Goal: Task Accomplishment & Management: Use online tool/utility

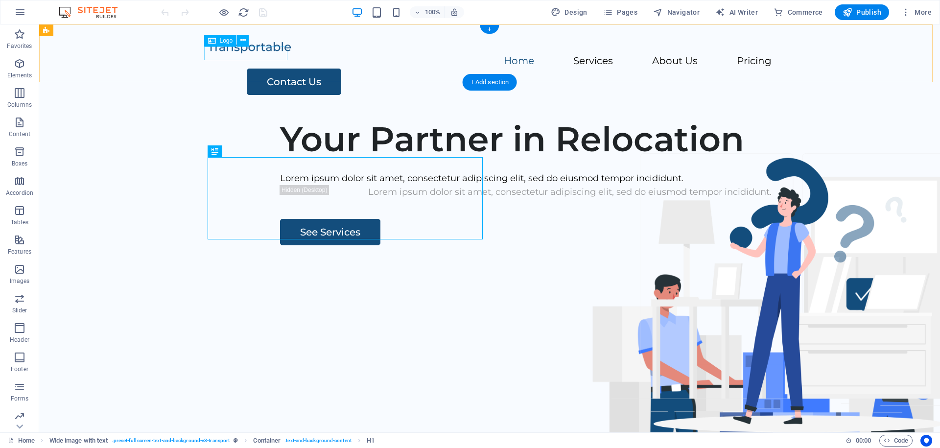
click at [260, 47] on div at bounding box center [490, 47] width 564 height 14
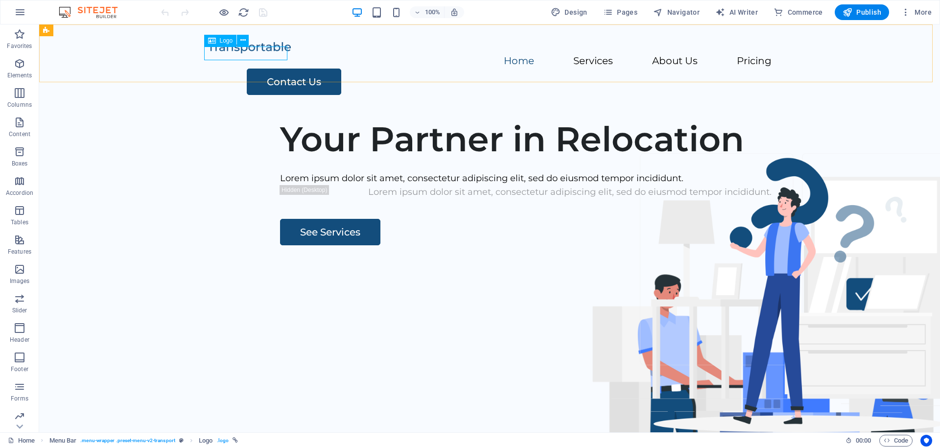
click at [218, 43] on div "Logo" at bounding box center [220, 41] width 33 height 12
click at [228, 54] on div at bounding box center [490, 47] width 564 height 14
drag, startPoint x: 228, startPoint y: 54, endPoint x: 55, endPoint y: 55, distance: 172.8
click at [228, 54] on div at bounding box center [490, 47] width 564 height 14
select select "px"
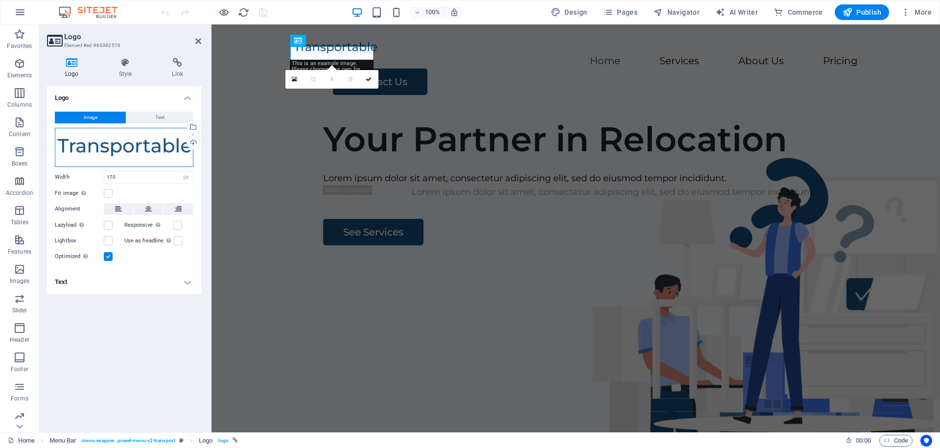
click at [149, 154] on div "Drag files here, click to choose files or select files from Files or our free s…" at bounding box center [124, 147] width 139 height 39
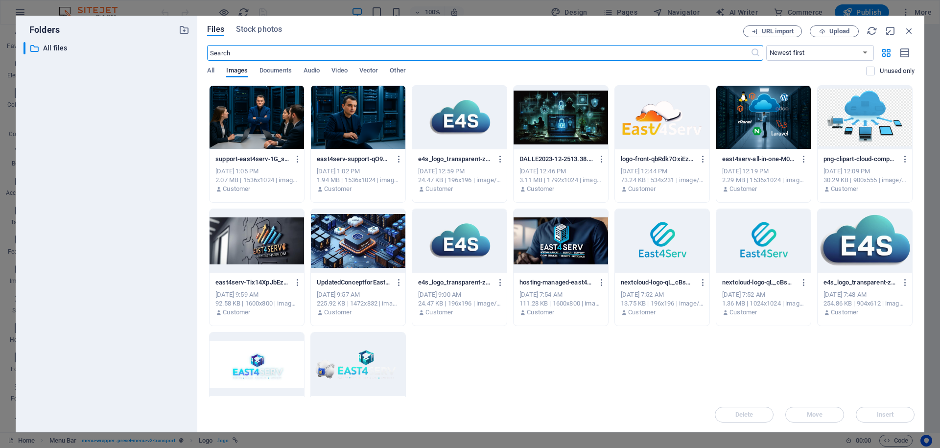
click at [475, 249] on div at bounding box center [459, 241] width 94 height 64
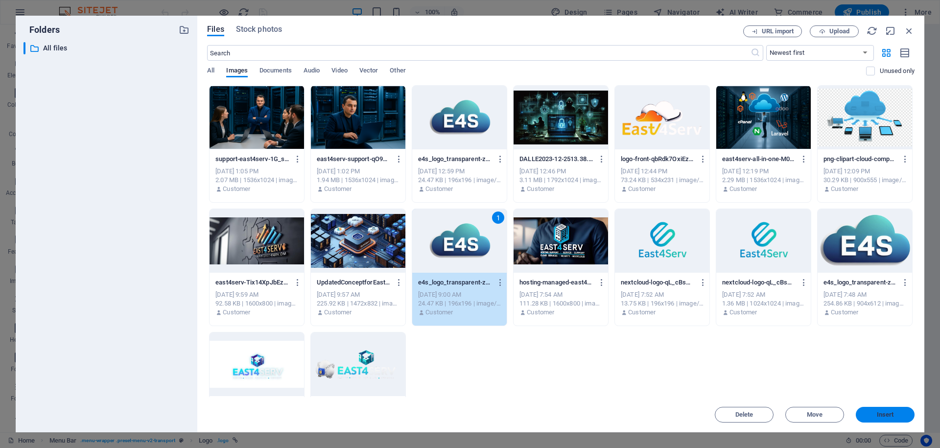
click at [863, 414] on span "Insert" at bounding box center [885, 415] width 51 height 6
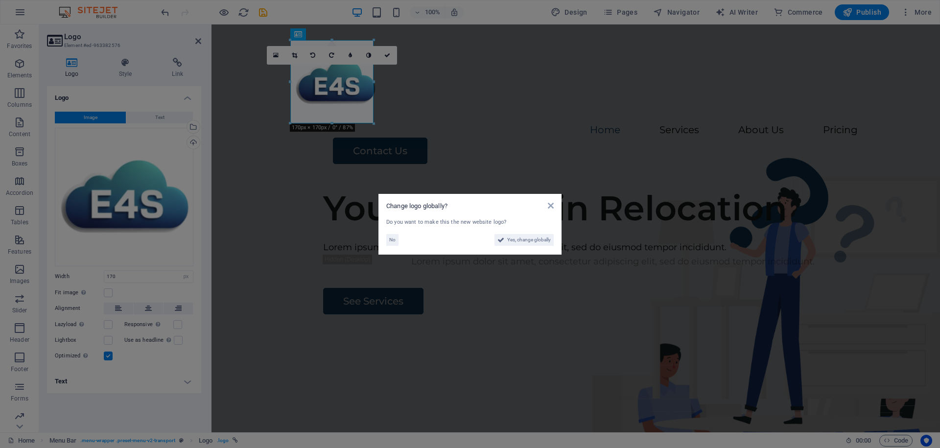
click at [439, 164] on aside "Change logo globally? Do you want to make this the new website logo? No Yes, ch…" at bounding box center [470, 224] width 940 height 448
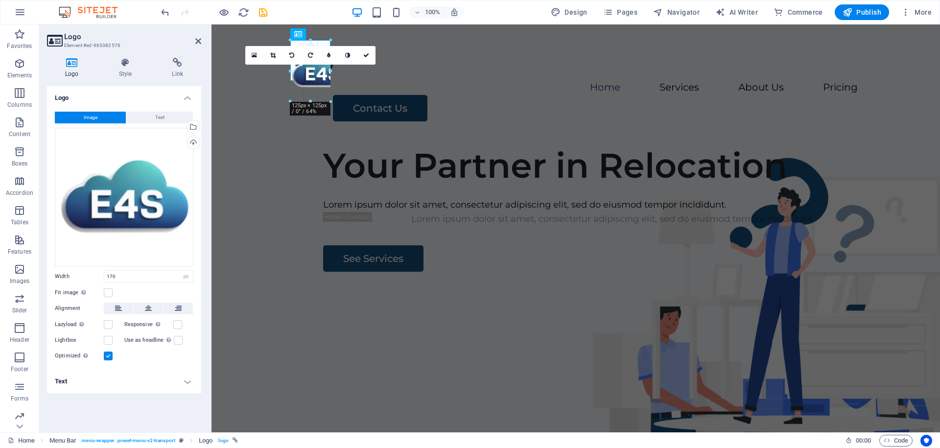
drag, startPoint x: 332, startPoint y: 122, endPoint x: 329, endPoint y: 80, distance: 42.7
type input "82"
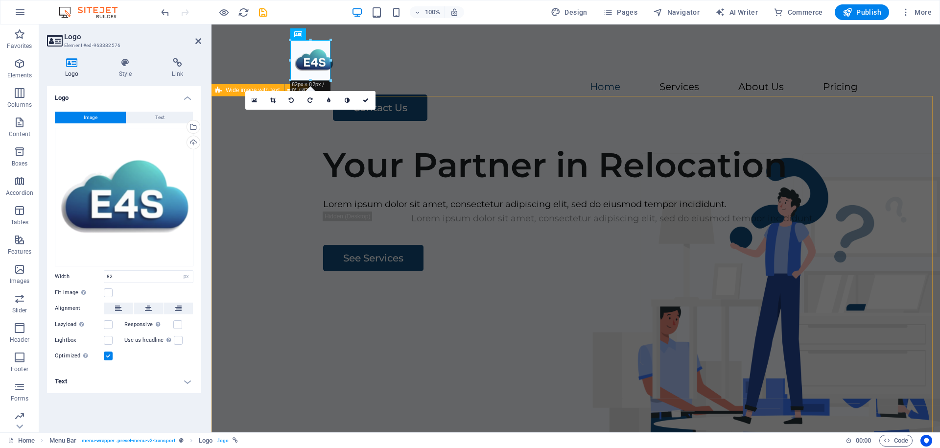
click at [451, 146] on div "Your Partner in Relocation Lorem ipsum dolor sit amet, consectetur adipiscing e…" at bounding box center [575, 324] width 728 height 375
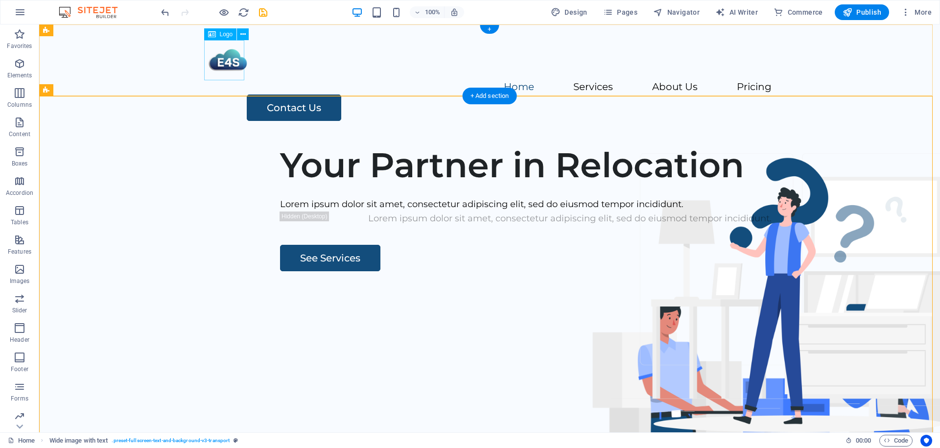
drag, startPoint x: 214, startPoint y: 60, endPoint x: 220, endPoint y: 58, distance: 6.2
click at [214, 59] on div at bounding box center [490, 60] width 564 height 40
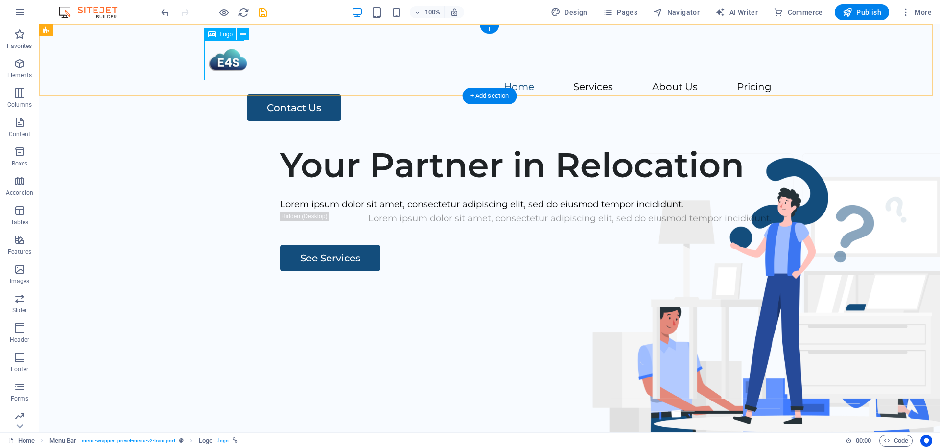
click at [221, 55] on div at bounding box center [490, 60] width 564 height 40
click at [238, 66] on div at bounding box center [490, 60] width 564 height 40
click at [224, 38] on div "Logo" at bounding box center [220, 34] width 33 height 12
click at [221, 34] on span "Logo" at bounding box center [226, 34] width 13 height 6
click at [221, 33] on span "Logo" at bounding box center [226, 34] width 13 height 6
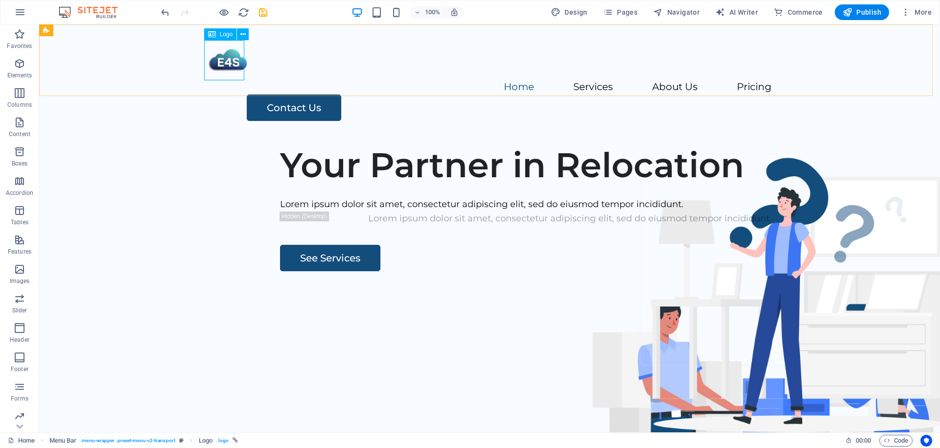
select select "px"
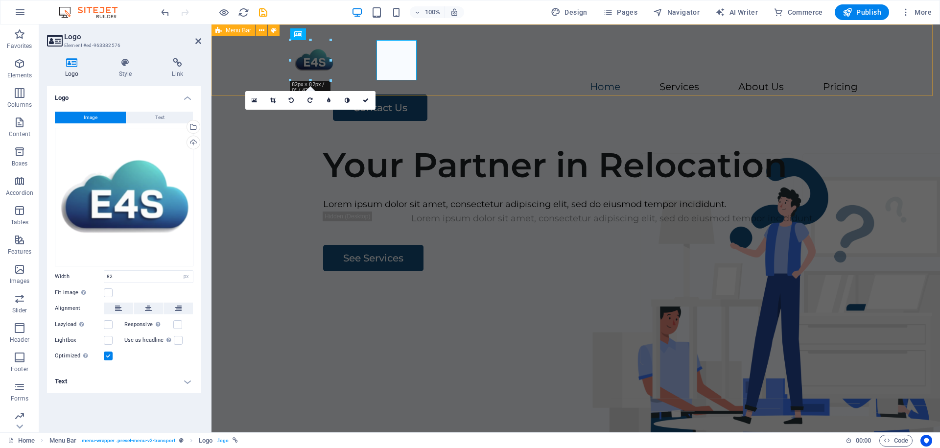
click at [222, 32] on div "Menu Bar" at bounding box center [233, 30] width 44 height 12
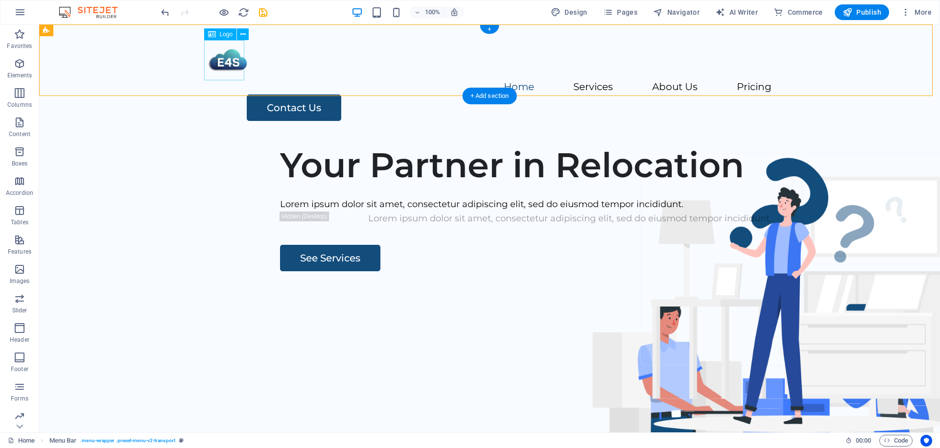
click at [226, 59] on div at bounding box center [490, 60] width 564 height 40
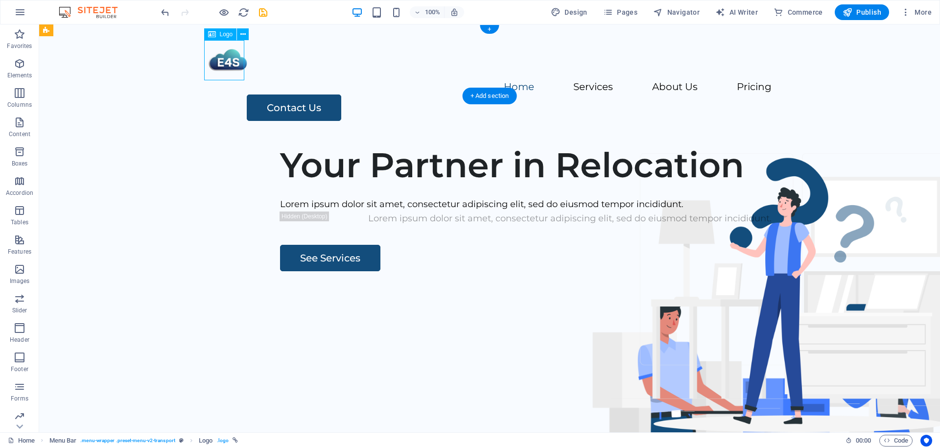
click at [226, 58] on div at bounding box center [490, 60] width 564 height 40
select select "px"
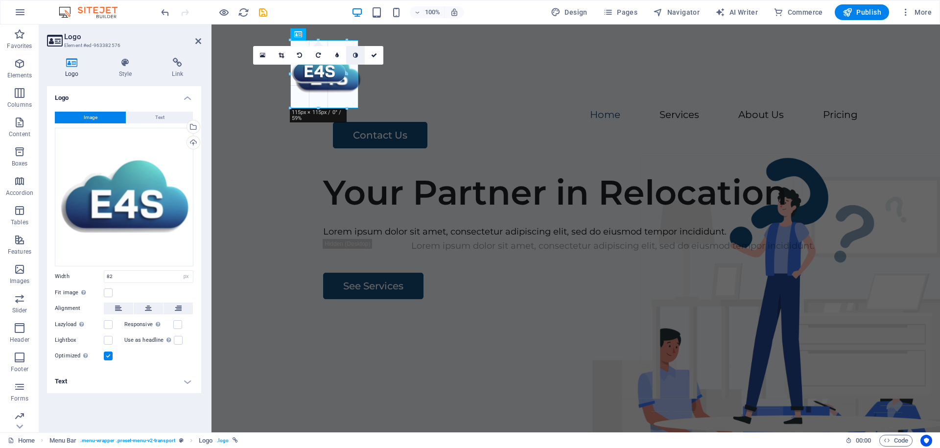
drag, startPoint x: 330, startPoint y: 59, endPoint x: 358, endPoint y: 62, distance: 28.0
type input "139"
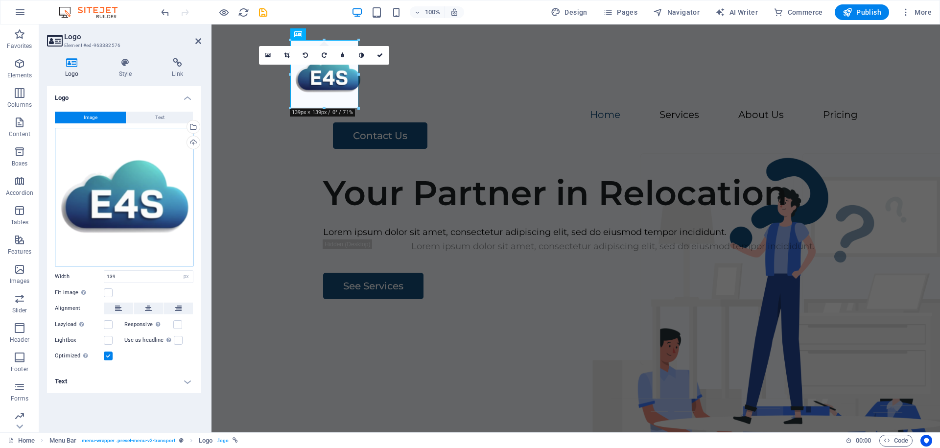
click at [126, 183] on div "Drag files here, click to choose files or select files from Files or our free s…" at bounding box center [124, 197] width 139 height 139
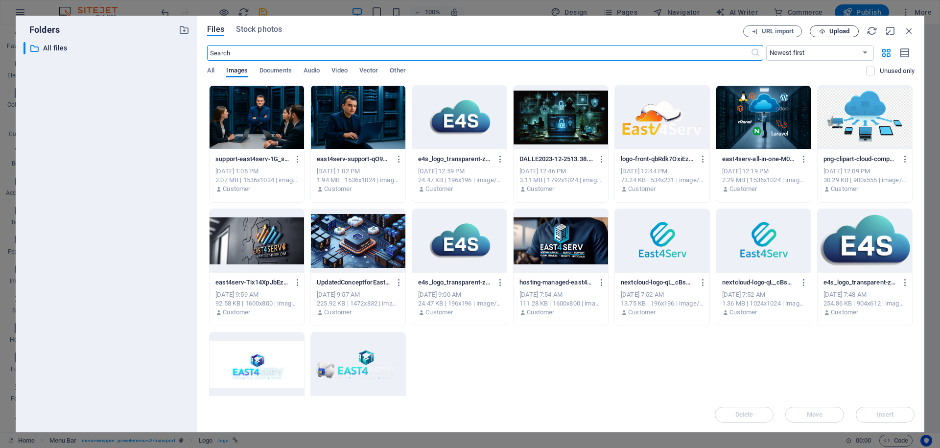
click at [836, 25] on div "Files Stock photos URL import Upload ​ Newest first Oldest first Name (A-Z) Nam…" at bounding box center [560, 224] width 727 height 417
click at [837, 33] on span "Upload" at bounding box center [839, 31] width 20 height 6
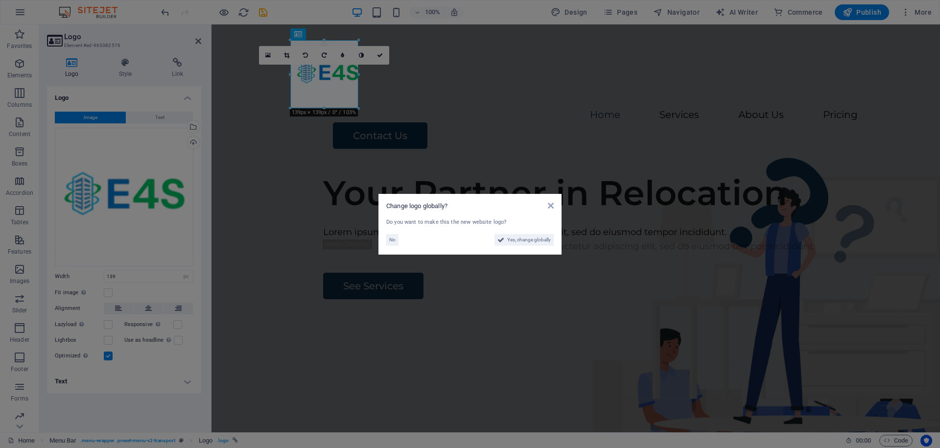
click at [323, 110] on aside "Change logo globally? Do you want to make this the new website logo? No Yes, ch…" at bounding box center [470, 224] width 940 height 448
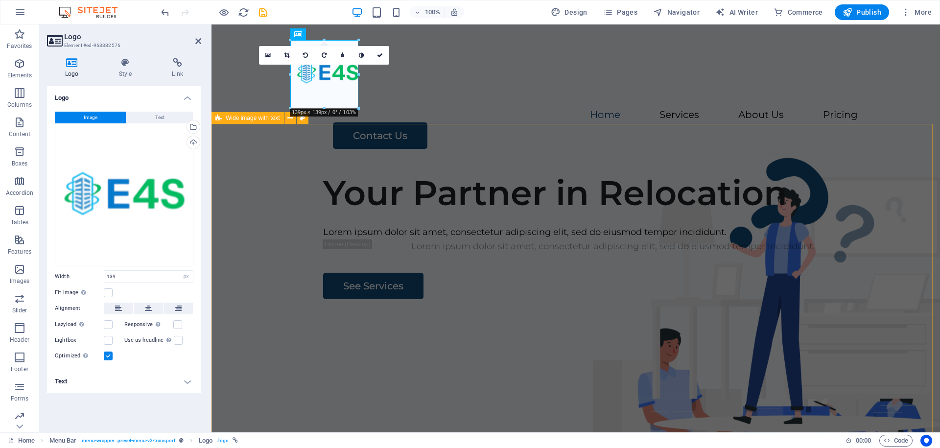
click at [513, 164] on div "Your Partner in Relocation Lorem ipsum dolor sit amet, consectetur adipiscing e…" at bounding box center [575, 351] width 728 height 375
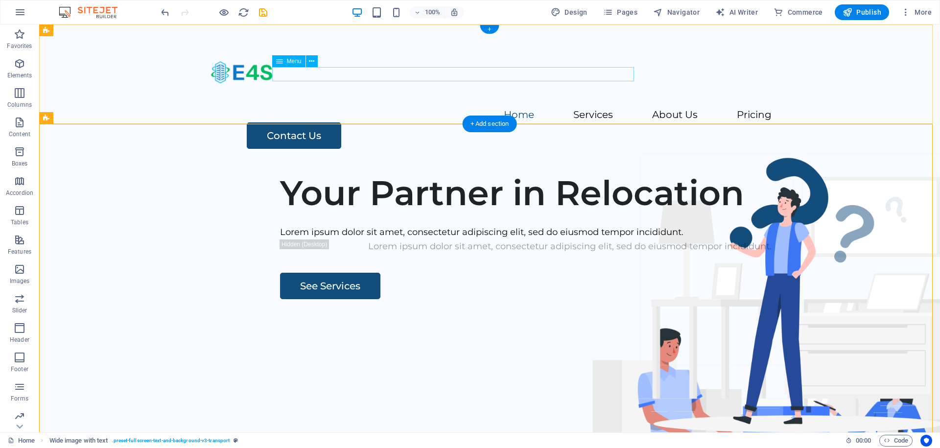
click at [381, 108] on nav "Home Services About Us Pricing" at bounding box center [490, 115] width 564 height 14
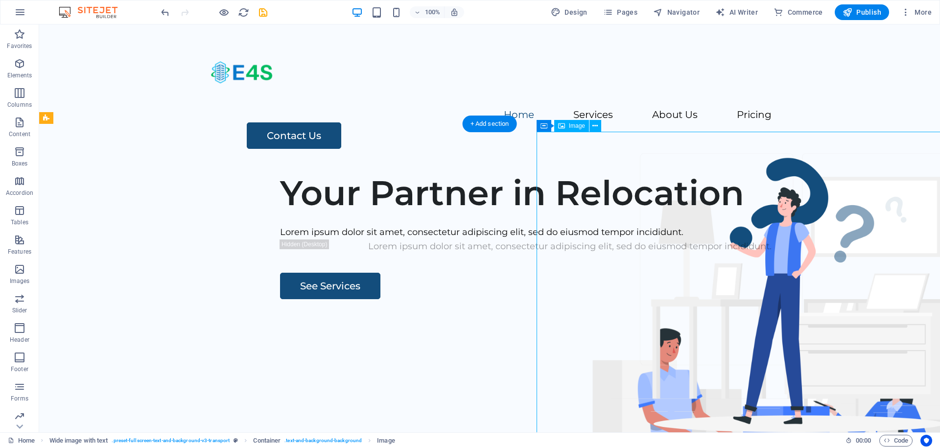
select select "px"
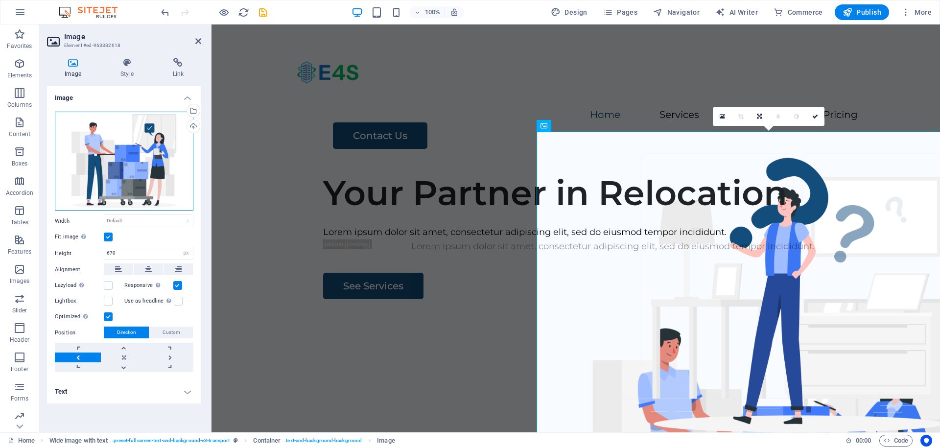
click at [156, 148] on div "Drag files here, click to choose files or select files from Files or our free s…" at bounding box center [124, 161] width 139 height 99
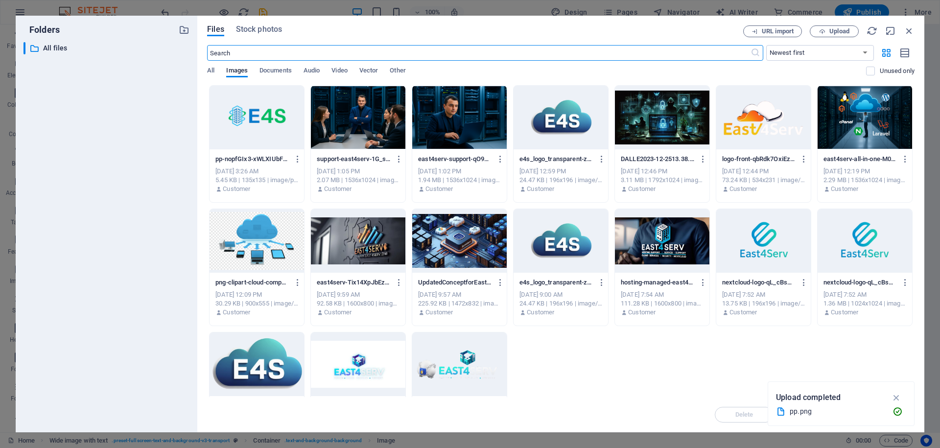
click at [365, 145] on div at bounding box center [358, 118] width 94 height 64
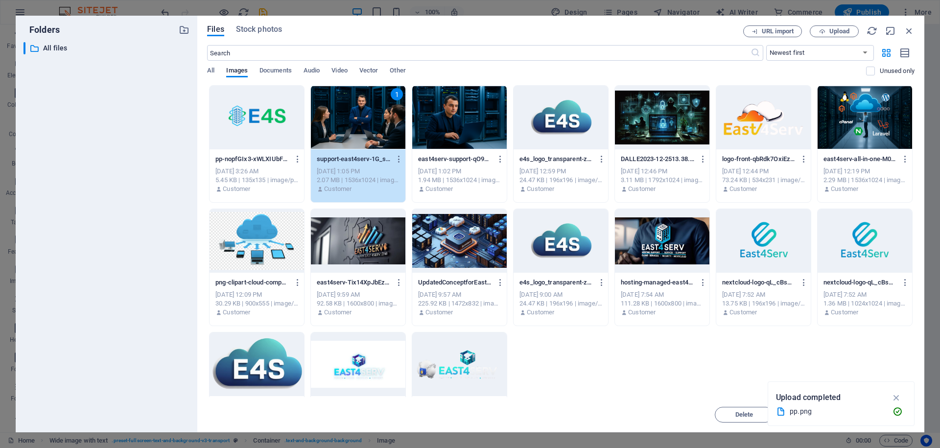
click at [365, 145] on div "1" at bounding box center [358, 118] width 94 height 64
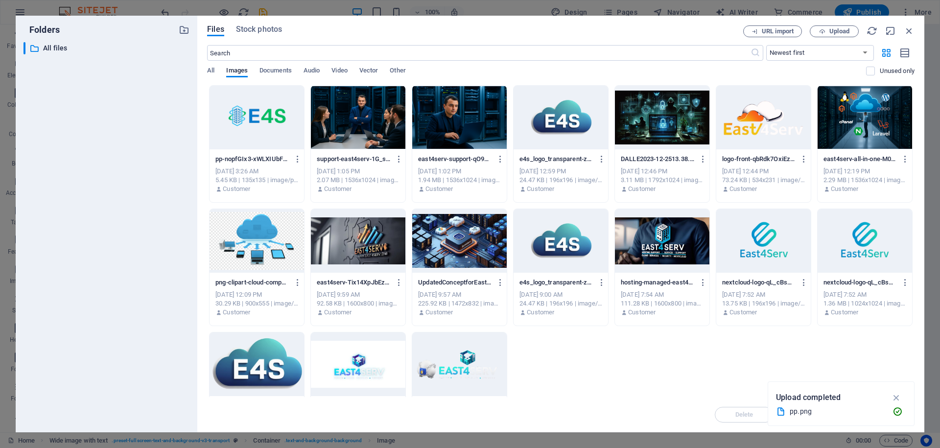
click at [365, 145] on div at bounding box center [358, 118] width 94 height 64
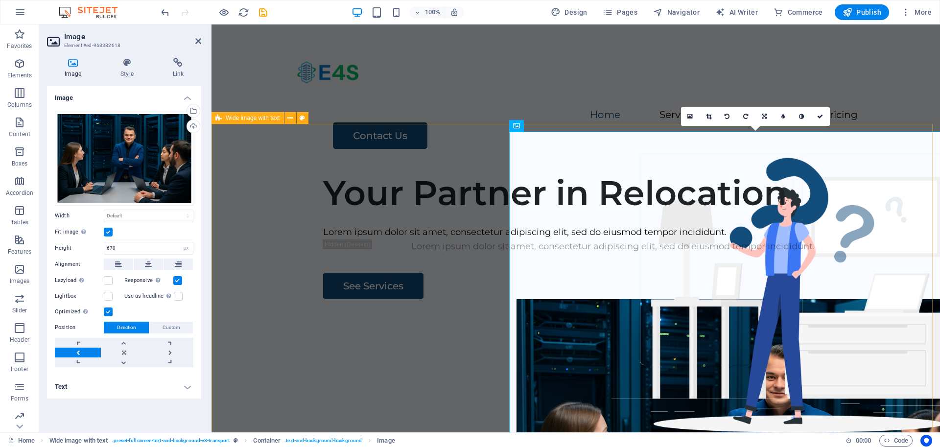
click at [422, 164] on div "Your Partner in Relocation Lorem ipsum dolor sit amet, consectetur adipiscing e…" at bounding box center [575, 351] width 728 height 375
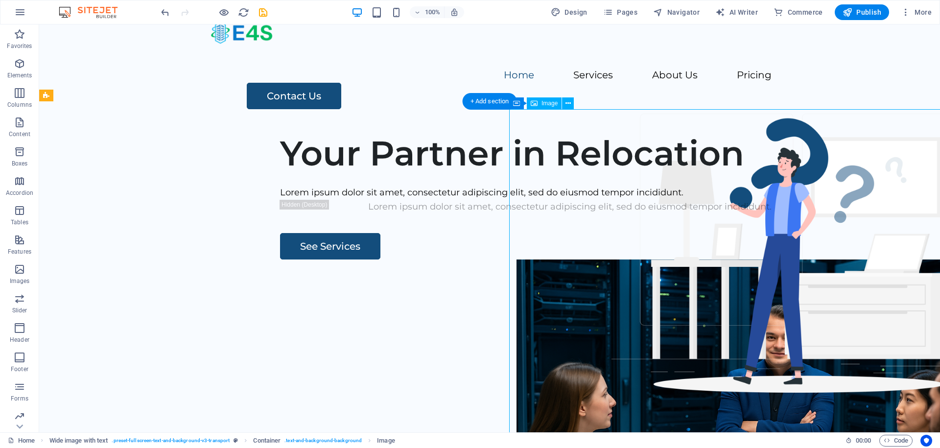
scroll to position [59, 0]
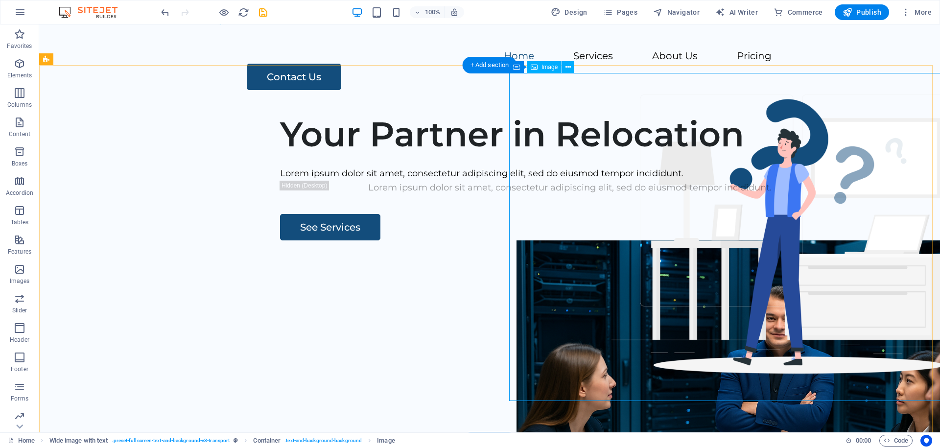
click at [893, 360] on figure at bounding box center [762, 404] width 492 height 328
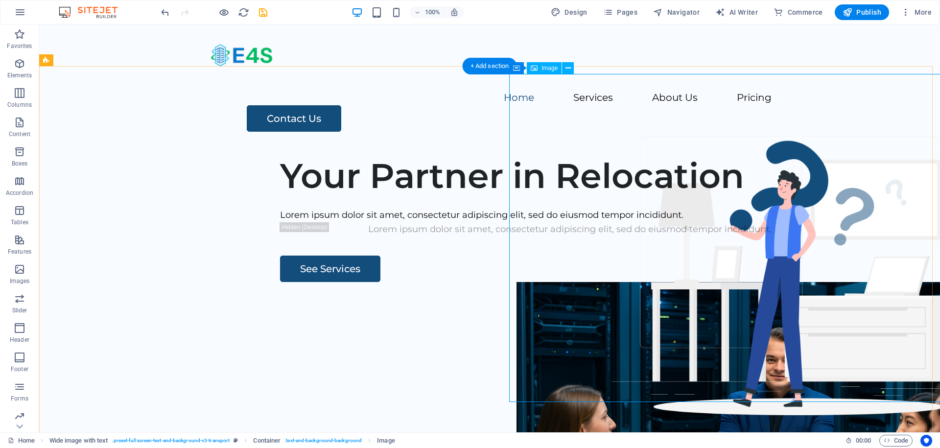
scroll to position [0, 0]
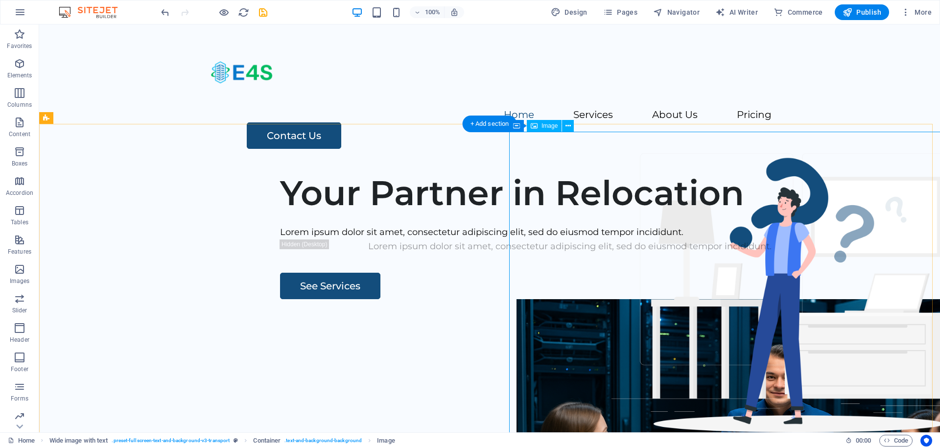
select select "px"
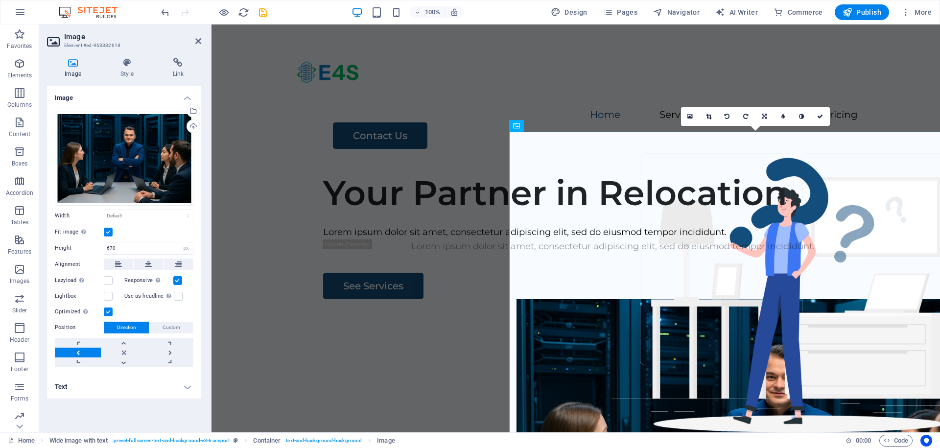
click at [84, 350] on link at bounding box center [78, 353] width 46 height 10
click at [182, 348] on link at bounding box center [170, 353] width 46 height 10
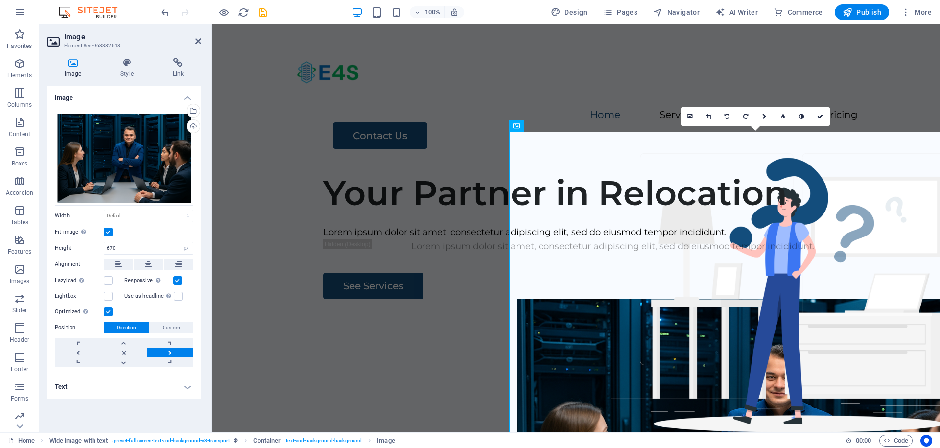
click at [182, 348] on link at bounding box center [170, 353] width 46 height 10
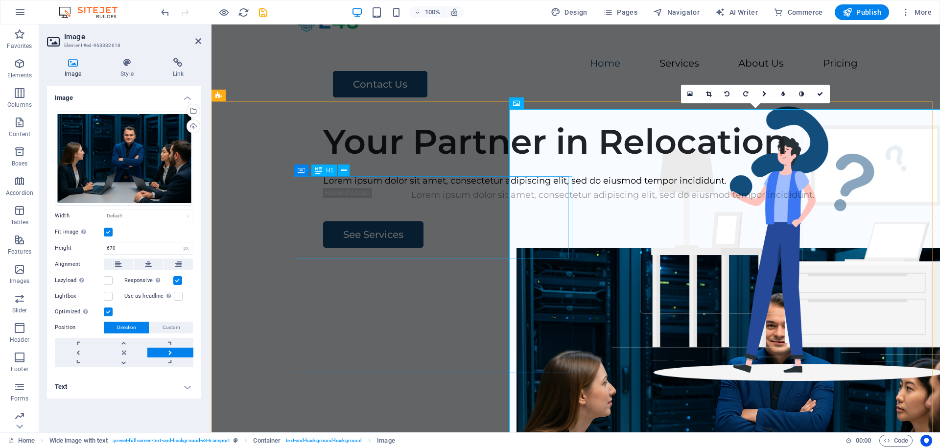
scroll to position [59, 0]
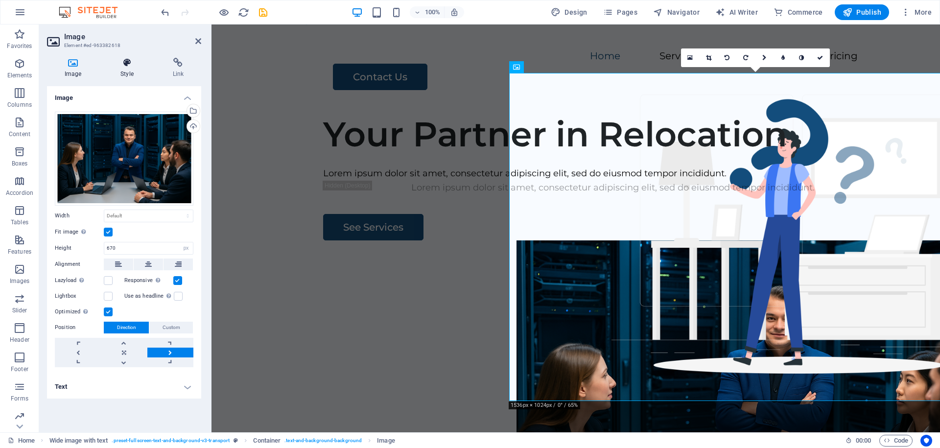
click at [125, 66] on icon at bounding box center [127, 63] width 48 height 10
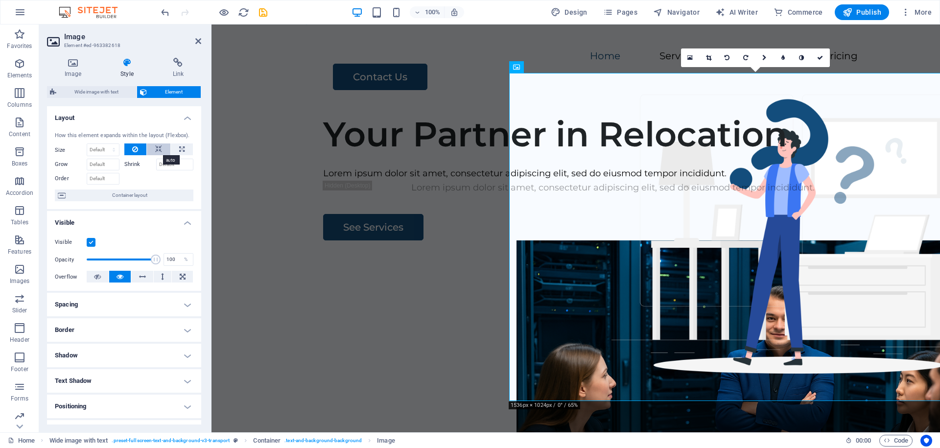
click at [155, 144] on icon at bounding box center [158, 149] width 7 height 12
click at [143, 354] on h4 "Shadow" at bounding box center [124, 355] width 154 height 23
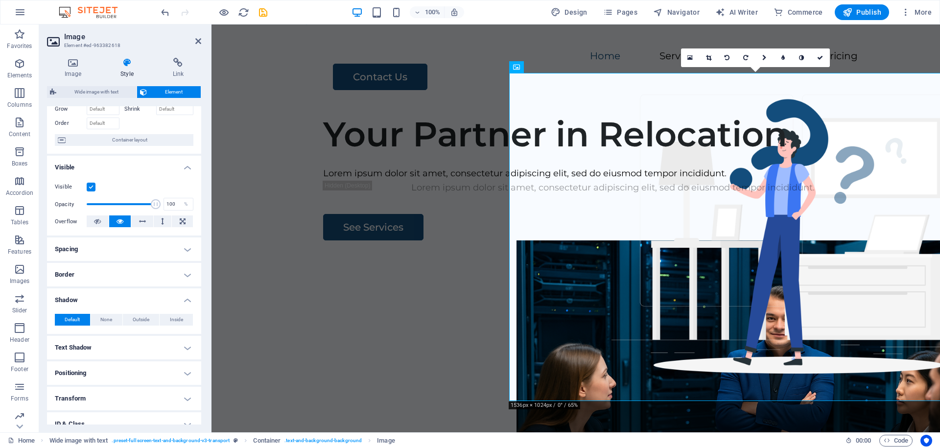
scroll to position [117, 0]
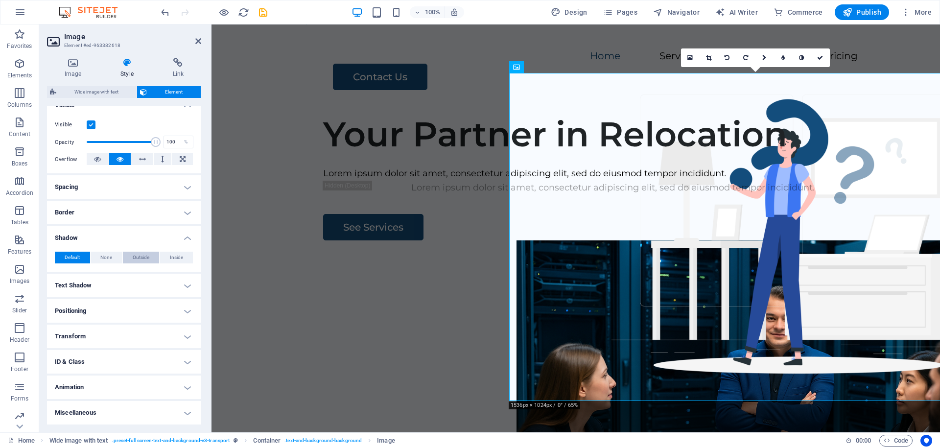
click at [143, 255] on span "Outside" at bounding box center [141, 258] width 17 height 12
type input "2"
type input "4"
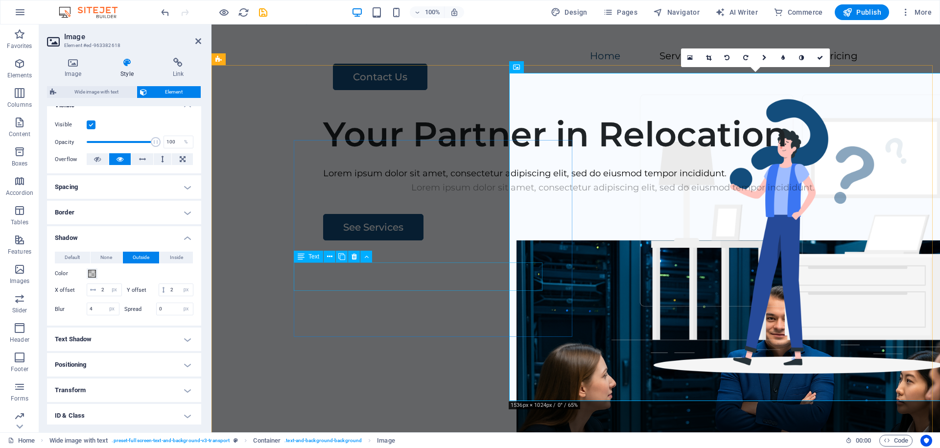
click at [420, 195] on div "Lorem ipsum dolor sit amet, consectetur adipiscing elit, sed do eiusmod tempor …" at bounding box center [613, 188] width 580 height 14
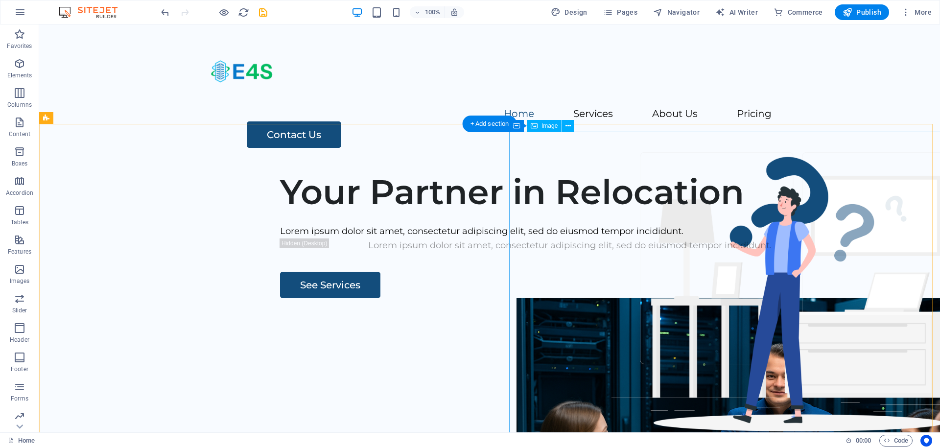
scroll to position [0, 0]
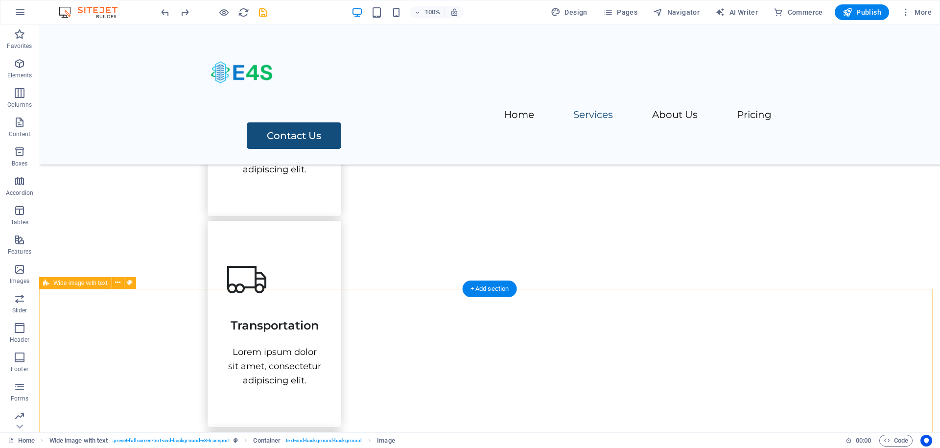
scroll to position [822, 0]
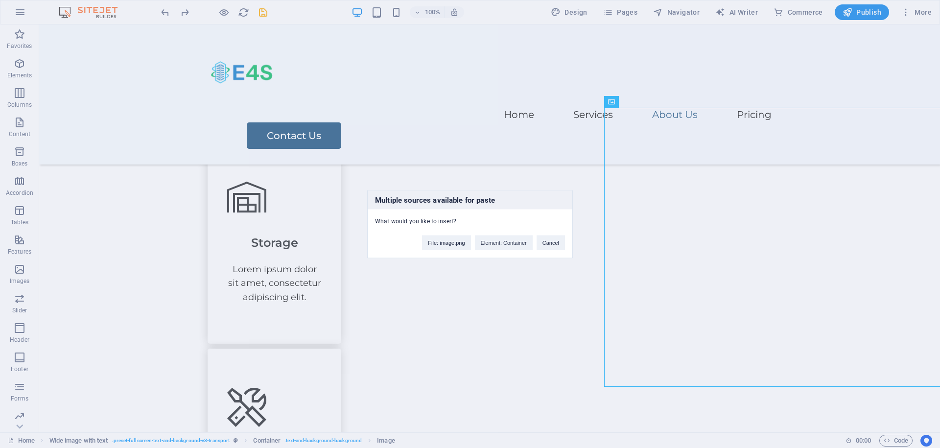
click at [441, 233] on div "File: image.png Element: Container Cancel" at bounding box center [494, 237] width 158 height 25
drag, startPoint x: 448, startPoint y: 235, endPoint x: 451, endPoint y: 240, distance: 6.1
click at [449, 236] on div "File: image.png Element: Container Cancel" at bounding box center [494, 237] width 158 height 25
click at [451, 242] on button "File: image.png" at bounding box center [446, 242] width 48 height 15
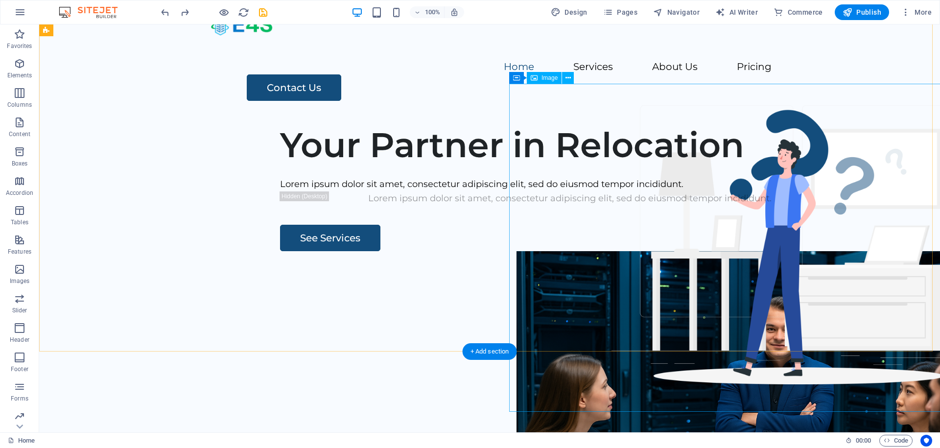
scroll to position [0, 0]
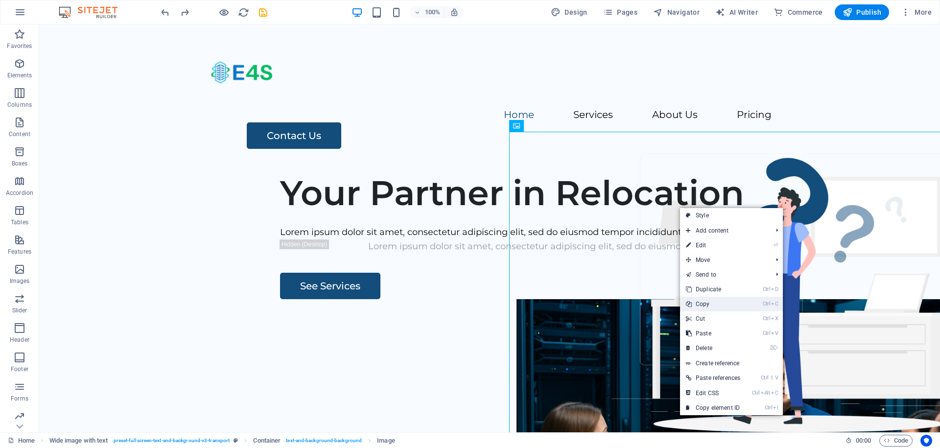
click at [711, 305] on link "Ctrl C Copy" at bounding box center [713, 304] width 66 height 15
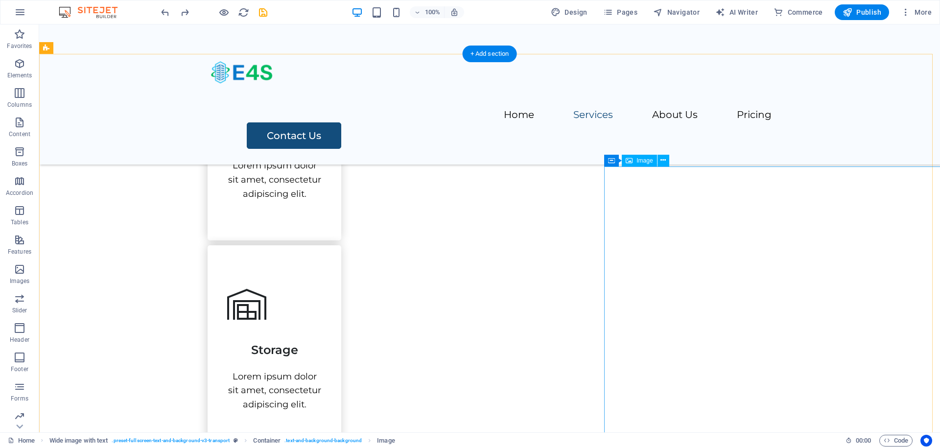
scroll to position [764, 0]
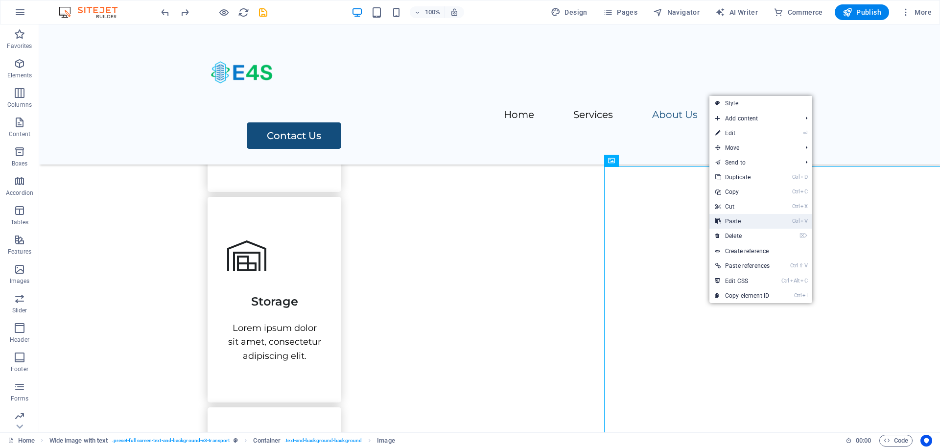
click at [748, 220] on link "Ctrl V Paste" at bounding box center [742, 221] width 66 height 15
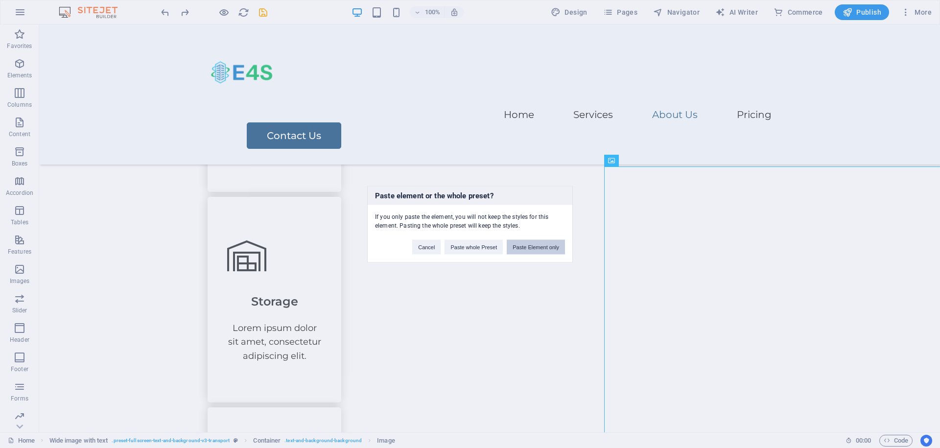
click at [542, 253] on button "Paste Element only" at bounding box center [536, 246] width 58 height 15
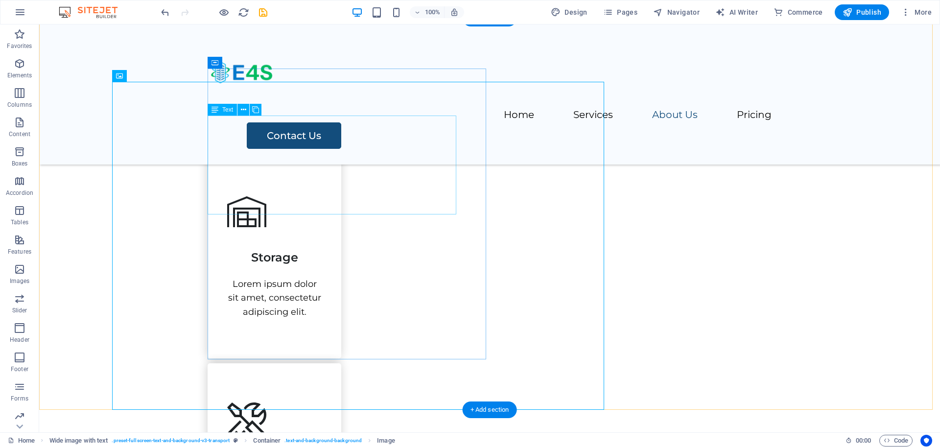
scroll to position [822, 0]
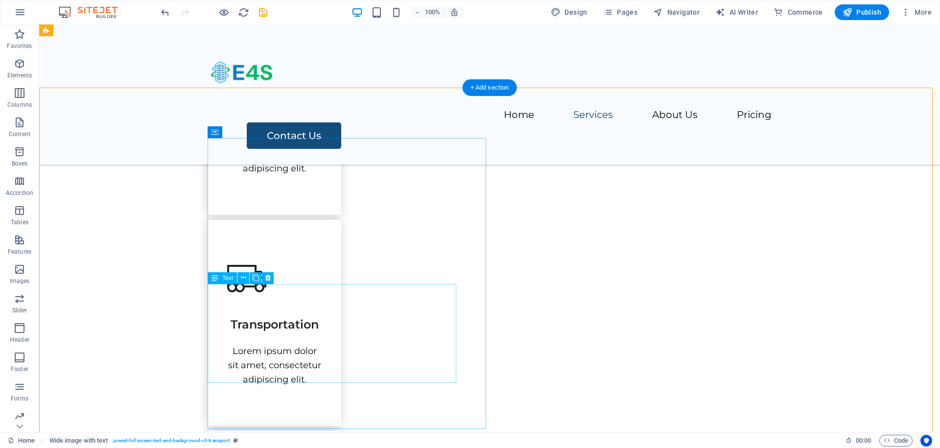
scroll to position [529, 0]
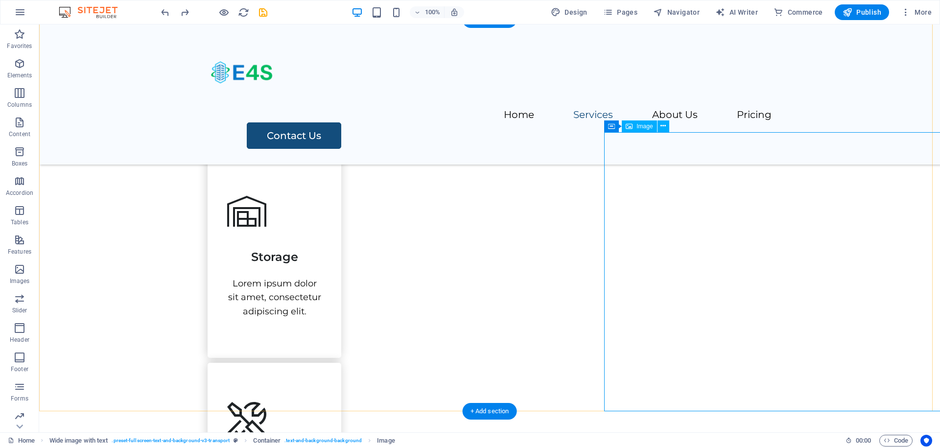
scroll to position [817, 0]
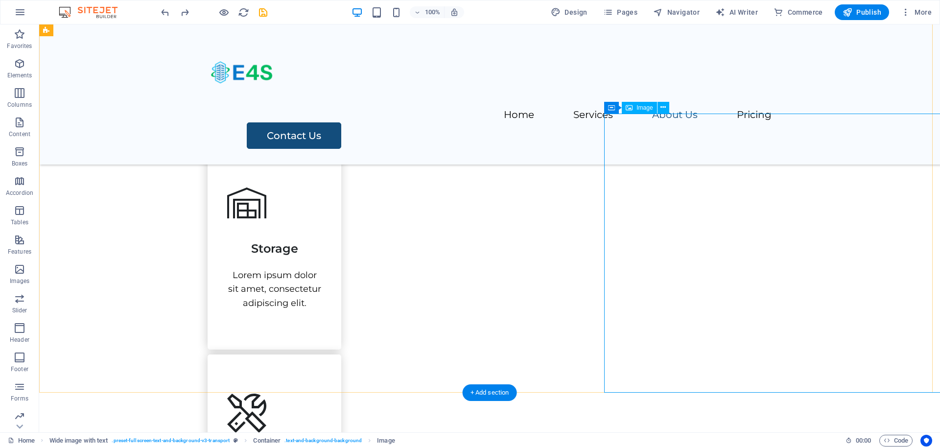
select select "px"
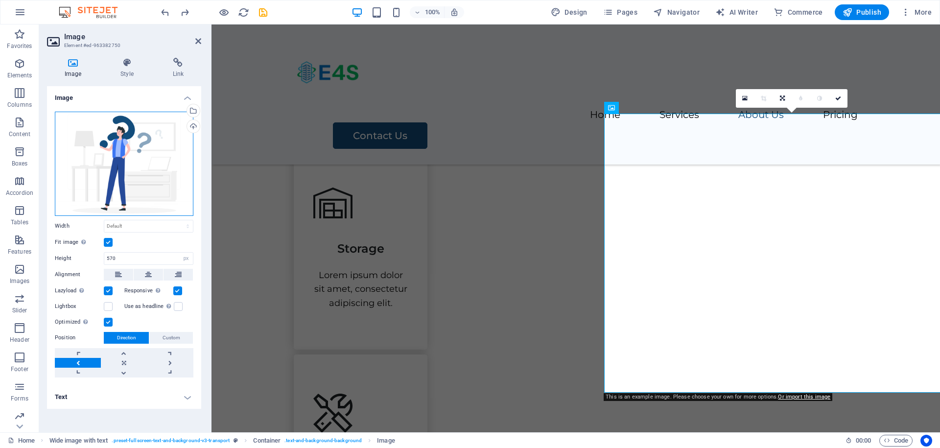
click at [159, 149] on div "Drag files here, click to choose files or select files from Files or our free s…" at bounding box center [124, 164] width 139 height 104
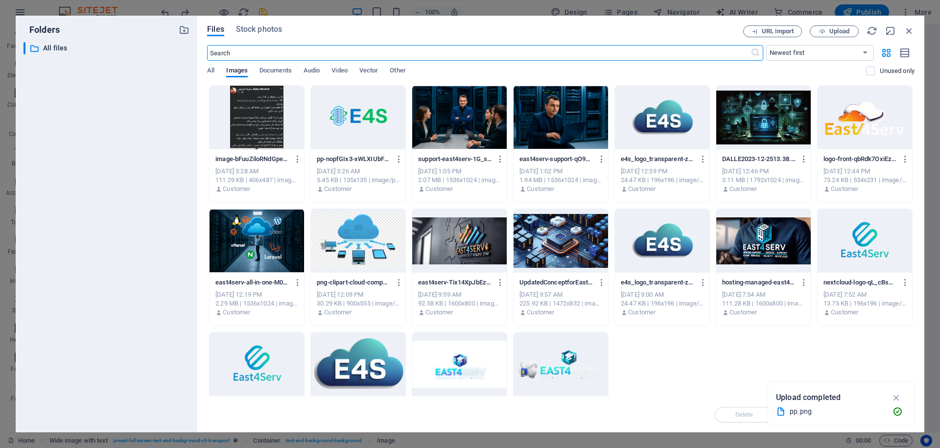
click at [552, 131] on div at bounding box center [560, 118] width 94 height 64
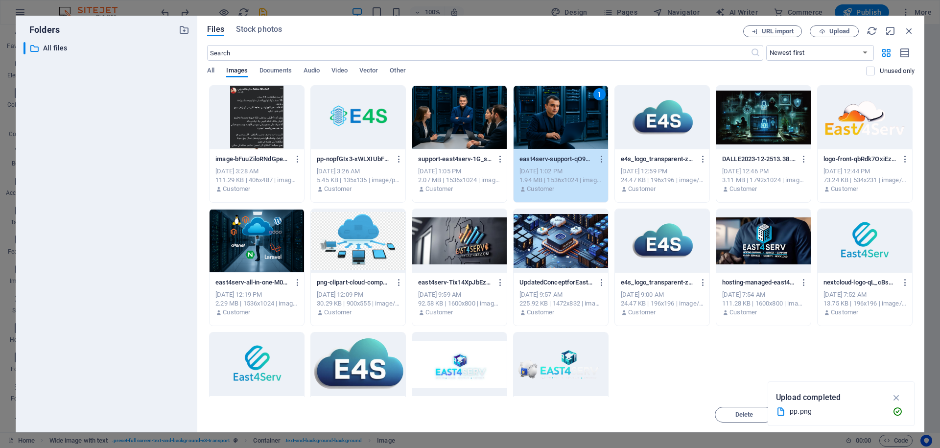
click at [552, 131] on div "1" at bounding box center [560, 118] width 94 height 64
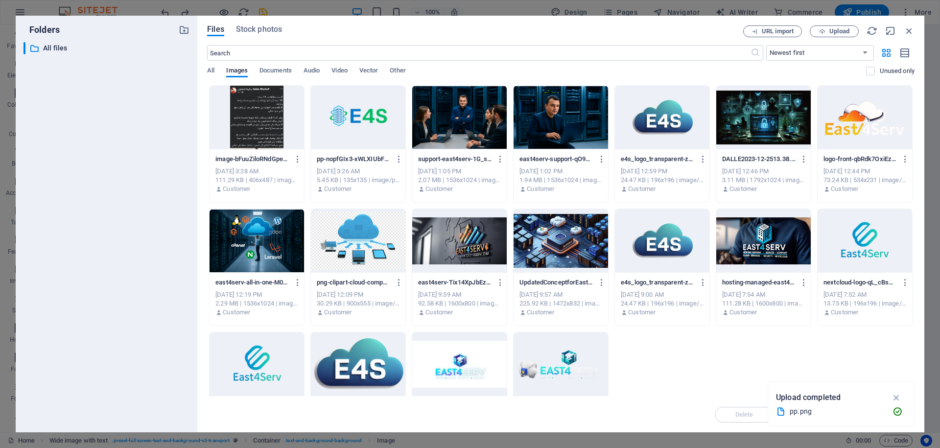
click at [552, 131] on div at bounding box center [560, 118] width 94 height 64
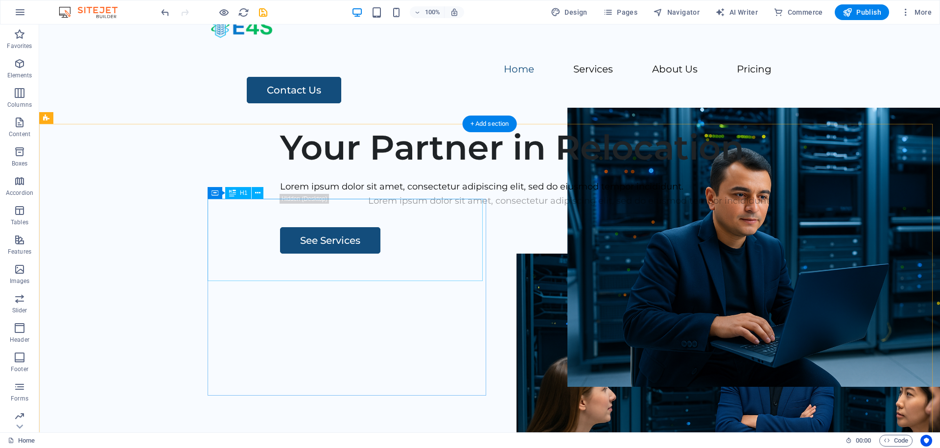
scroll to position [0, 0]
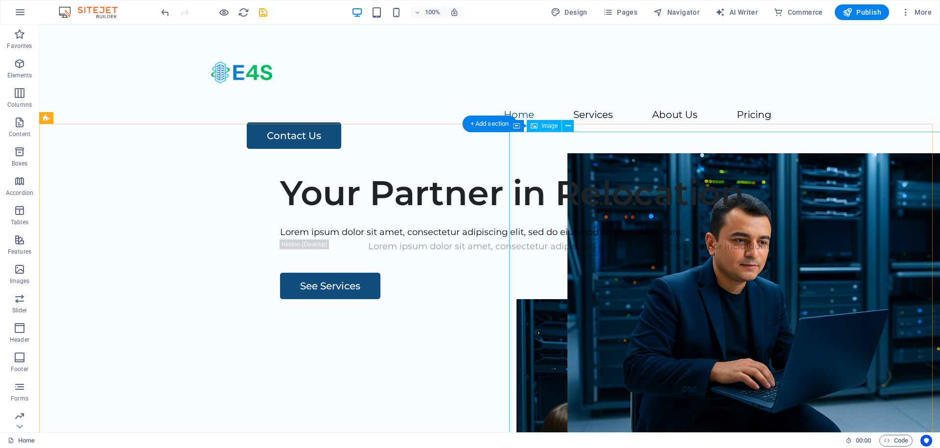
select select "px"
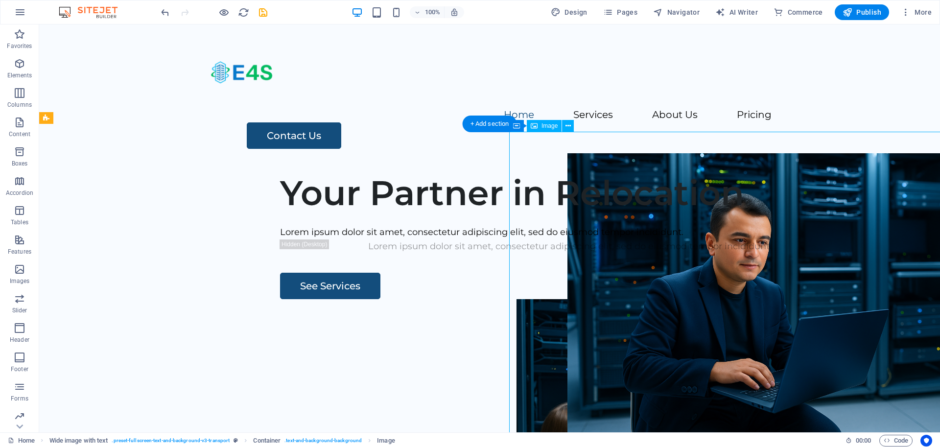
select select "px"
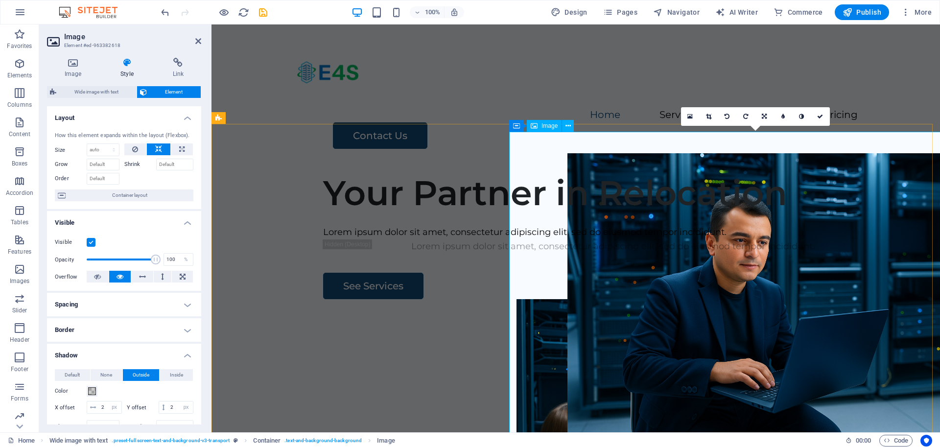
click at [60, 70] on h4 "Image" at bounding box center [75, 68] width 56 height 21
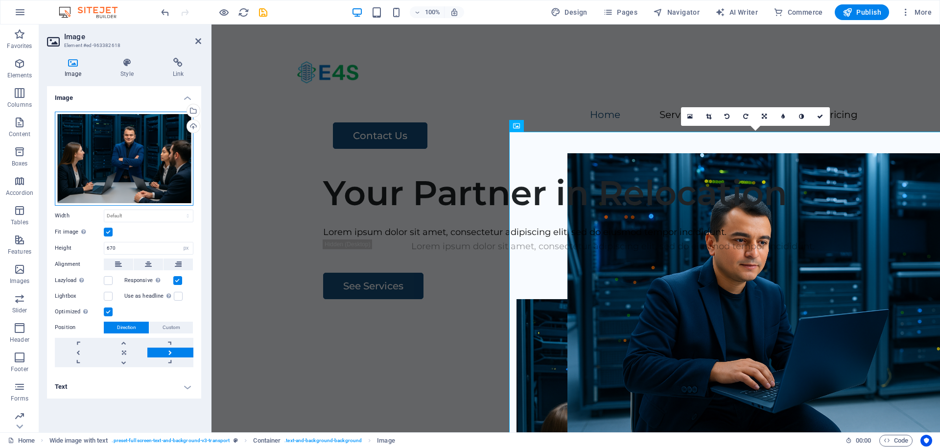
click at [134, 150] on div "Drag files here, click to choose files or select files from Files or our free s…" at bounding box center [124, 159] width 139 height 94
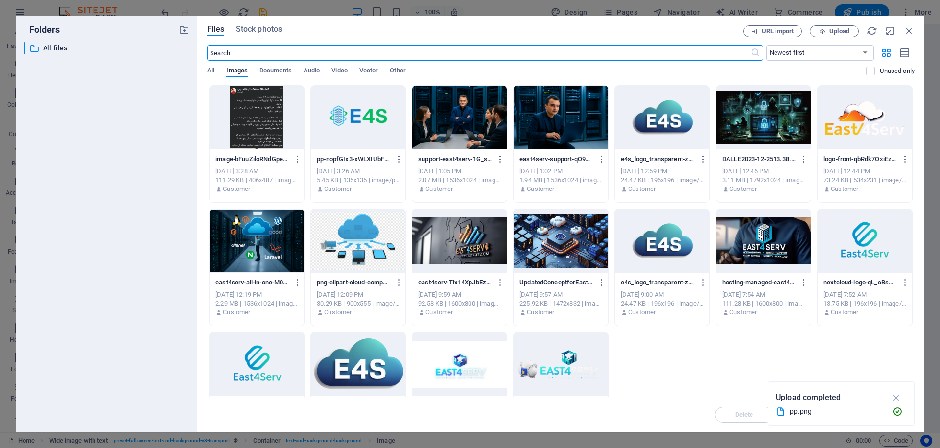
click at [271, 252] on div at bounding box center [257, 241] width 94 height 64
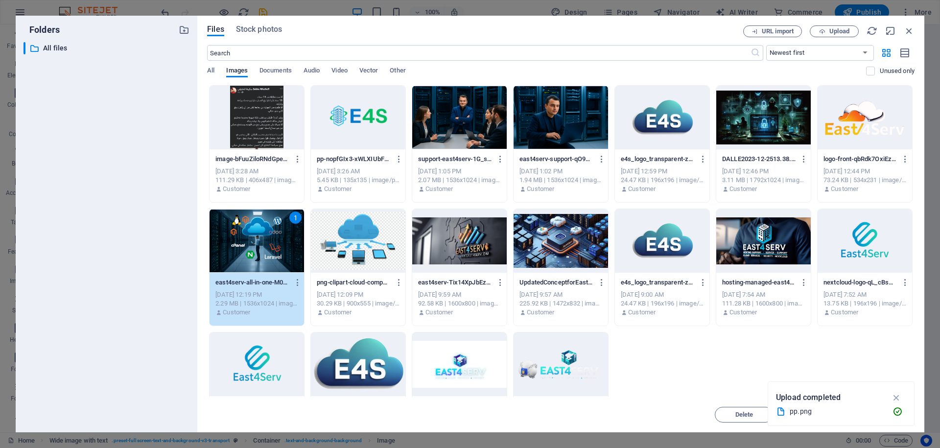
click at [463, 238] on div at bounding box center [459, 241] width 94 height 64
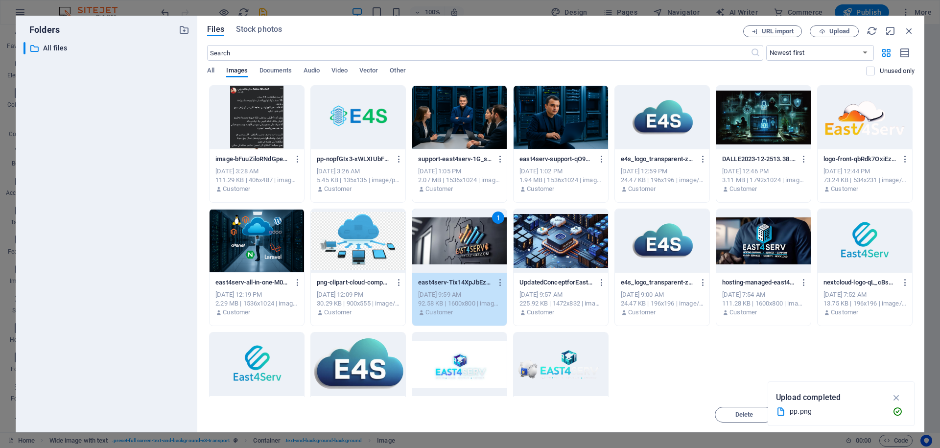
click at [463, 238] on div "1" at bounding box center [459, 241] width 94 height 64
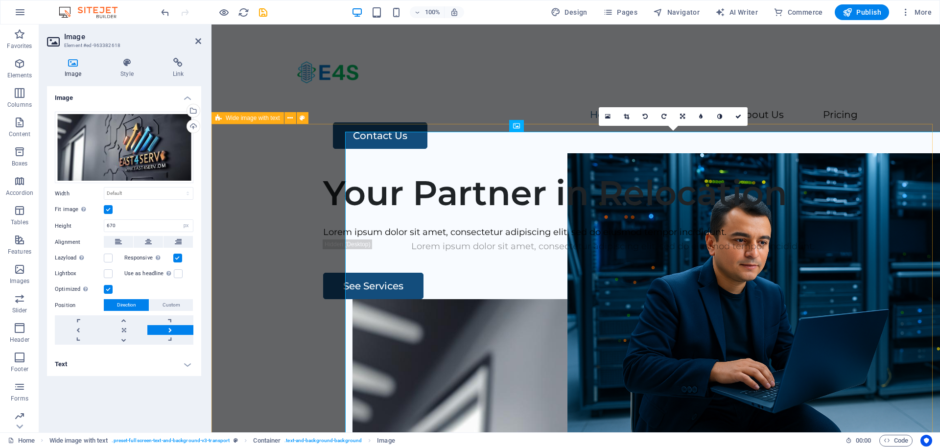
click at [267, 167] on div "Your Partner in Relocation Lorem ipsum dolor sit amet, consectetur adipiscing e…" at bounding box center [575, 351] width 728 height 375
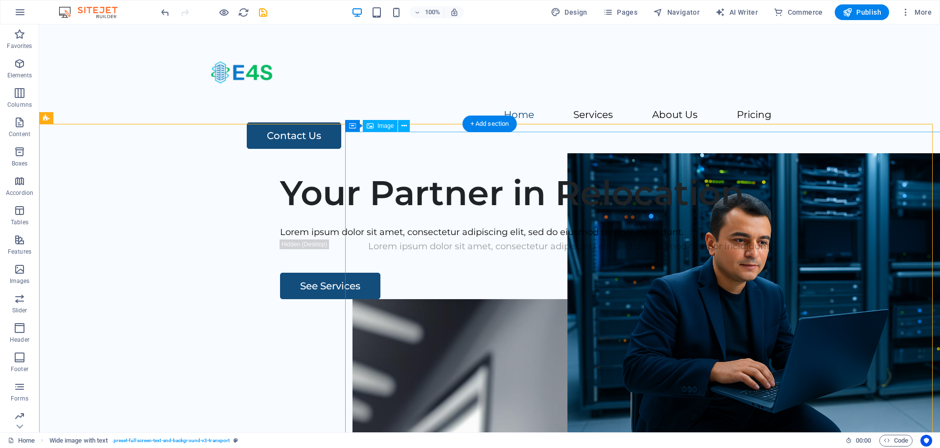
select select "px"
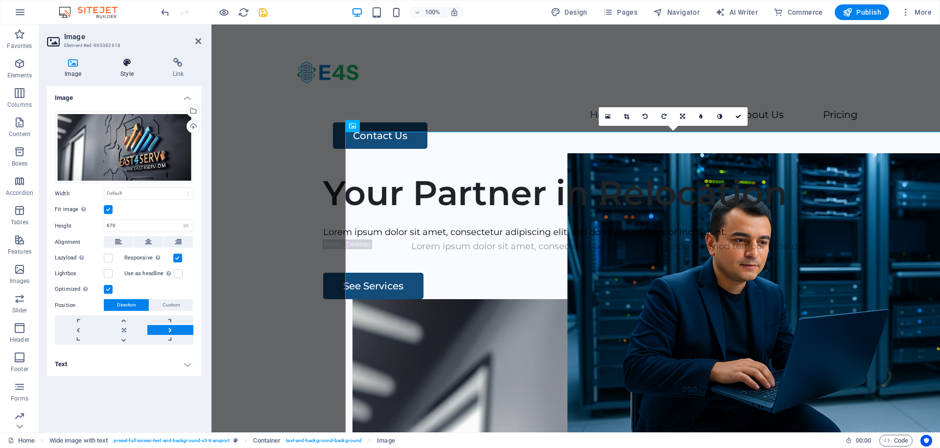
click at [140, 58] on icon at bounding box center [127, 63] width 48 height 10
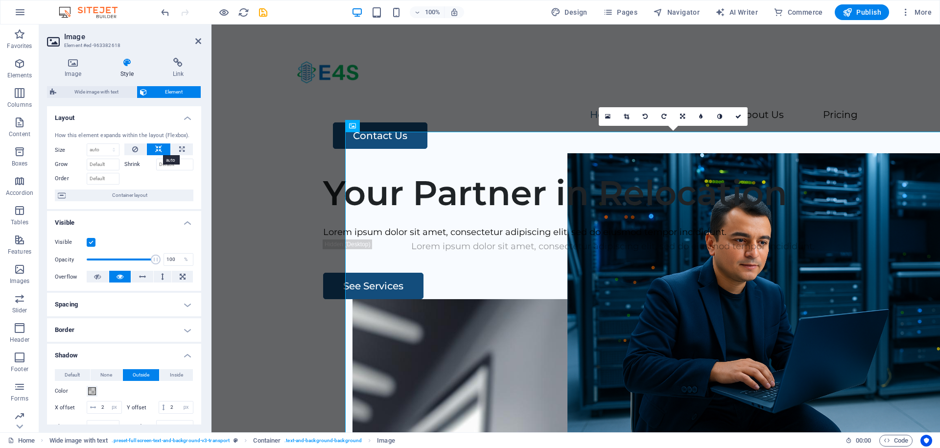
click at [162, 154] on button at bounding box center [158, 149] width 23 height 12
click at [142, 149] on button at bounding box center [135, 149] width 23 height 12
drag, startPoint x: 149, startPoint y: 261, endPoint x: 121, endPoint y: 262, distance: 27.9
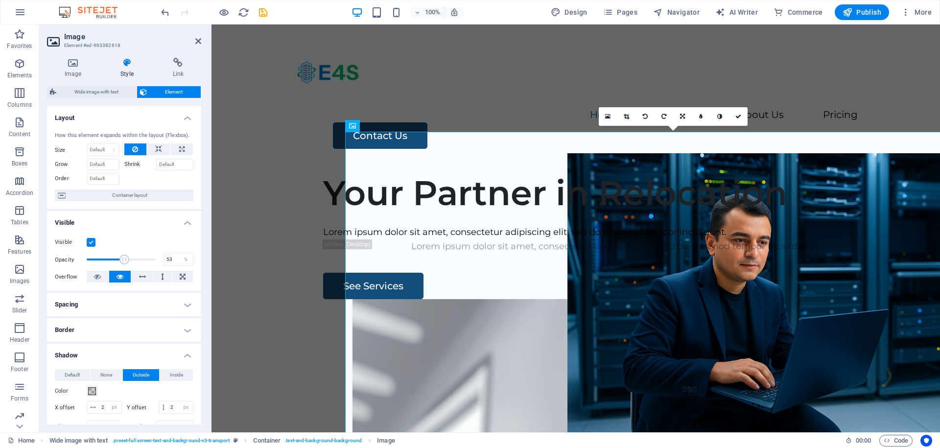
click at [122, 262] on span at bounding box center [124, 260] width 10 height 10
drag, startPoint x: 120, startPoint y: 262, endPoint x: 102, endPoint y: 258, distance: 18.9
click at [103, 259] on span at bounding box center [104, 260] width 10 height 10
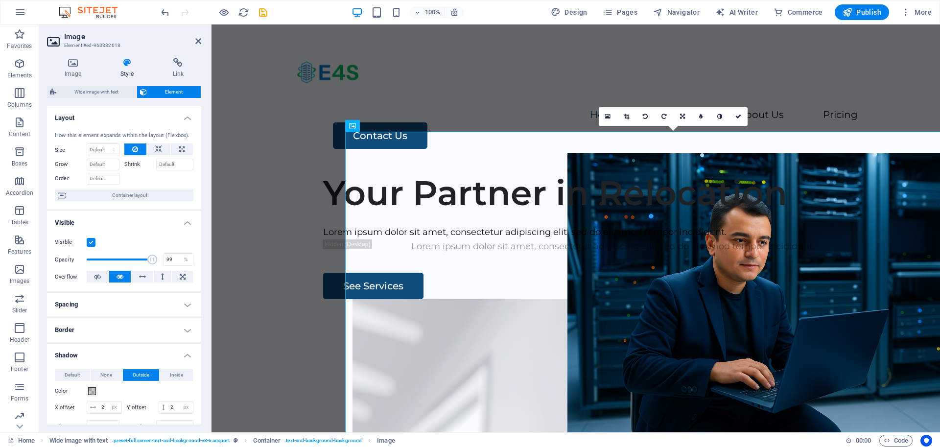
type input "100"
drag, startPoint x: 102, startPoint y: 258, endPoint x: 181, endPoint y: 239, distance: 81.1
click at [180, 239] on div "Visible Opacity 100 % Overflow" at bounding box center [124, 260] width 154 height 62
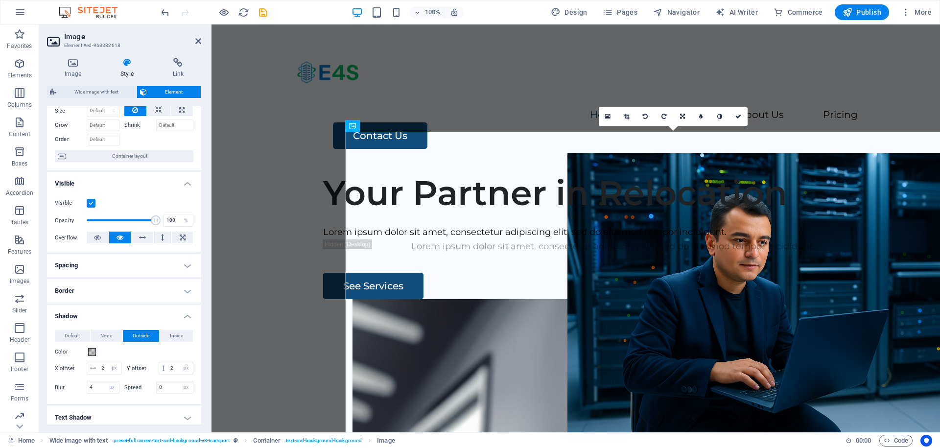
scroll to position [59, 0]
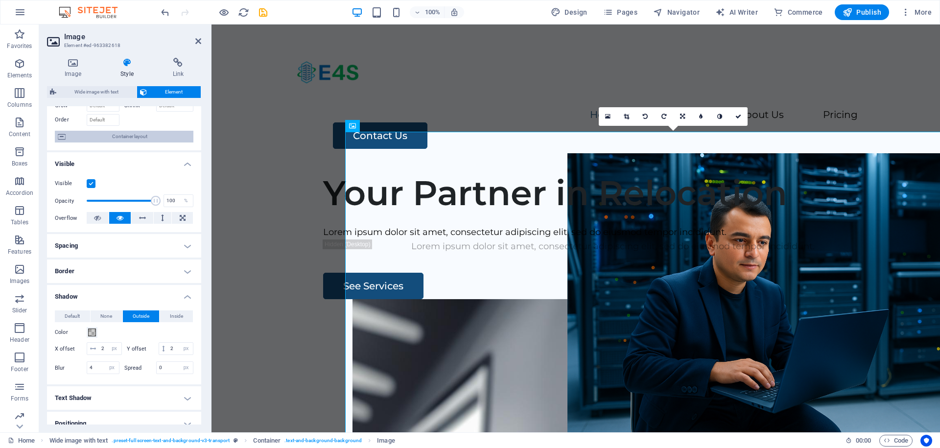
click at [171, 135] on span "Container layout" at bounding box center [130, 137] width 122 height 12
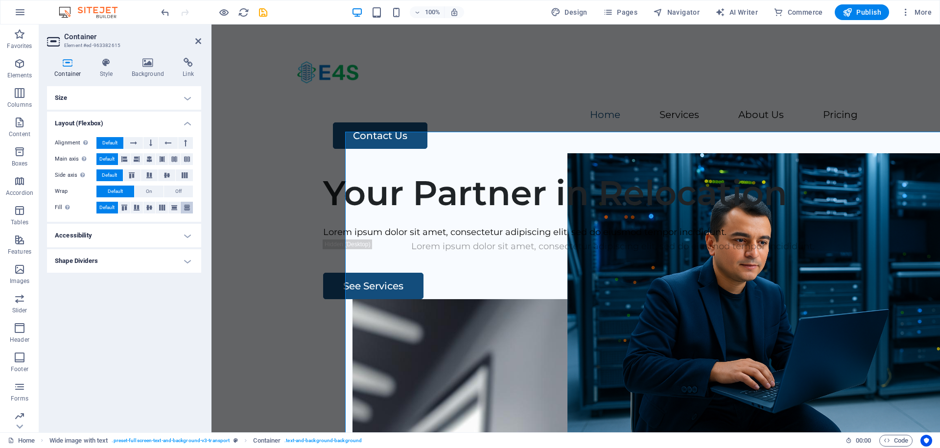
click at [187, 210] on icon at bounding box center [187, 208] width 12 height 6
click at [104, 211] on span "Default" at bounding box center [106, 208] width 15 height 12
click at [98, 78] on div "Container Style Background Link Size Height Default px rem % vh vw Min. height …" at bounding box center [124, 241] width 154 height 367
click at [98, 76] on h4 "Style" at bounding box center [109, 68] width 32 height 21
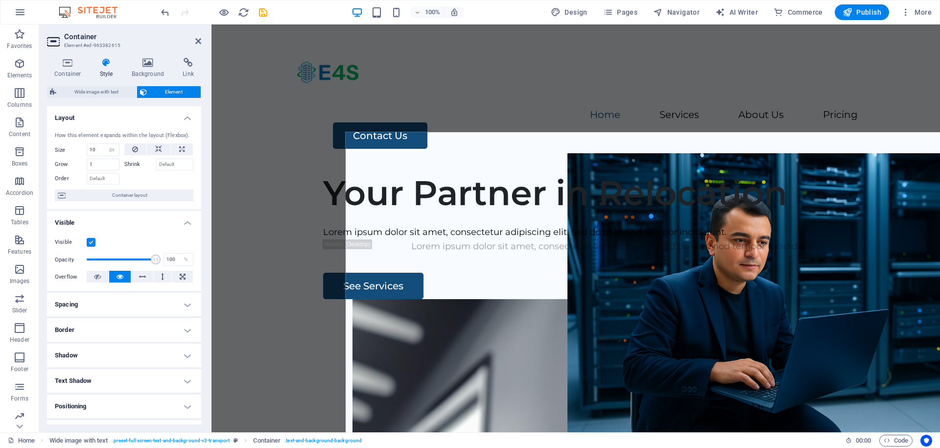
click at [140, 79] on div "Container Style Background Link Size Height Default px rem % vh vw Min. height …" at bounding box center [124, 241] width 154 height 367
click at [145, 63] on icon at bounding box center [147, 63] width 47 height 10
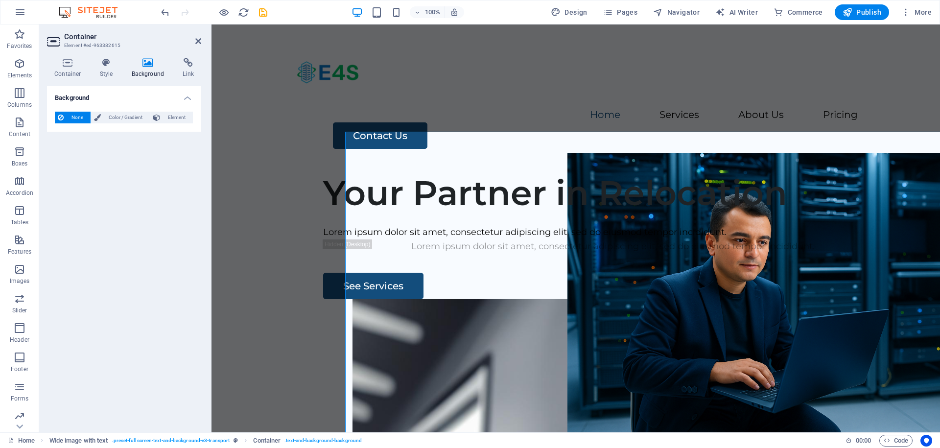
click at [122, 124] on div "None Color / Gradient Element Stretch background to full-width Color overlay Pl…" at bounding box center [124, 118] width 154 height 28
click at [122, 122] on span "Color / Gradient" at bounding box center [125, 118] width 43 height 12
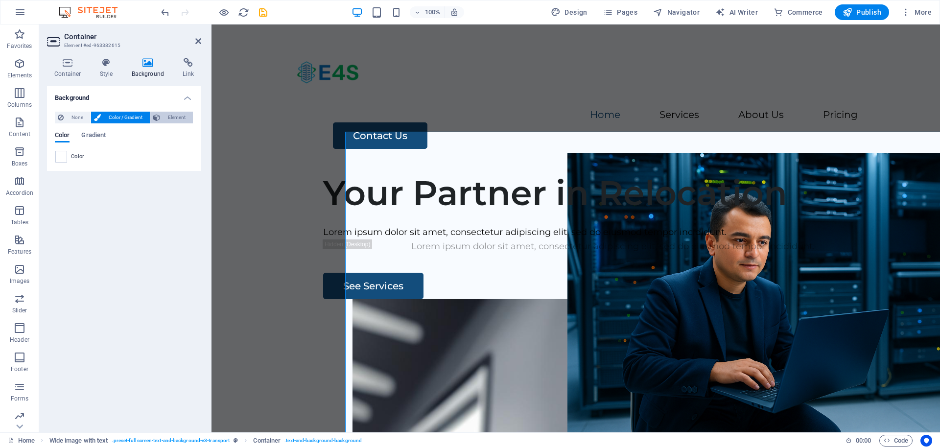
click at [182, 116] on span "Element" at bounding box center [176, 118] width 27 height 12
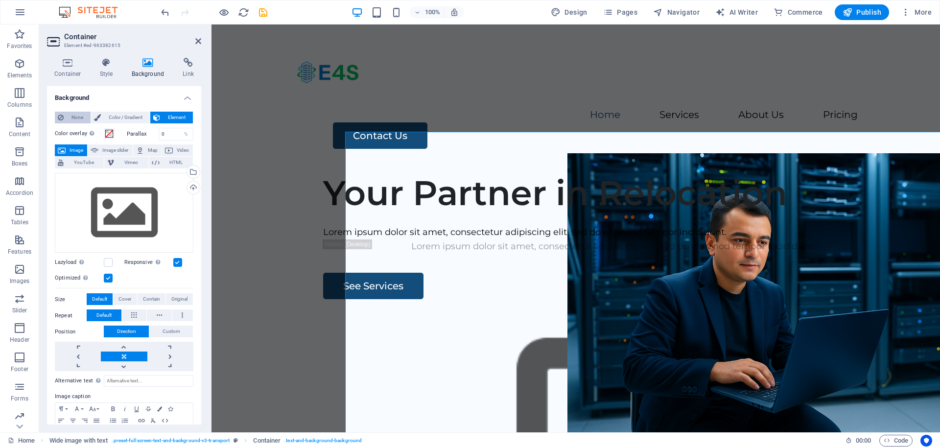
click at [64, 116] on button "None" at bounding box center [73, 118] width 36 height 12
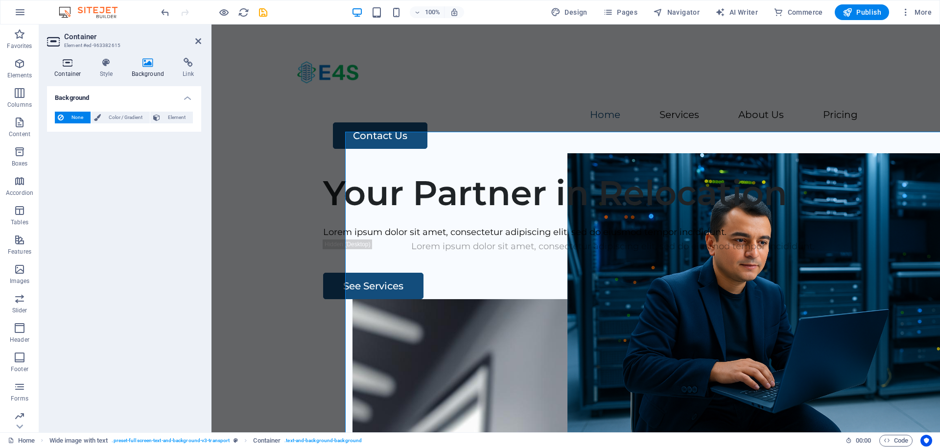
click at [75, 63] on icon at bounding box center [68, 63] width 42 height 10
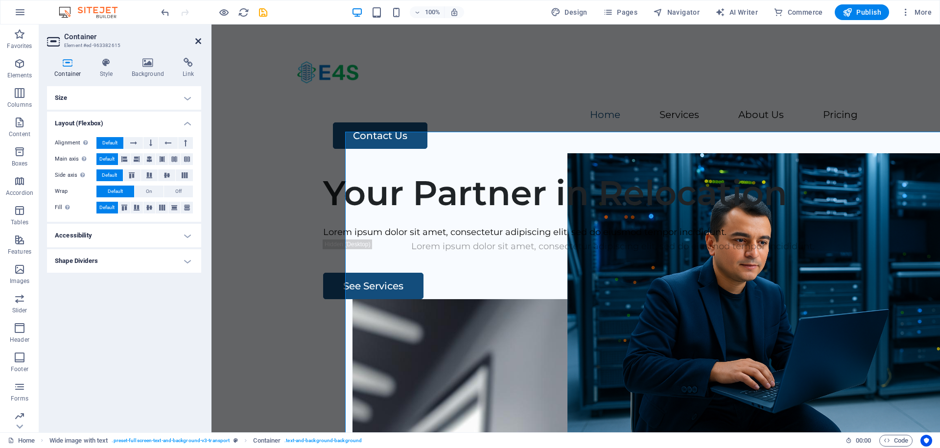
click at [198, 41] on icon at bounding box center [198, 41] width 6 height 8
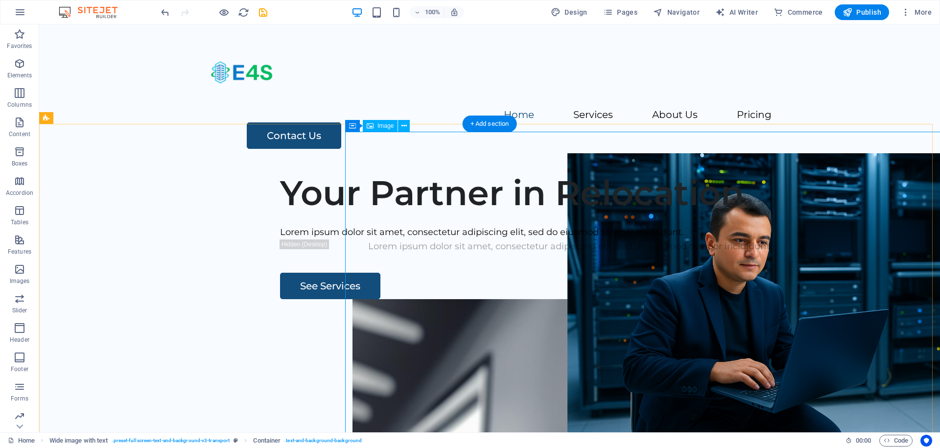
select select "px"
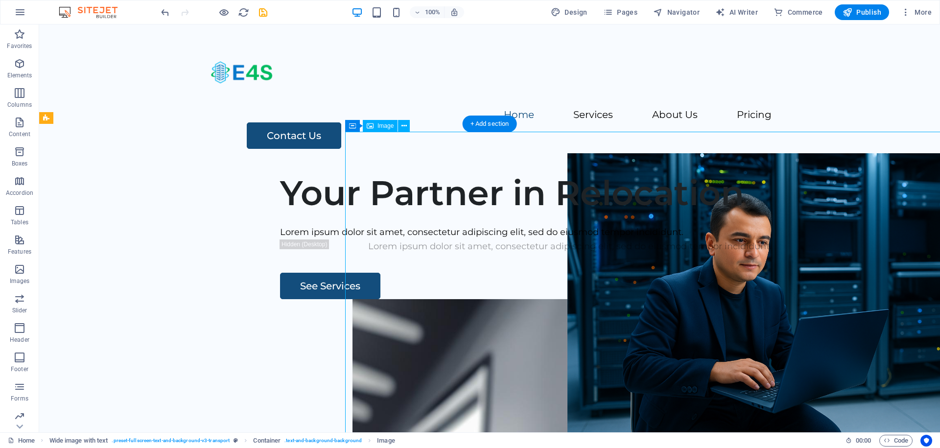
select select "px"
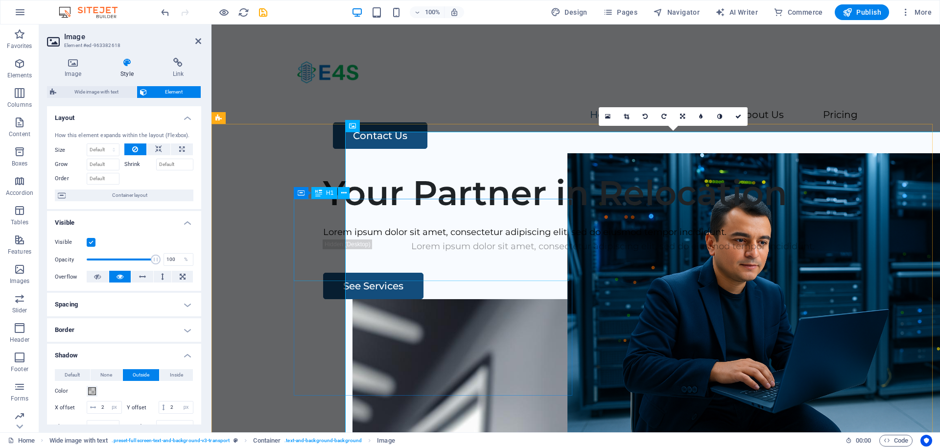
click at [557, 213] on div "Your Partner in Relocation" at bounding box center [613, 192] width 580 height 41
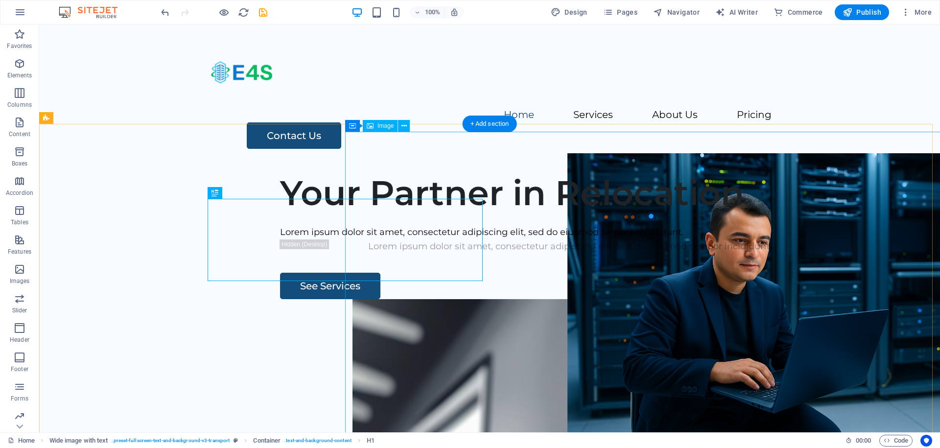
select select "px"
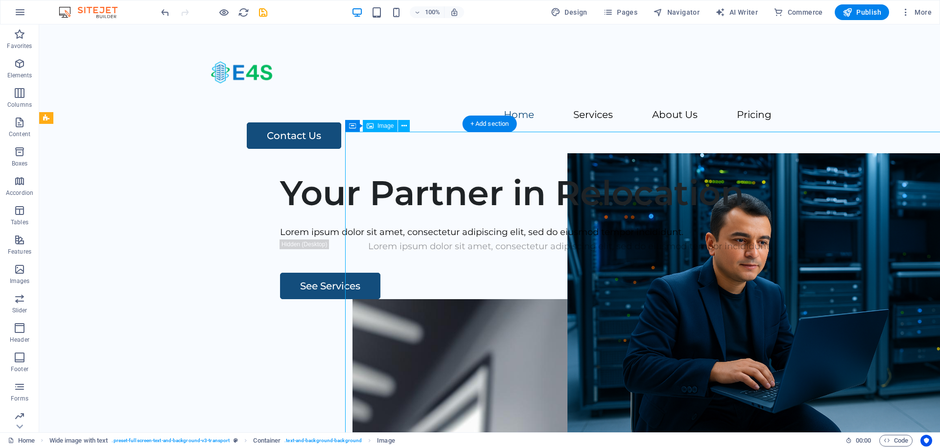
select select "px"
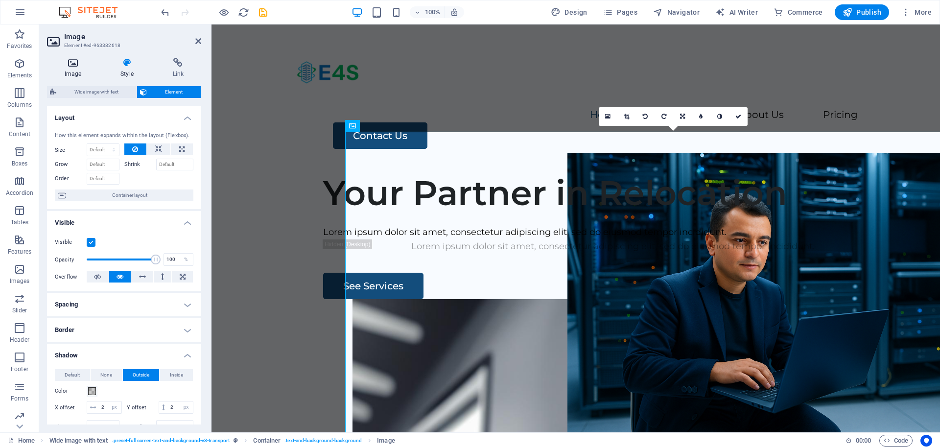
click at [73, 67] on icon at bounding box center [73, 63] width 52 height 10
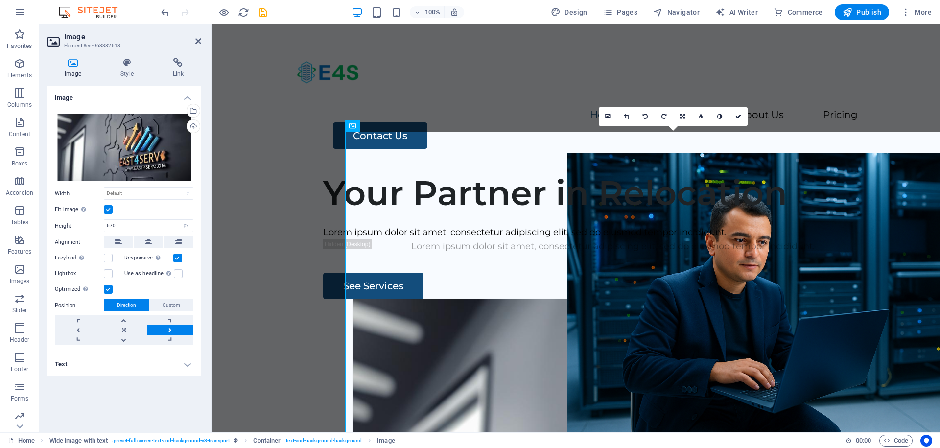
click at [110, 207] on label at bounding box center [108, 209] width 9 height 9
click at [0, 0] on input "Fit image Automatically fit image to a fixed width and height" at bounding box center [0, 0] width 0 height 0
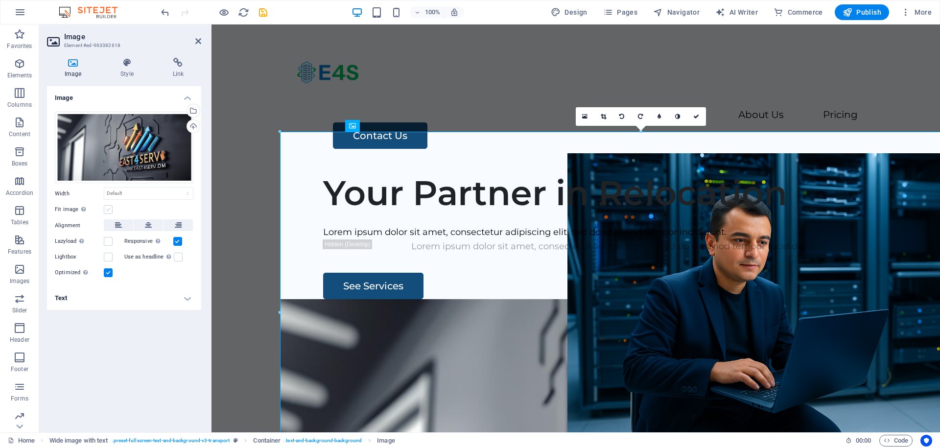
click at [110, 207] on label at bounding box center [108, 209] width 9 height 9
click at [0, 0] on input "Fit image Automatically fit image to a fixed width and height" at bounding box center [0, 0] width 0 height 0
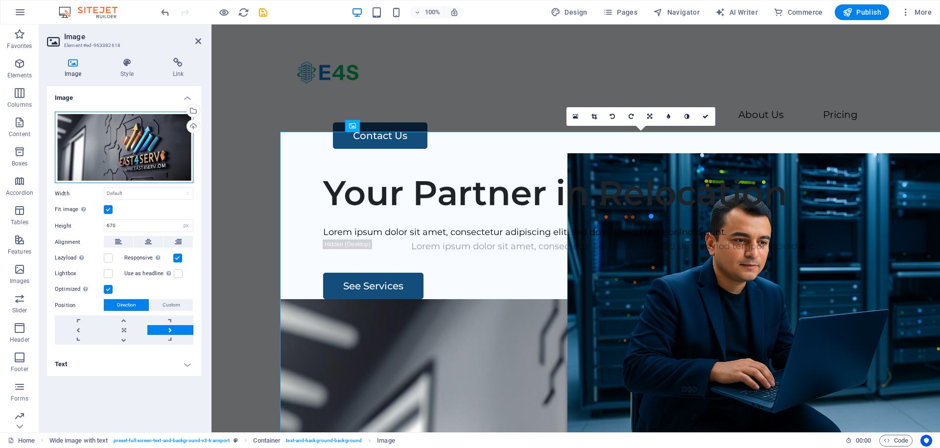
click at [110, 181] on div "Drag files here, click to choose files or select files from Files or our free s…" at bounding box center [124, 148] width 139 height 72
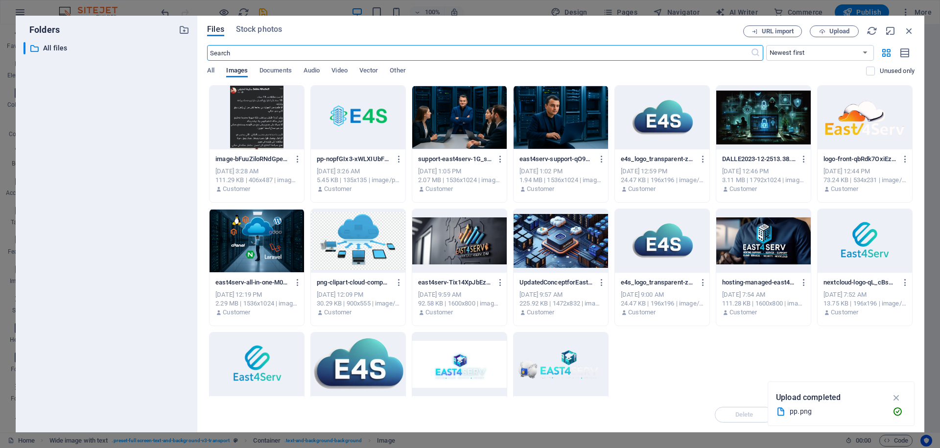
select select "DISABLED_OPTION_VALUE"
click at [265, 229] on div at bounding box center [257, 241] width 94 height 64
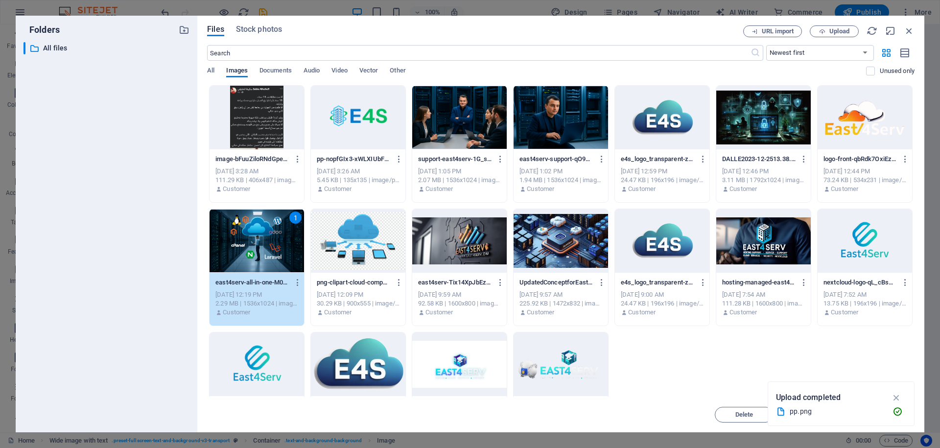
click at [265, 229] on div "1" at bounding box center [257, 241] width 94 height 64
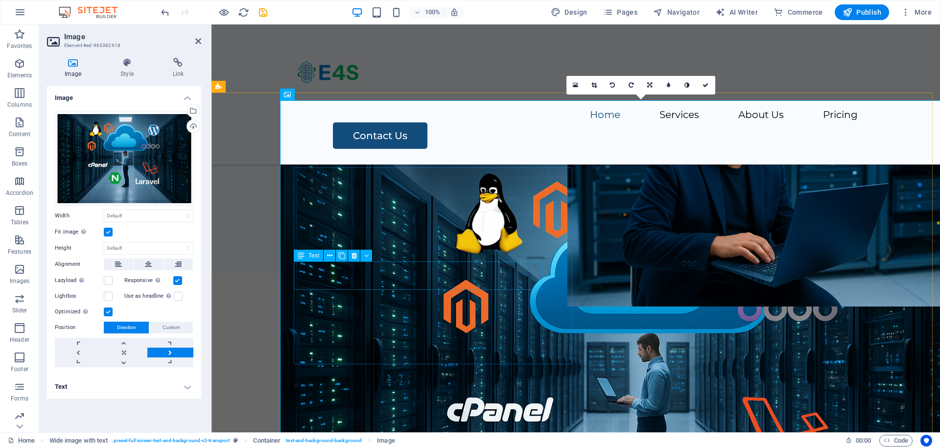
scroll to position [0, 0]
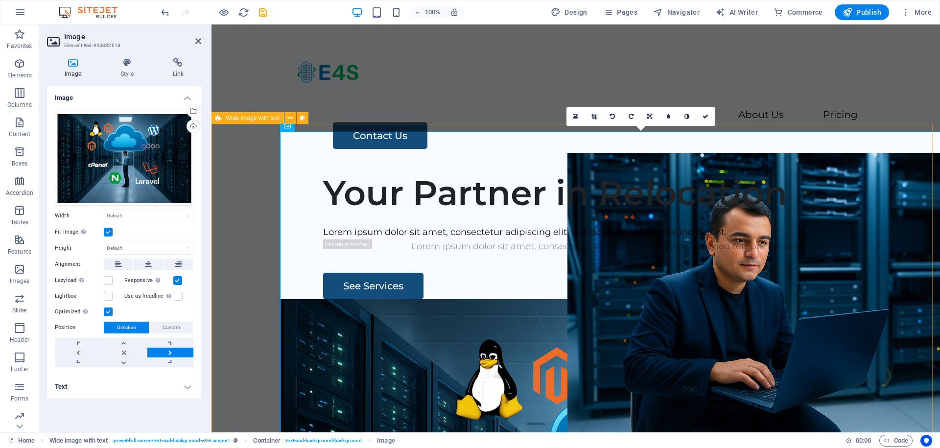
click at [263, 172] on div "Your Partner in Relocation Lorem ipsum dolor sit amet, consectetur adipiscing e…" at bounding box center [575, 351] width 728 height 375
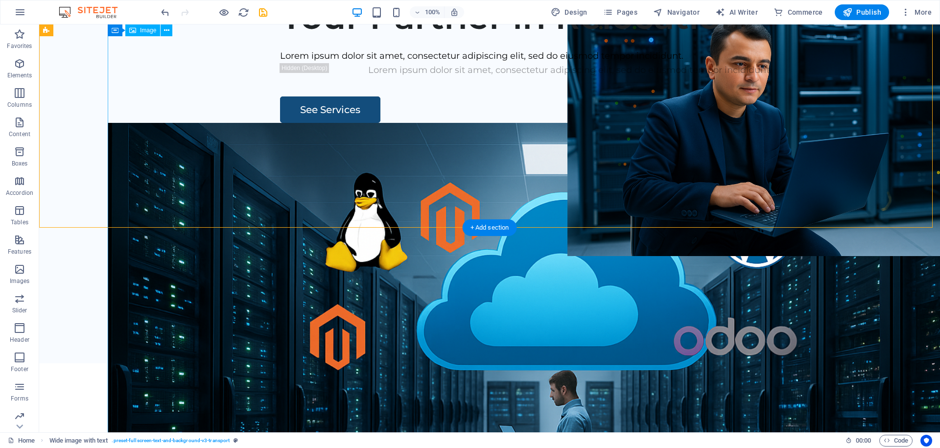
scroll to position [59, 0]
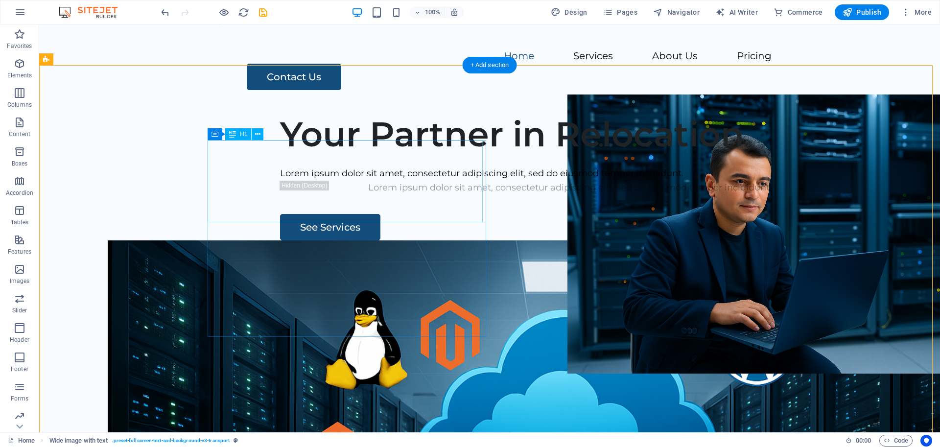
click at [293, 155] on div "Your Partner in Relocation" at bounding box center [570, 134] width 580 height 41
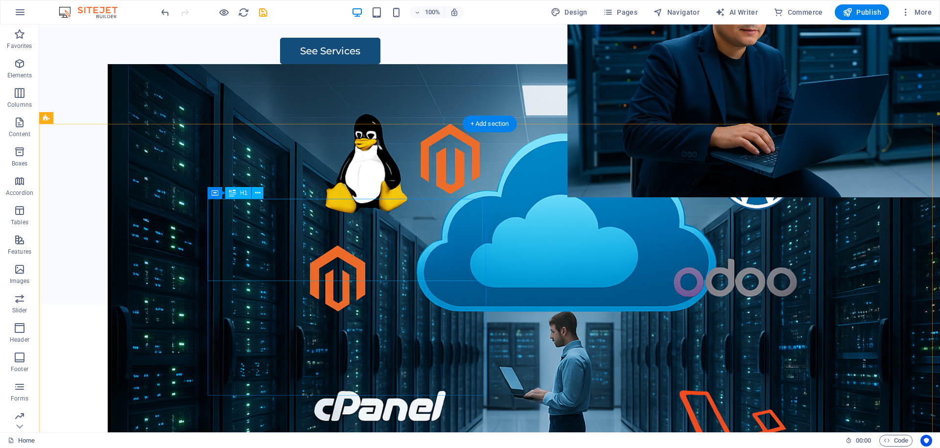
scroll to position [0, 0]
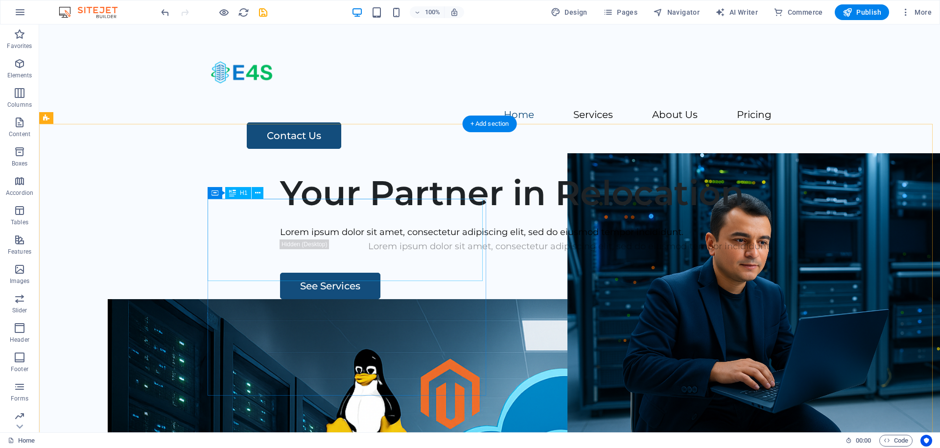
click at [280, 213] on div "Your Partner in Relocation" at bounding box center [570, 192] width 580 height 41
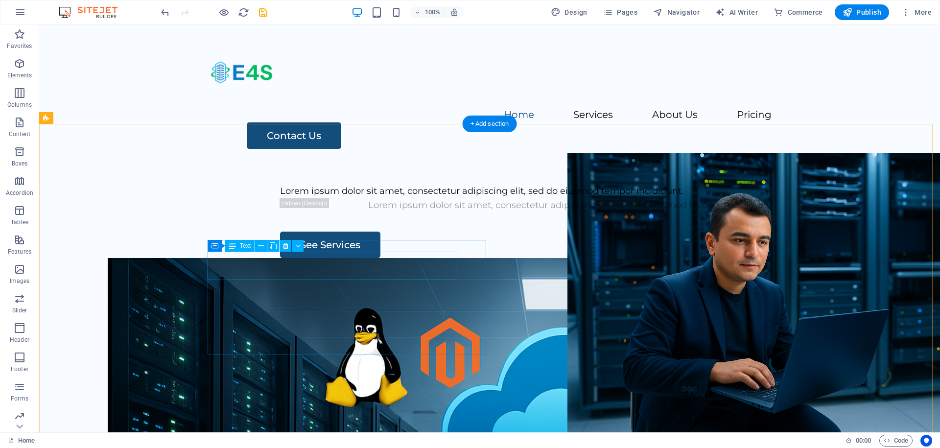
click at [296, 198] on div "Lorem ipsum dolor sit amet, consectetur adipiscing elit, sed do eiusmod tempor …" at bounding box center [570, 191] width 580 height 14
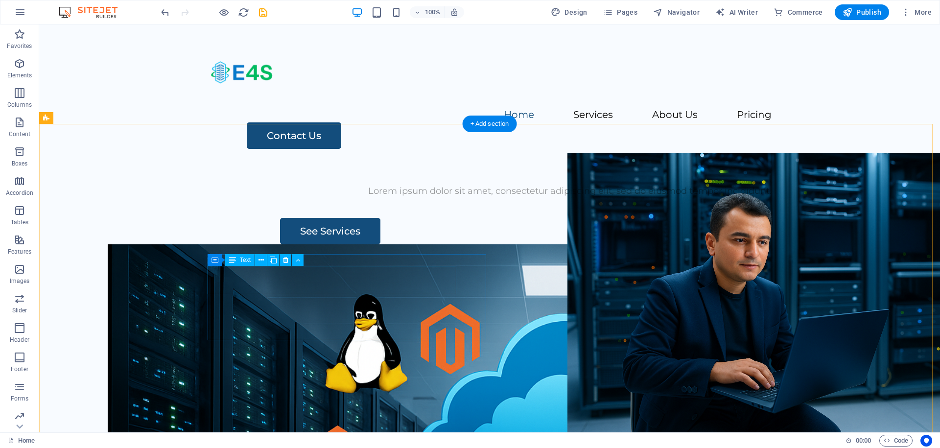
click at [297, 198] on div "Lorem ipsum dolor sit amet, consectetur adipiscing elit, sed do eiusmod tempor …" at bounding box center [570, 191] width 580 height 14
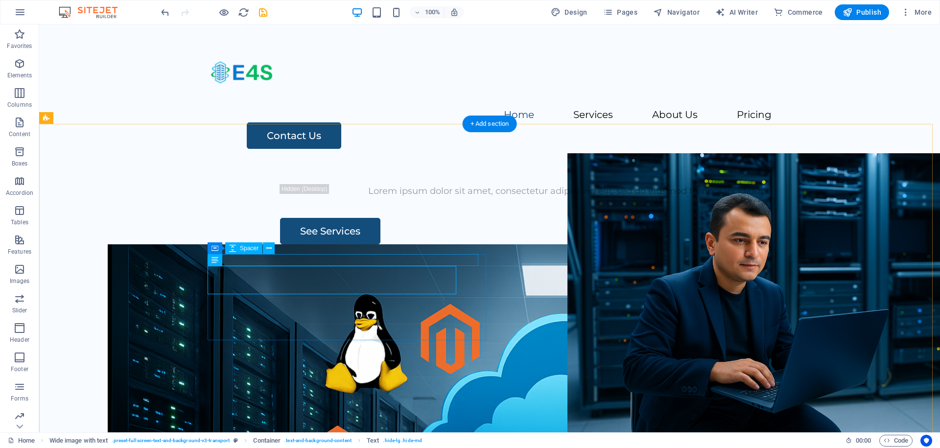
click at [314, 184] on div at bounding box center [570, 178] width 580 height 12
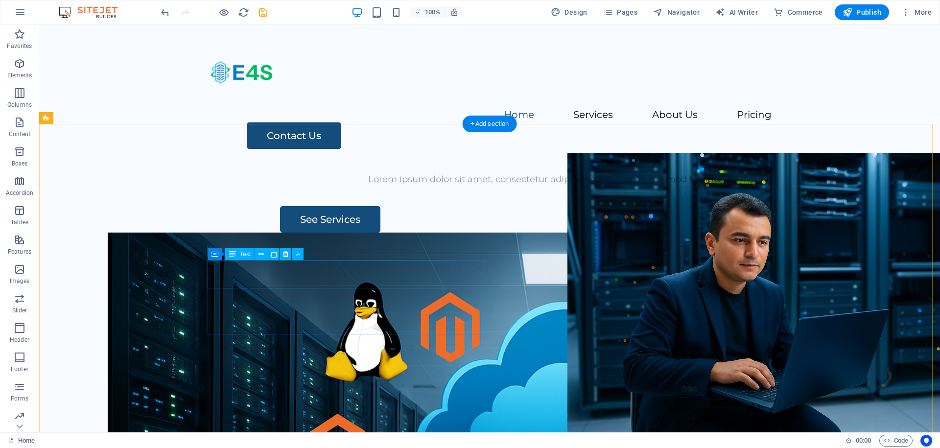
click at [314, 187] on div "Lorem ipsum dolor sit amet, consectetur adipiscing elit, sed do eiusmod tempor …" at bounding box center [570, 179] width 580 height 14
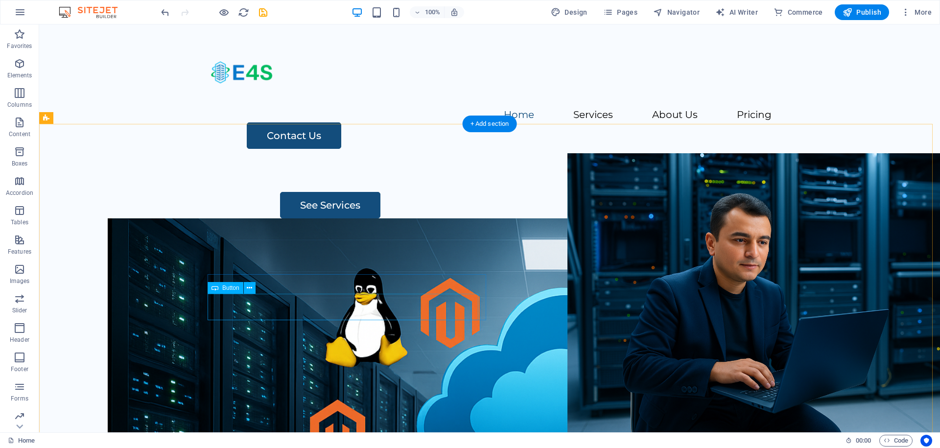
click at [324, 218] on div "See Services" at bounding box center [570, 205] width 580 height 26
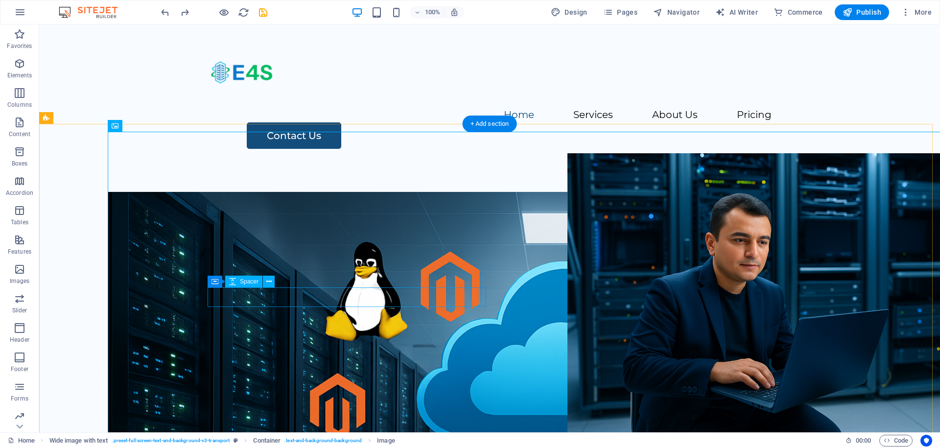
click at [355, 192] on div at bounding box center [570, 182] width 580 height 20
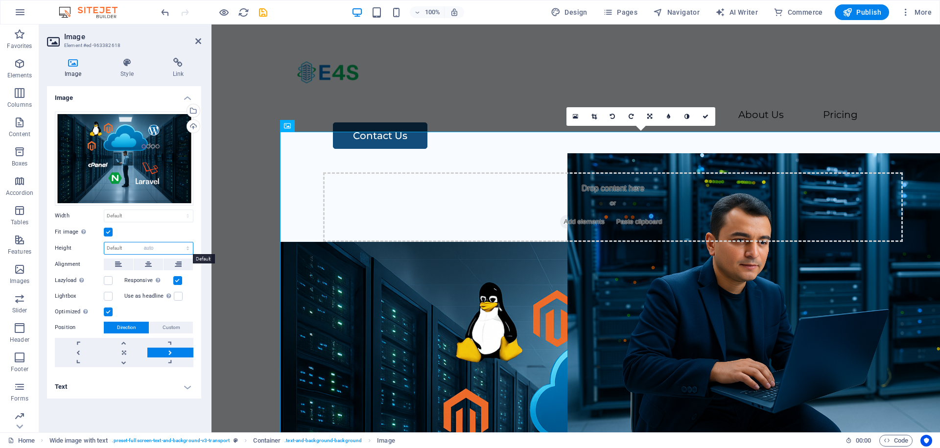
click at [104, 242] on select "Default auto px" at bounding box center [148, 248] width 89 height 12
select select "DISABLED_OPTION_VALUE"
click at [112, 279] on label at bounding box center [108, 280] width 9 height 9
click at [0, 0] on input "Lazyload Loading images after the page loads improves page speed." at bounding box center [0, 0] width 0 height 0
click at [110, 180] on div "Drag files here, click to choose files or select files from Files or our free s…" at bounding box center [124, 159] width 139 height 94
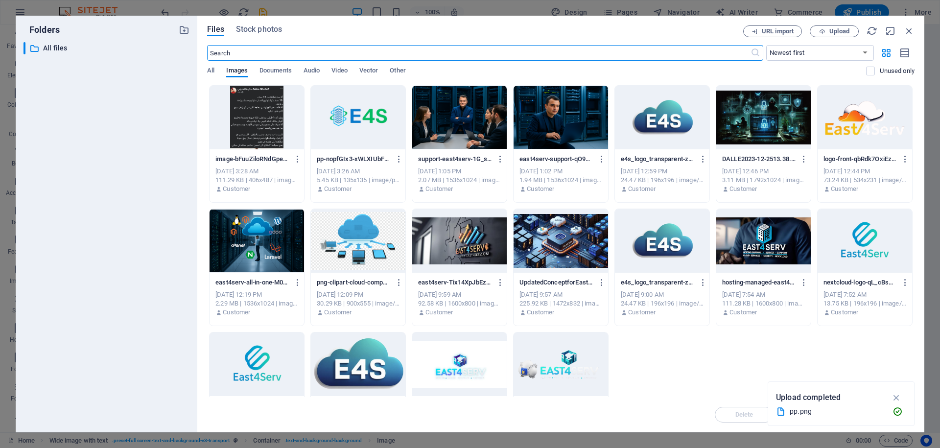
click at [762, 251] on div at bounding box center [763, 241] width 94 height 64
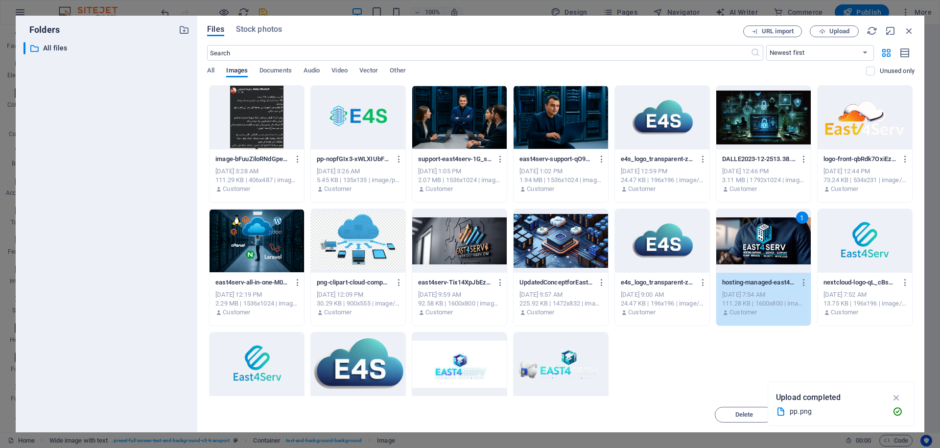
click at [762, 252] on div "1" at bounding box center [763, 241] width 94 height 64
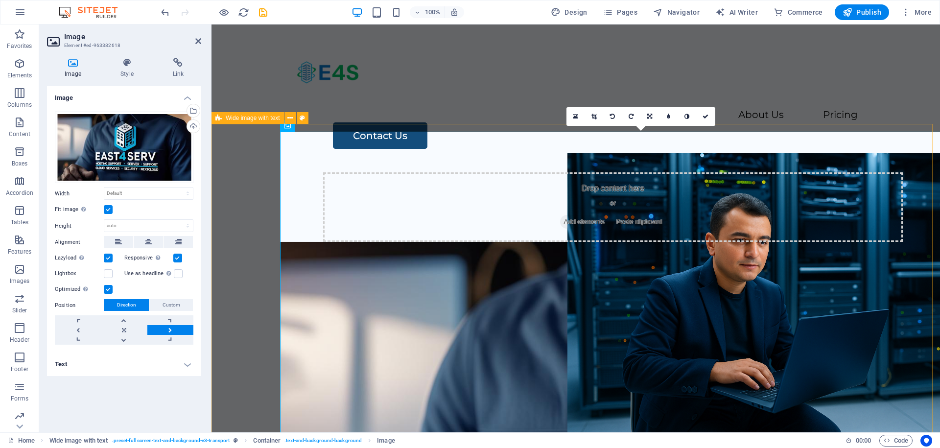
click at [228, 181] on div "Drop content here or Add elements Paste clipboard" at bounding box center [575, 351] width 728 height 375
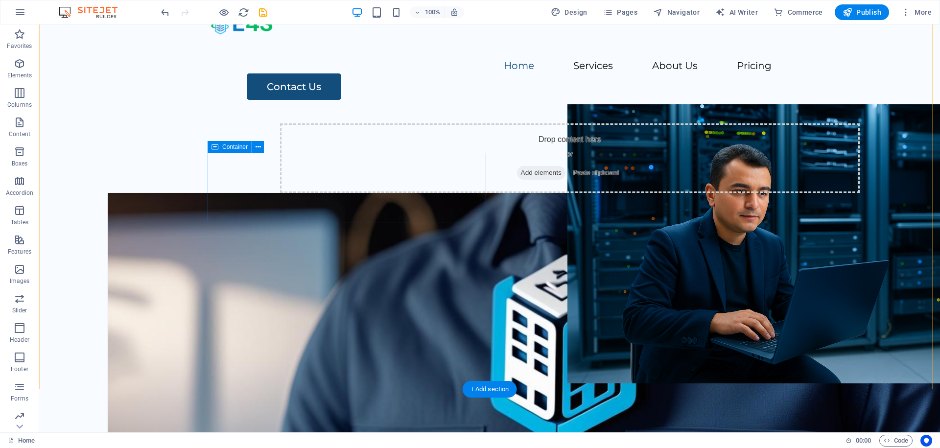
scroll to position [117, 0]
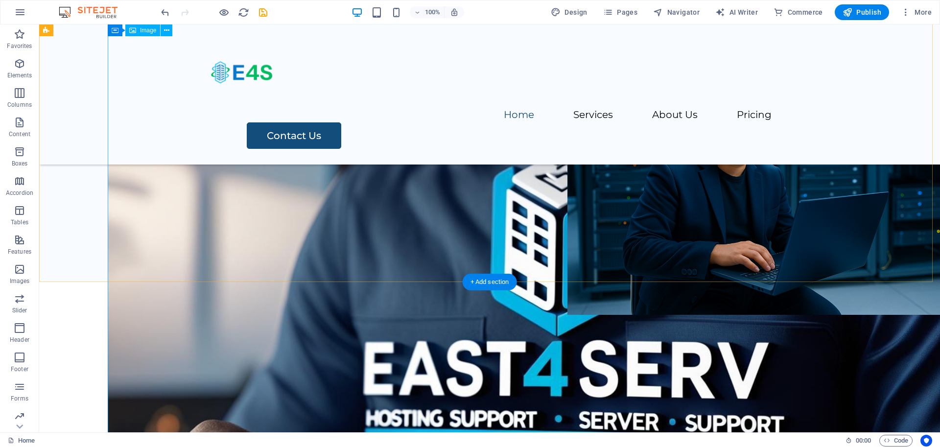
click at [329, 199] on figure at bounding box center [558, 309] width 901 height 450
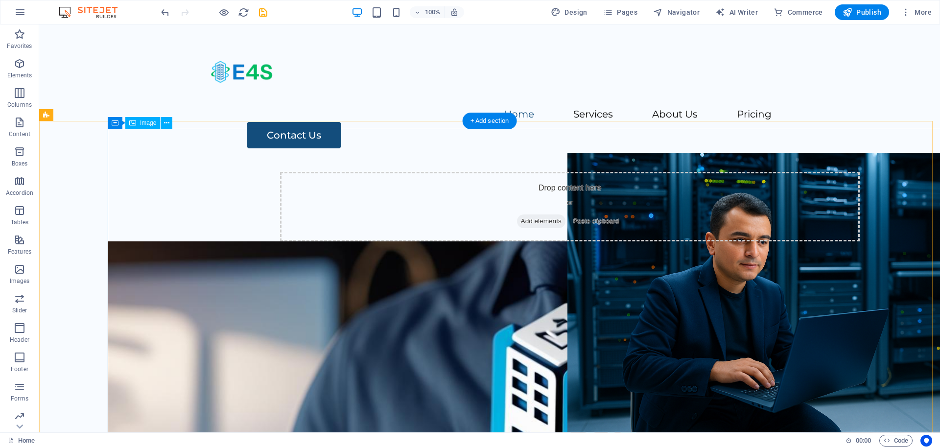
scroll to position [0, 0]
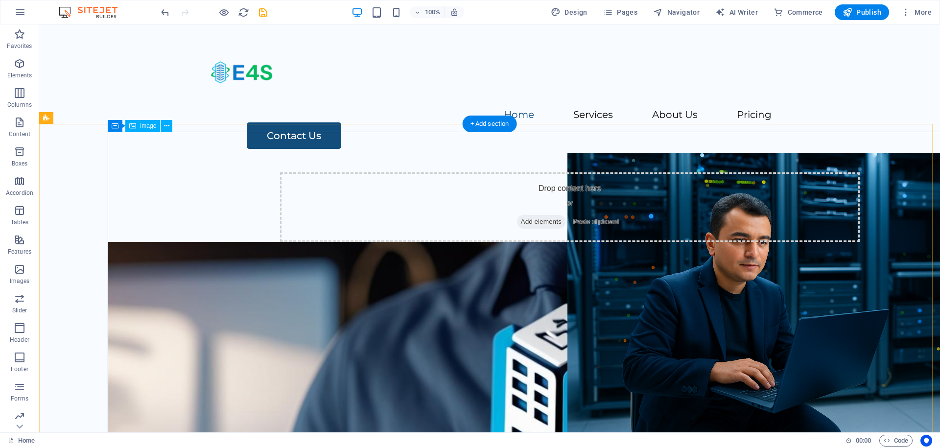
drag, startPoint x: 408, startPoint y: 195, endPoint x: 397, endPoint y: 192, distance: 11.6
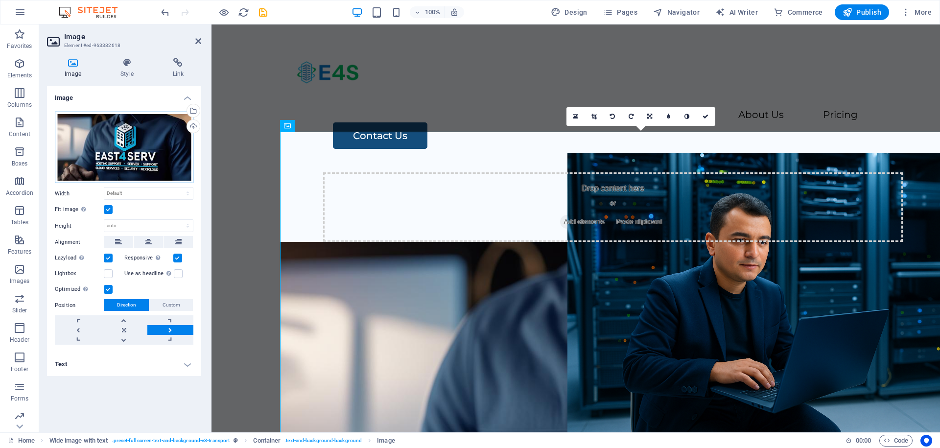
click at [137, 152] on div "Drag files here, click to choose files or select files from Files or our free s…" at bounding box center [124, 148] width 139 height 72
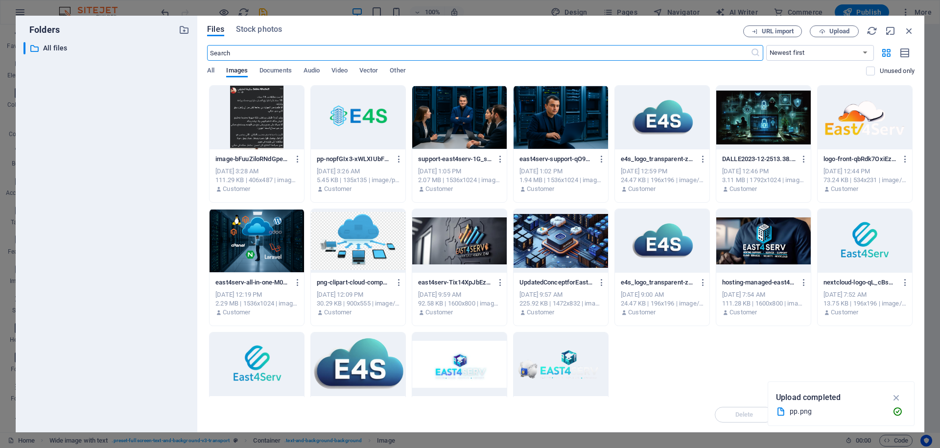
click at [464, 222] on div at bounding box center [459, 241] width 94 height 64
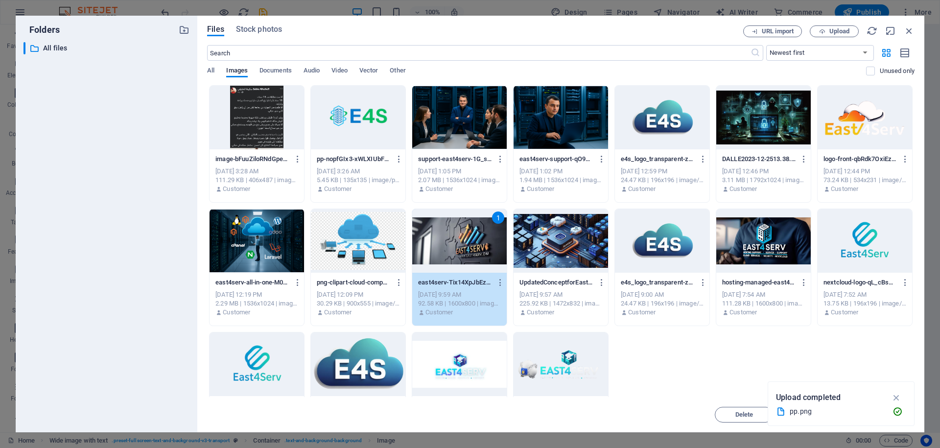
click at [464, 222] on div "1" at bounding box center [459, 241] width 94 height 64
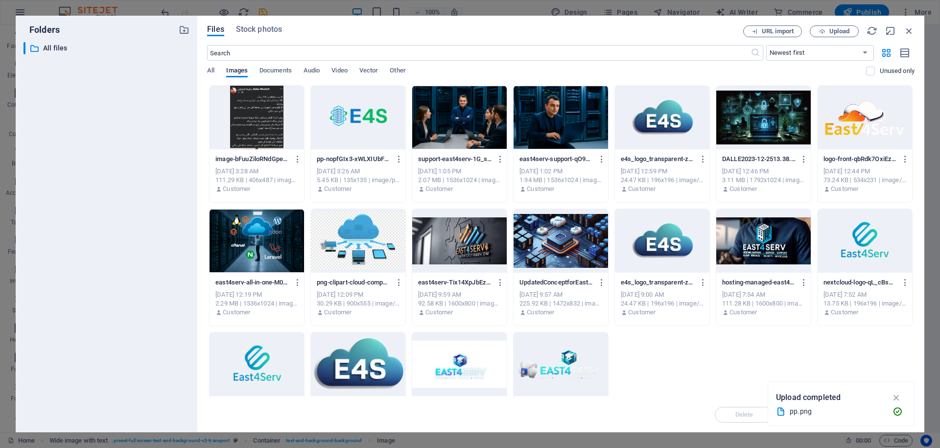
click at [464, 222] on div at bounding box center [459, 241] width 94 height 64
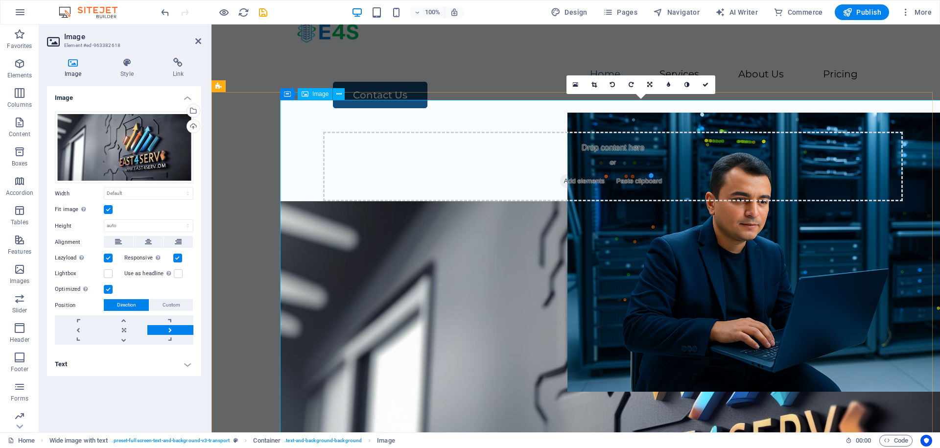
scroll to position [59, 0]
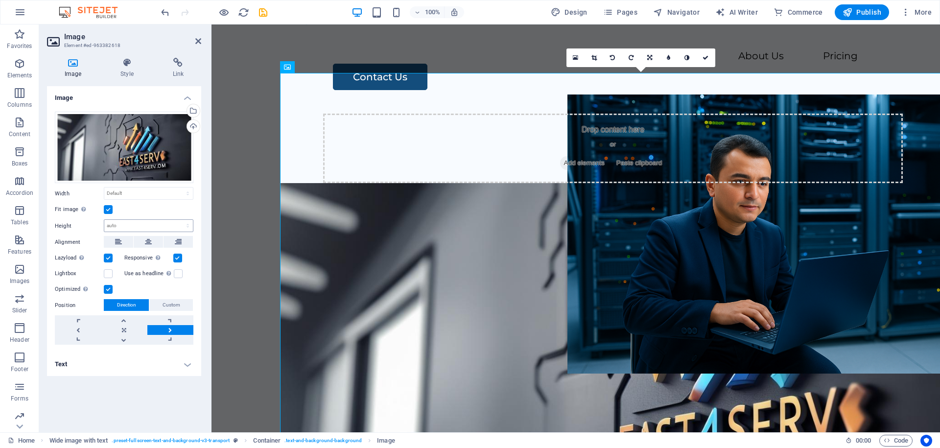
click at [130, 219] on div "Drag files here, click to choose files or select files from Files or our free s…" at bounding box center [124, 228] width 154 height 249
click at [104, 220] on select "Default auto px" at bounding box center [148, 226] width 89 height 12
select select "DISABLED_OPTION_VALUE"
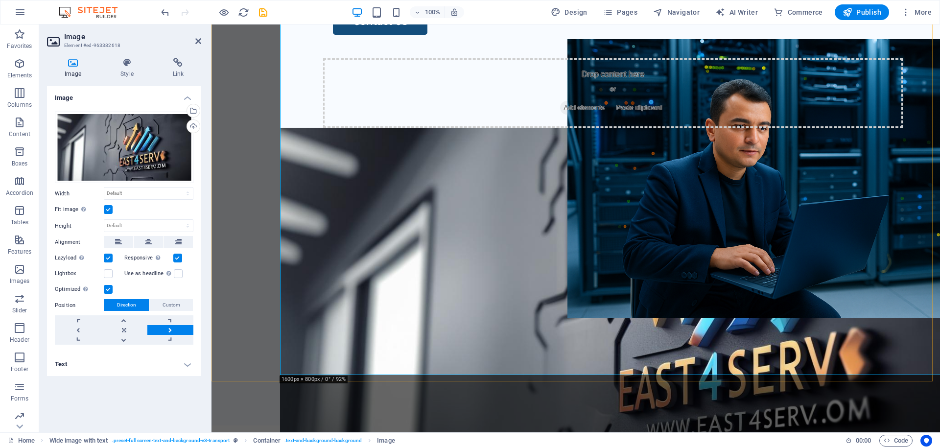
scroll to position [117, 0]
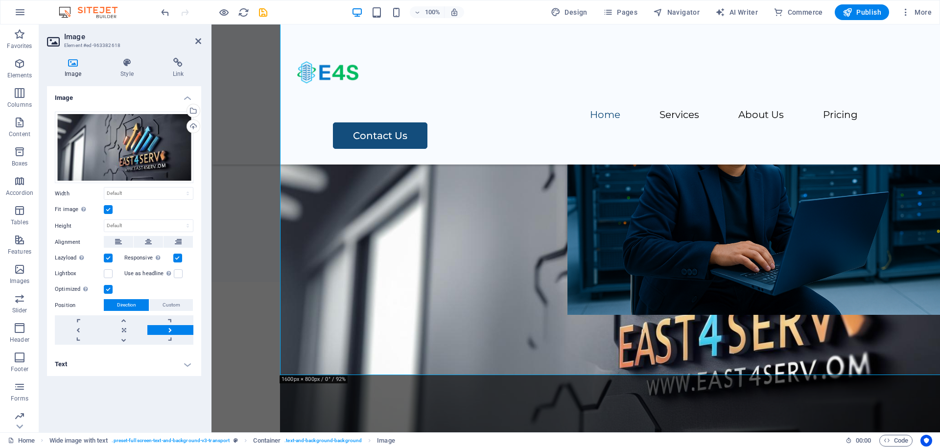
click at [109, 210] on label at bounding box center [108, 209] width 9 height 9
click at [0, 0] on input "Fit image Automatically fit image to a fixed width and height" at bounding box center [0, 0] width 0 height 0
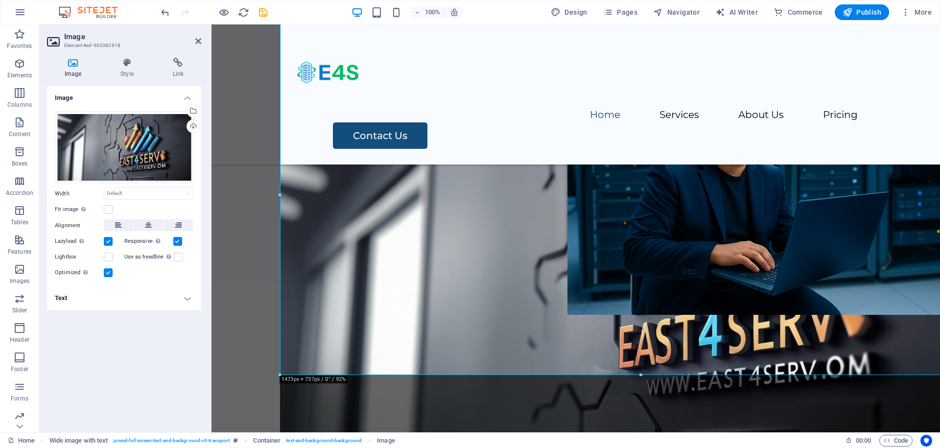
click at [150, 186] on div "Drag files here, click to choose files or select files from Files or our free s…" at bounding box center [124, 195] width 154 height 183
click at [104, 187] on select "Default auto px rem % em vh vw" at bounding box center [148, 193] width 89 height 12
select select "DISABLED_OPTION_VALUE"
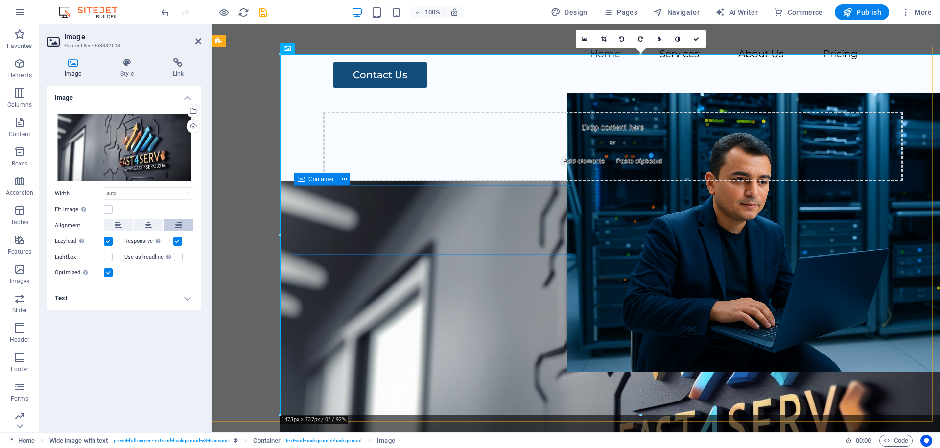
scroll to position [59, 0]
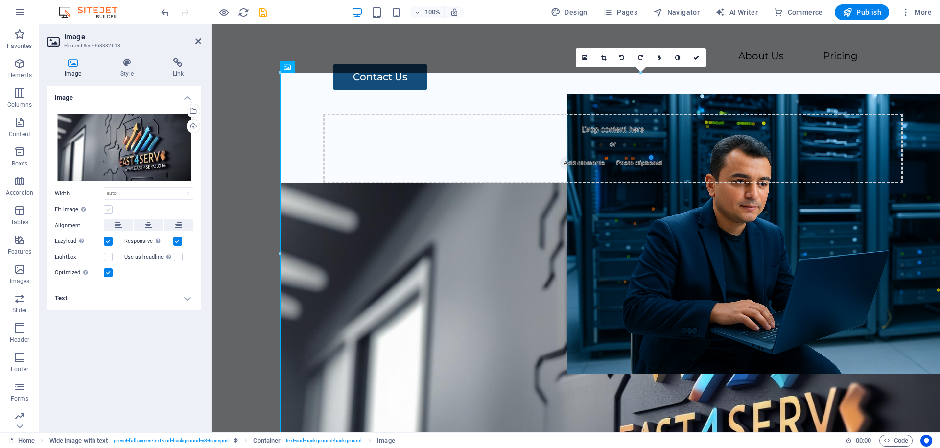
click at [108, 208] on label at bounding box center [108, 209] width 9 height 9
click at [0, 0] on input "Fit image Automatically fit image to a fixed width and height" at bounding box center [0, 0] width 0 height 0
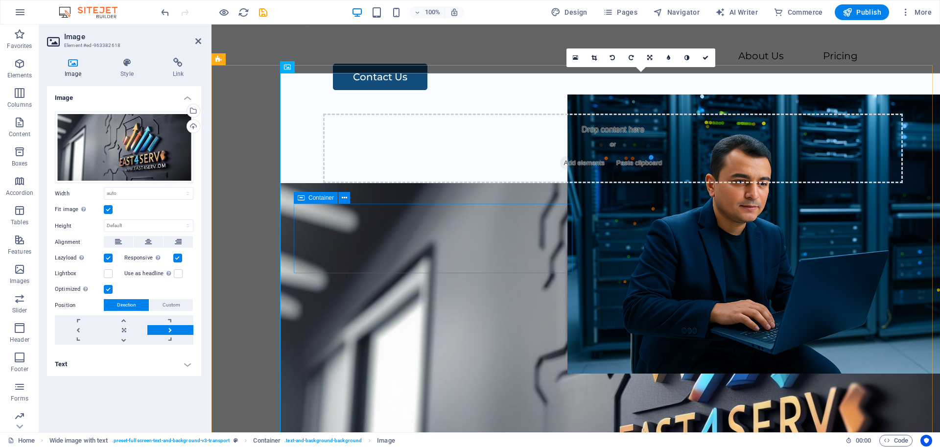
scroll to position [176, 0]
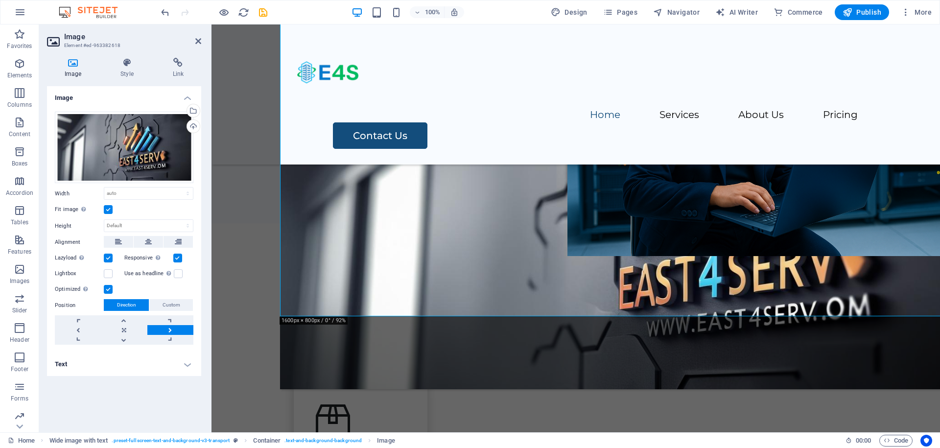
click at [123, 218] on div "Drag files here, click to choose files or select files from Files or our free s…" at bounding box center [124, 228] width 154 height 249
click at [123, 219] on div "Drag files here, click to choose files or select files from Files or our free s…" at bounding box center [124, 228] width 154 height 249
click at [104, 220] on select "Default auto px" at bounding box center [148, 226] width 89 height 12
select select "DISABLED_OPTION_VALUE"
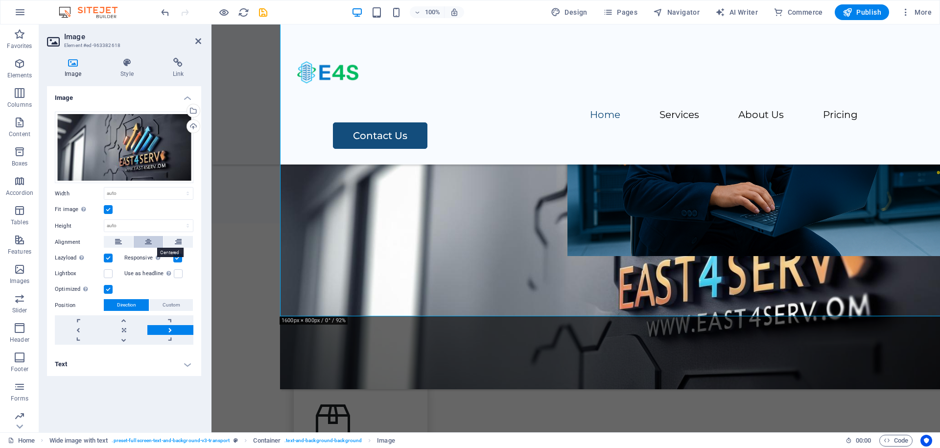
click at [148, 241] on icon at bounding box center [148, 242] width 7 height 12
click at [234, 185] on div "Drop content here or Add elements Paste clipboard" at bounding box center [575, 35] width 728 height 375
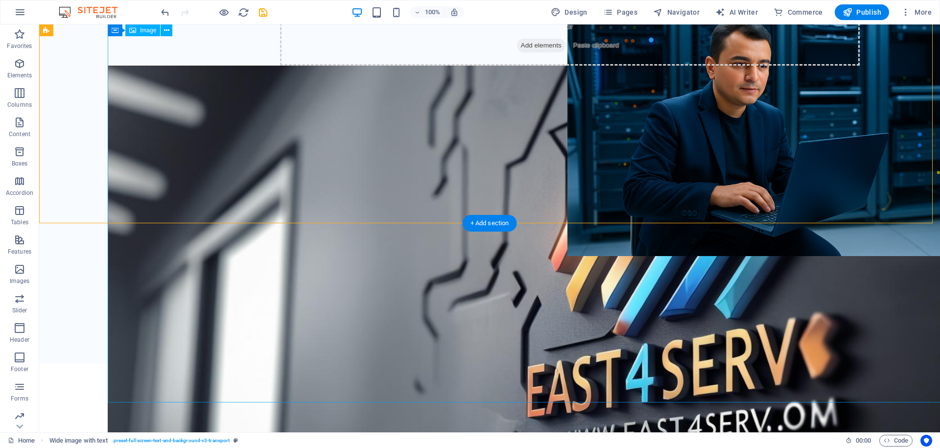
scroll to position [0, 0]
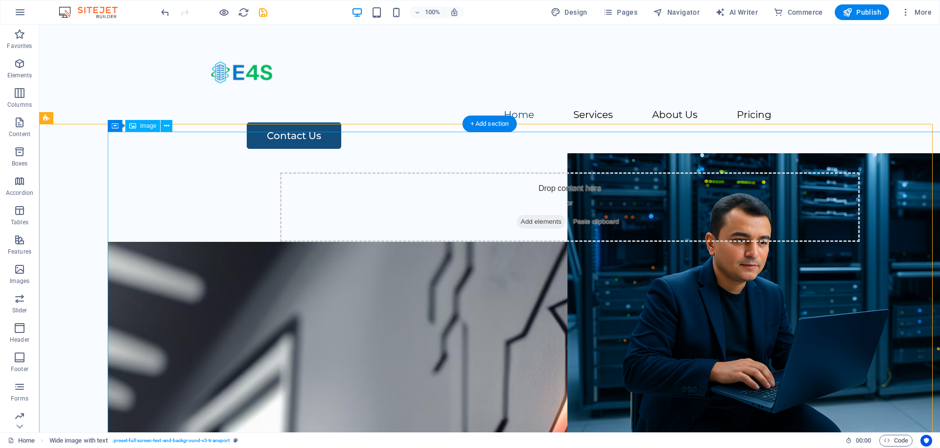
drag, startPoint x: 528, startPoint y: 259, endPoint x: 534, endPoint y: 259, distance: 5.4
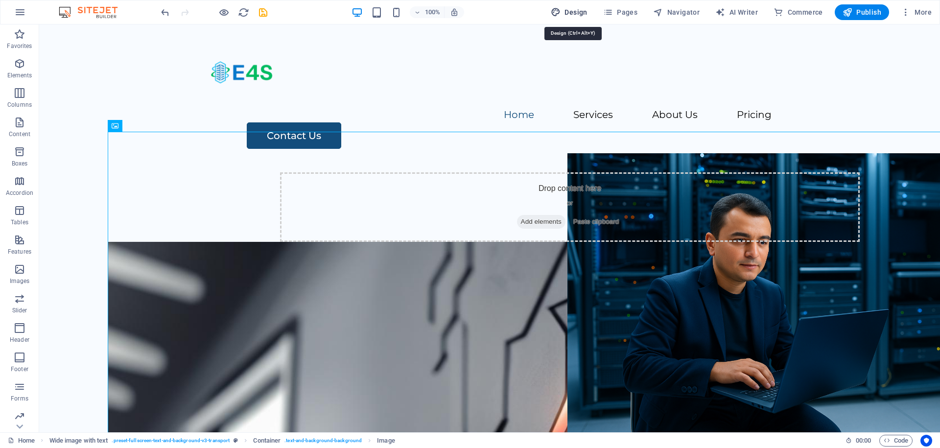
drag, startPoint x: 558, startPoint y: 14, endPoint x: 513, endPoint y: 65, distance: 67.6
click at [558, 14] on icon "button" at bounding box center [556, 12] width 10 height 10
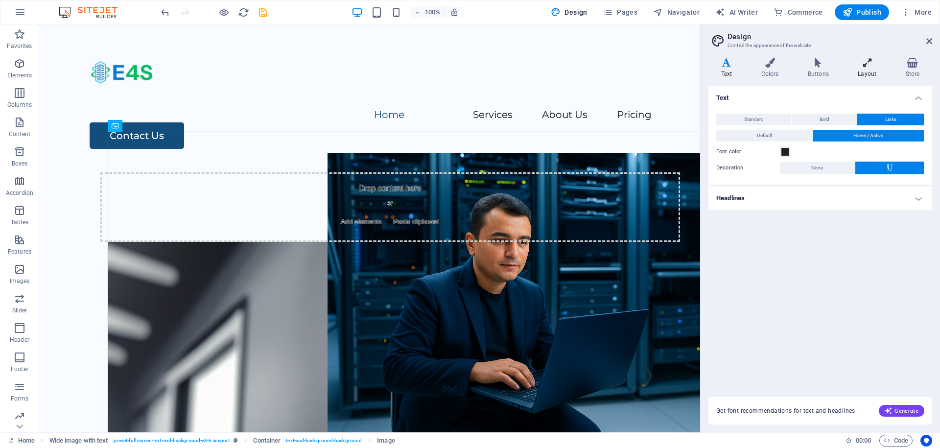
click at [869, 68] on h4 "Layout" at bounding box center [868, 68] width 47 height 21
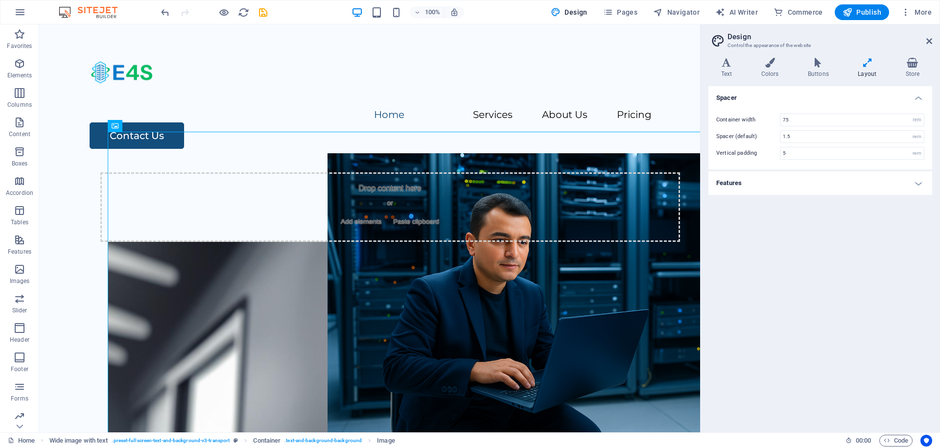
click at [798, 173] on h4 "Features" at bounding box center [820, 182] width 224 height 23
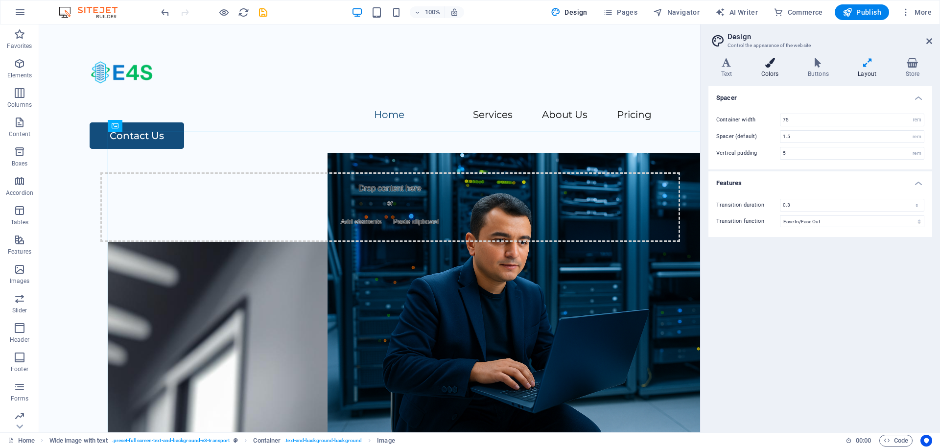
click at [793, 63] on h4 "Colors" at bounding box center [771, 68] width 47 height 21
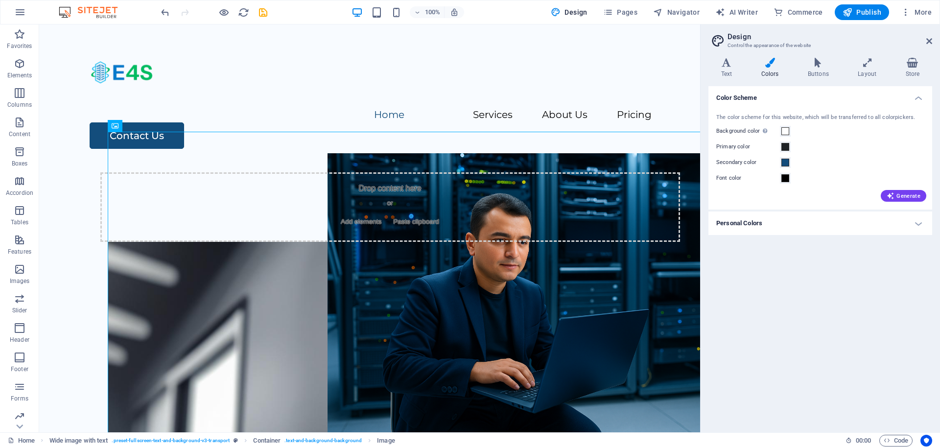
click at [754, 62] on icon at bounding box center [769, 63] width 43 height 10
click at [791, 221] on h4 "Personal Colors" at bounding box center [820, 222] width 224 height 23
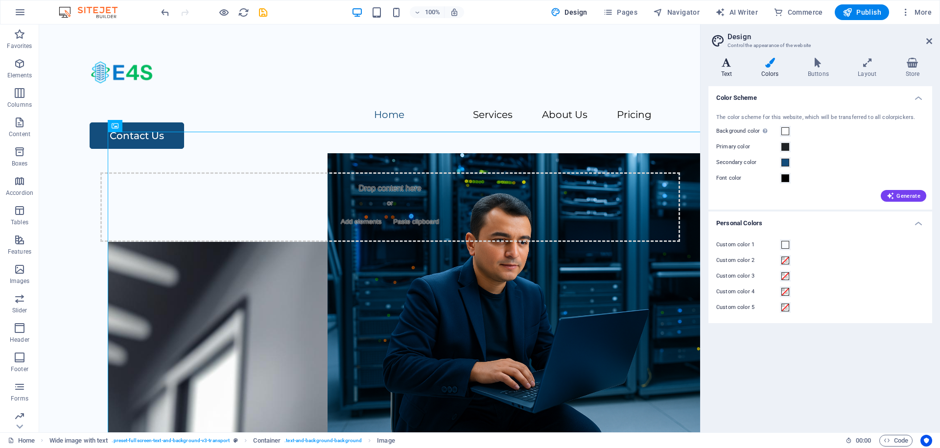
click at [731, 75] on h4 "Text" at bounding box center [728, 68] width 40 height 21
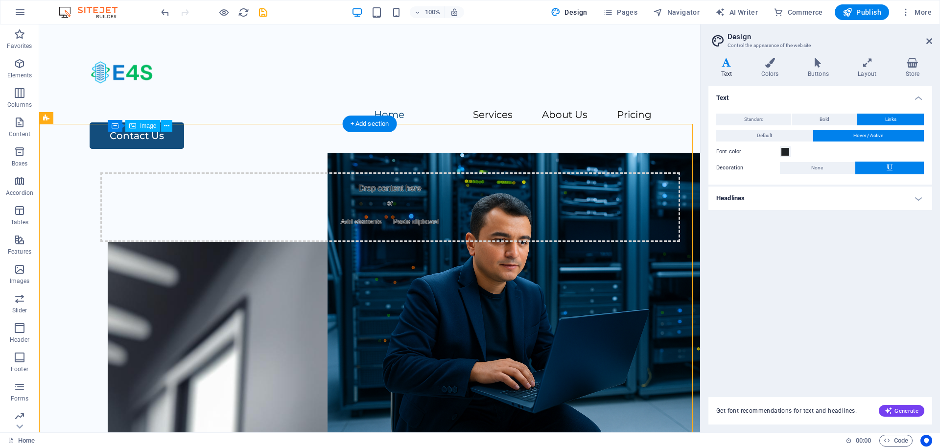
click at [442, 242] on figure at bounding box center [438, 407] width 661 height 330
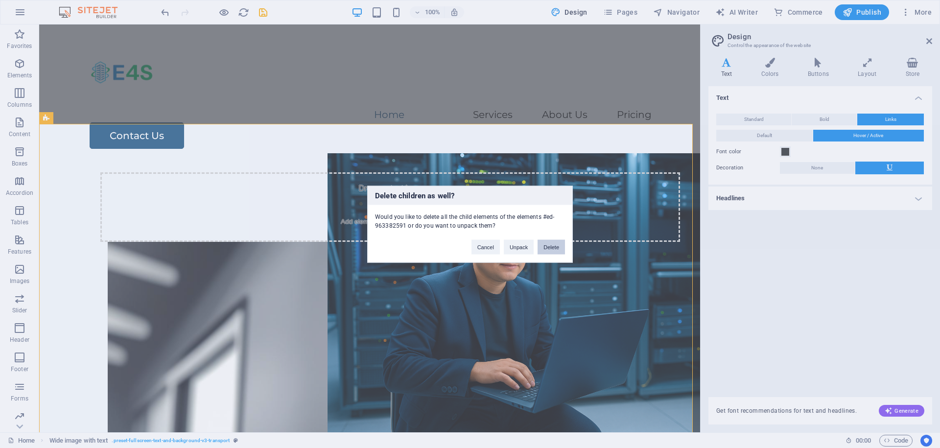
click at [561, 249] on button "Delete" at bounding box center [550, 246] width 27 height 15
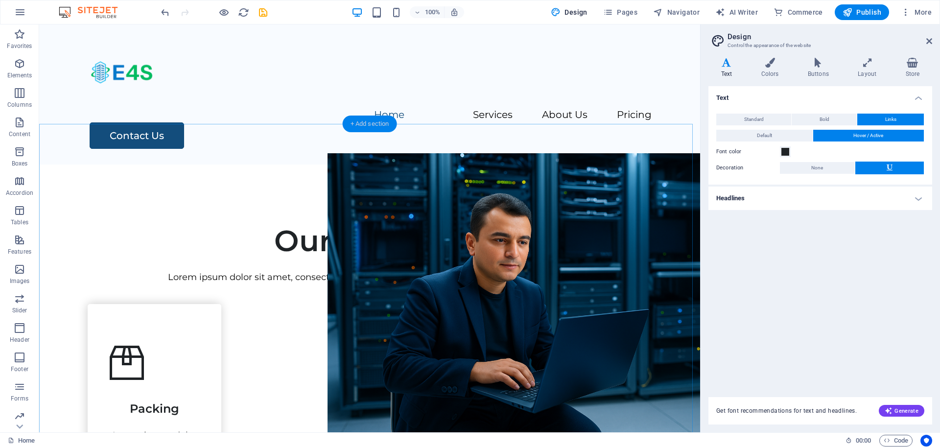
click at [377, 123] on div "+ Add section" at bounding box center [370, 124] width 54 height 17
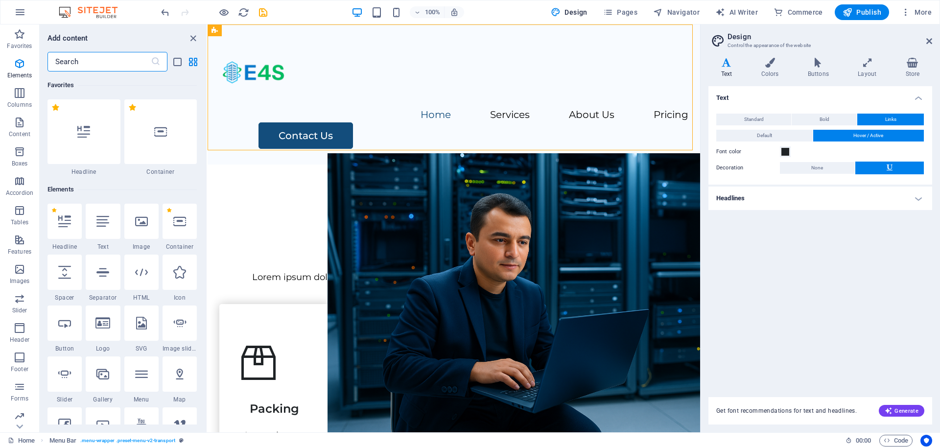
scroll to position [1713, 0]
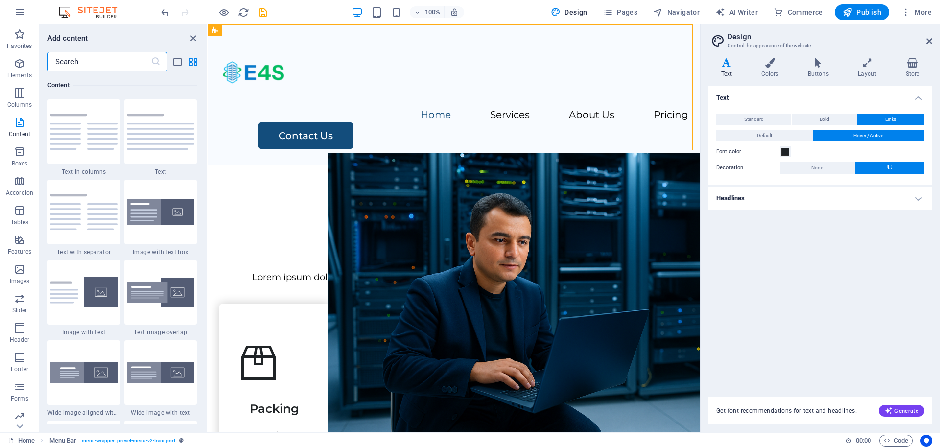
click at [103, 68] on input "text" at bounding box center [98, 62] width 103 height 20
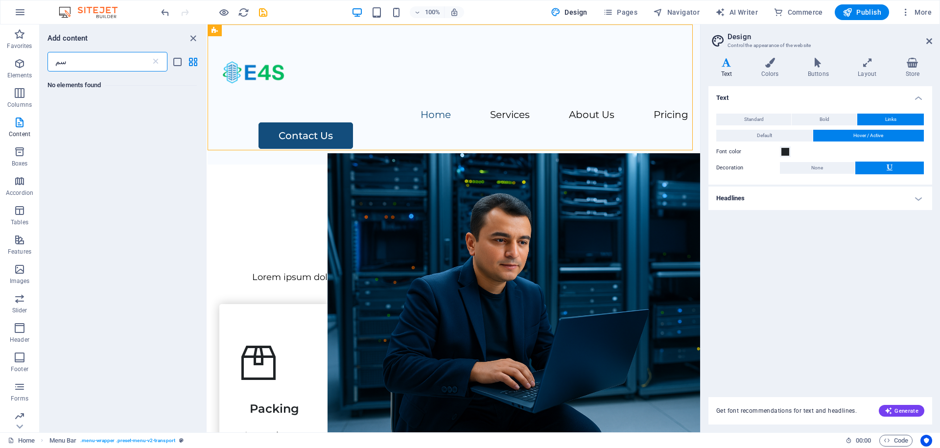
type input "س"
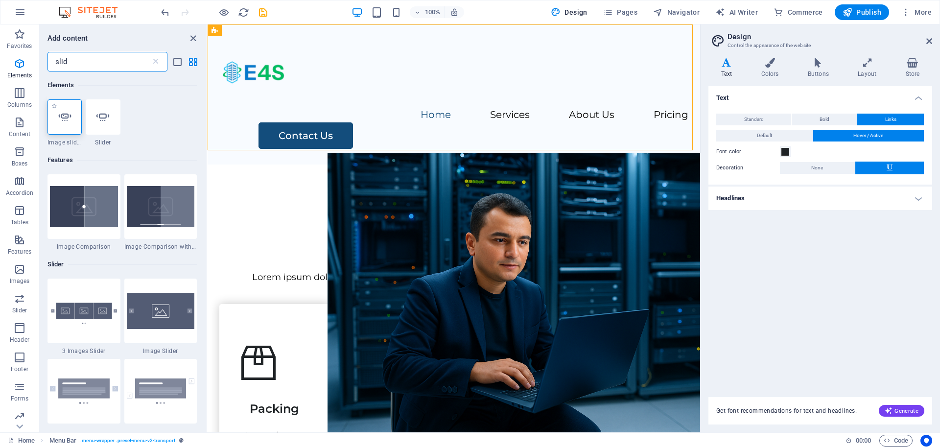
type input "slid"
click at [71, 113] on icon at bounding box center [64, 117] width 13 height 13
select select "ms"
select select "s"
select select "progressive"
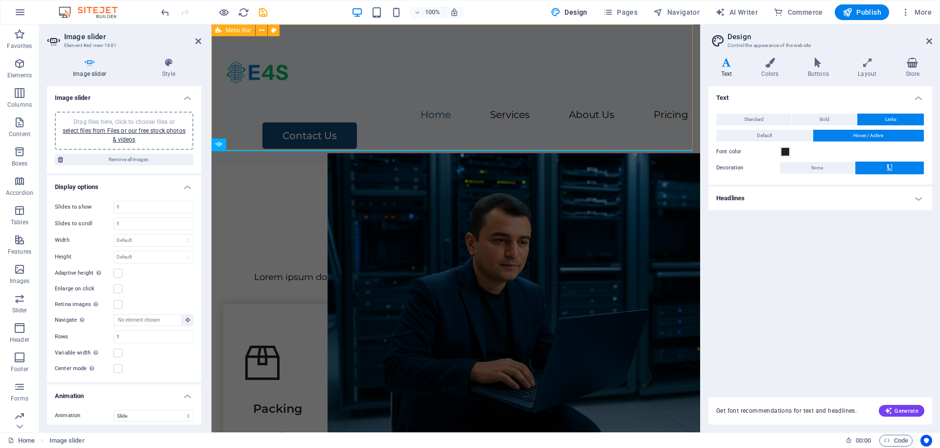
click at [330, 138] on div "Menu Home Services About Us Pricing Contact Us" at bounding box center [455, 94] width 489 height 140
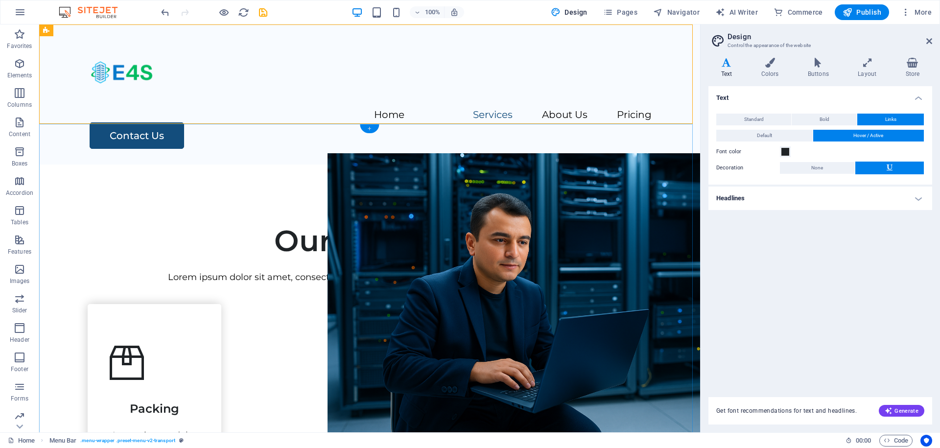
click at [369, 128] on div "+" at bounding box center [369, 128] width 19 height 9
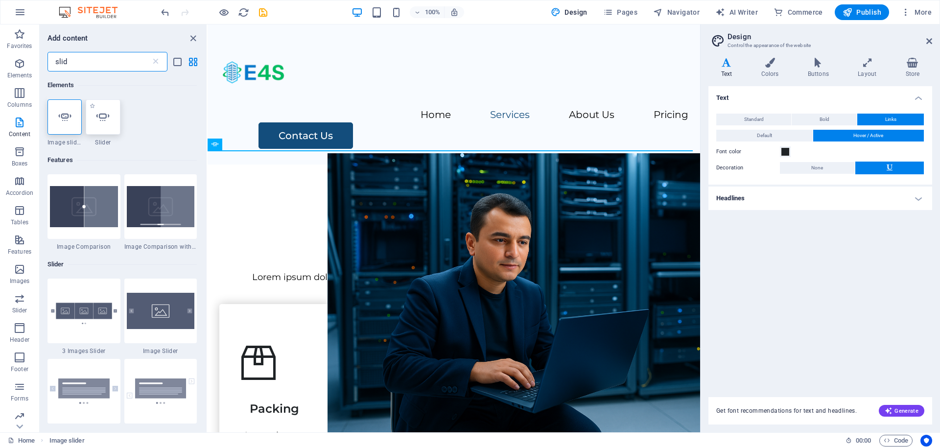
click at [107, 121] on icon at bounding box center [102, 117] width 13 height 13
select select "ms"
select select "s"
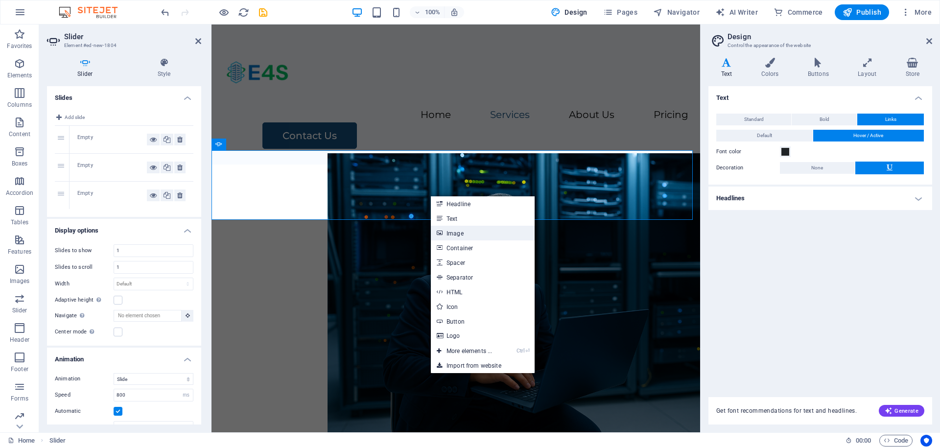
click at [443, 233] on link "Image" at bounding box center [483, 233] width 104 height 15
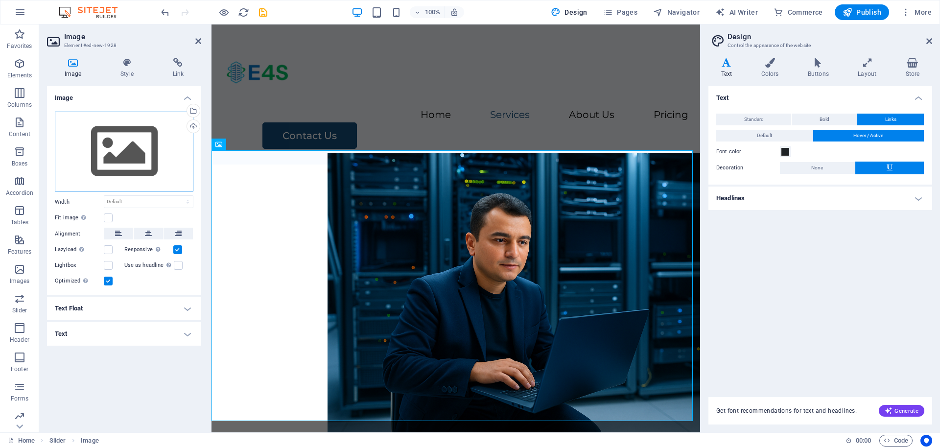
click at [114, 144] on div "Drag files here, click to choose files or select files from Files or our free s…" at bounding box center [124, 152] width 139 height 80
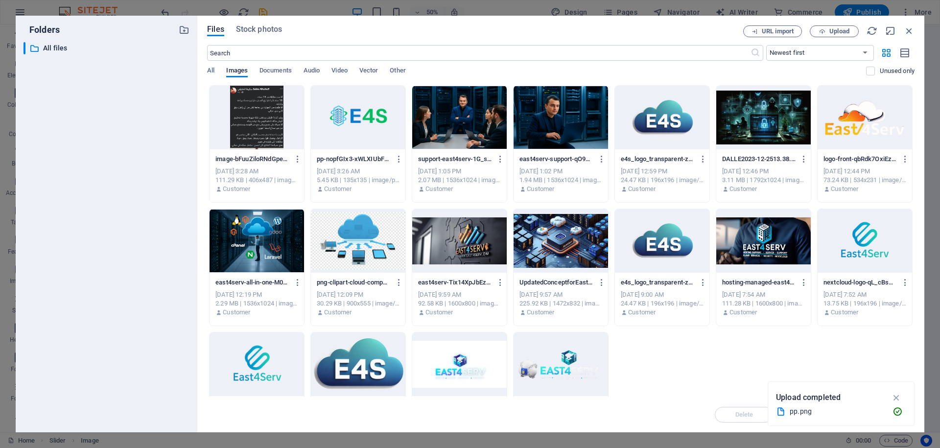
click at [480, 131] on div at bounding box center [459, 118] width 94 height 64
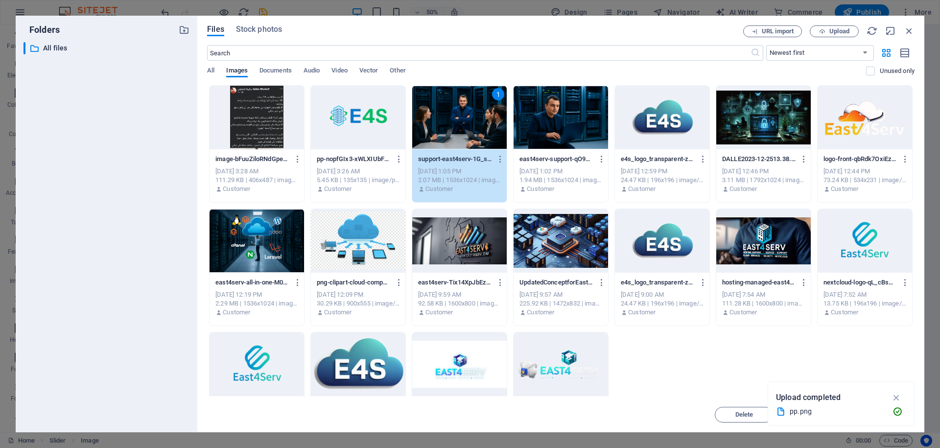
click at [480, 130] on div "1" at bounding box center [459, 118] width 94 height 64
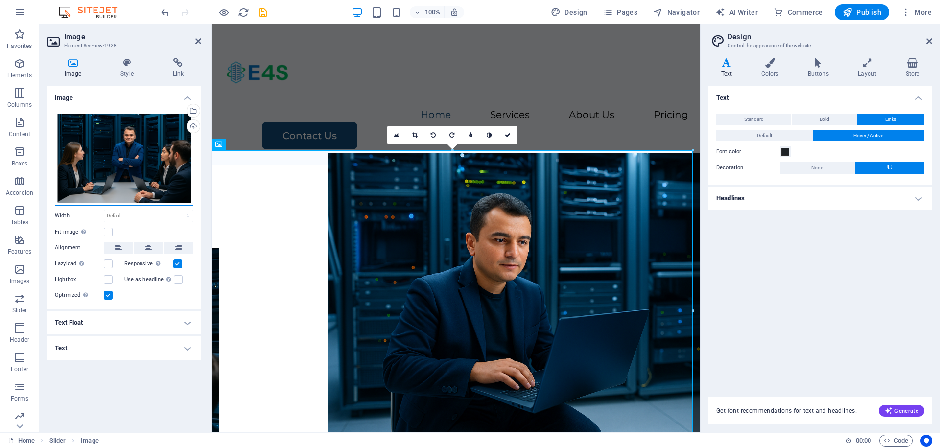
click at [153, 156] on div "Drag files here, click to choose files or select files from Files or our free s…" at bounding box center [124, 159] width 139 height 94
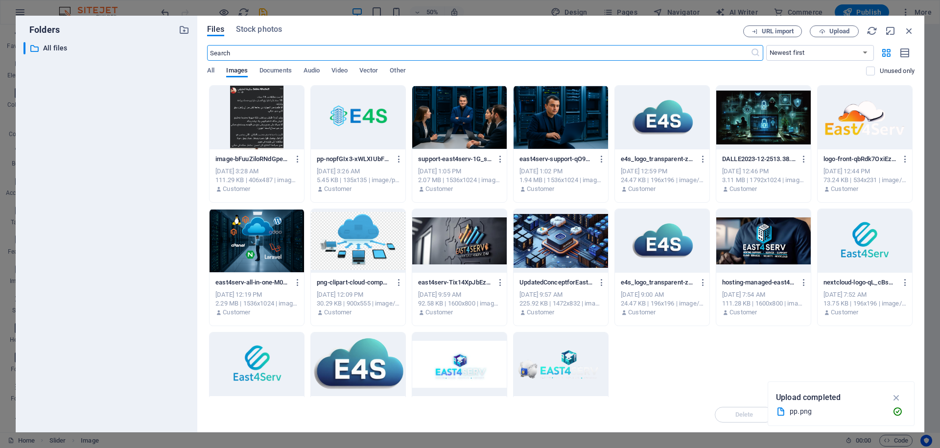
click at [567, 249] on div at bounding box center [560, 241] width 94 height 64
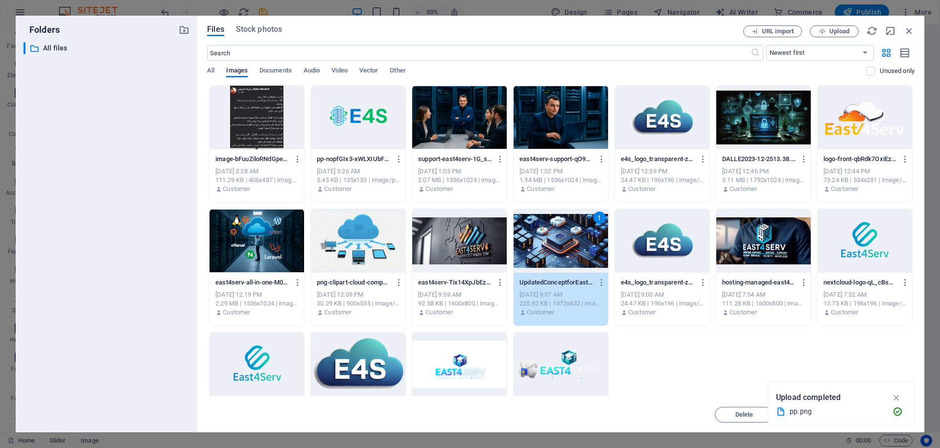
click at [744, 233] on div at bounding box center [763, 241] width 94 height 64
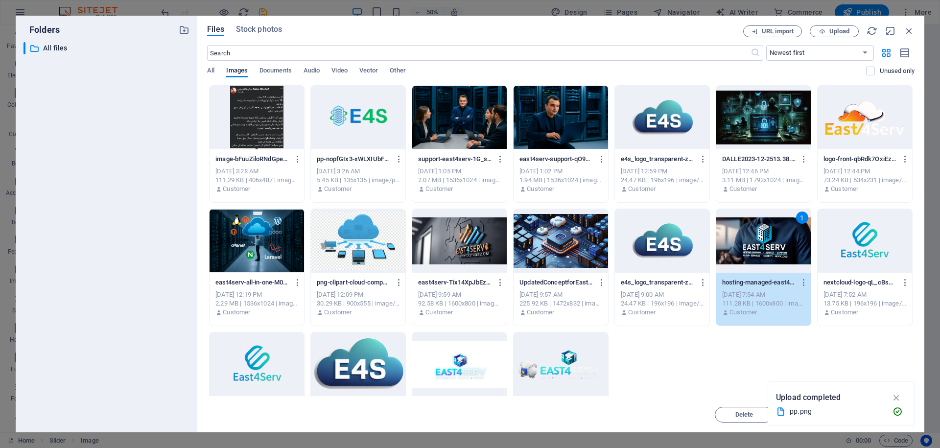
click at [596, 237] on div at bounding box center [560, 241] width 94 height 64
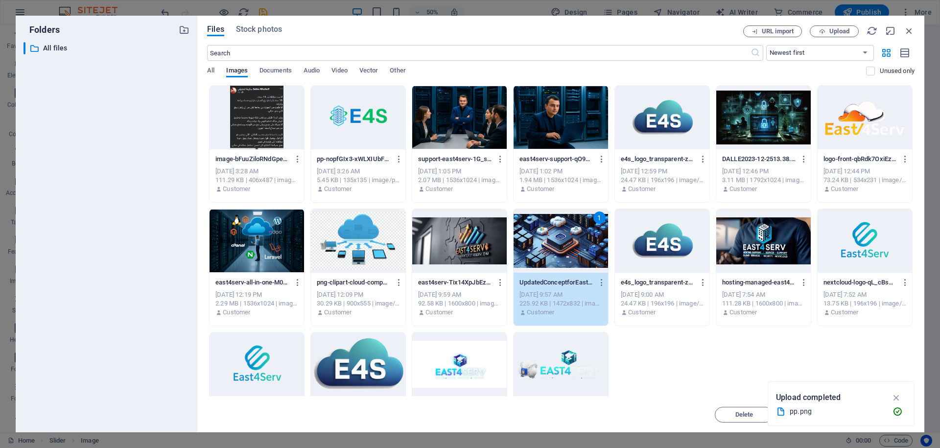
click at [596, 237] on div "1" at bounding box center [560, 241] width 94 height 64
drag, startPoint x: 807, startPoint y: 262, endPoint x: 597, endPoint y: 236, distance: 212.0
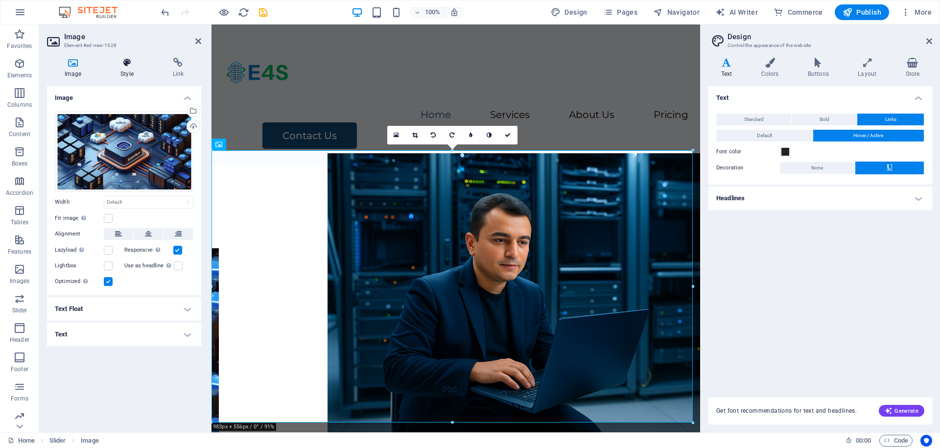
click at [139, 75] on h4 "Style" at bounding box center [129, 68] width 52 height 21
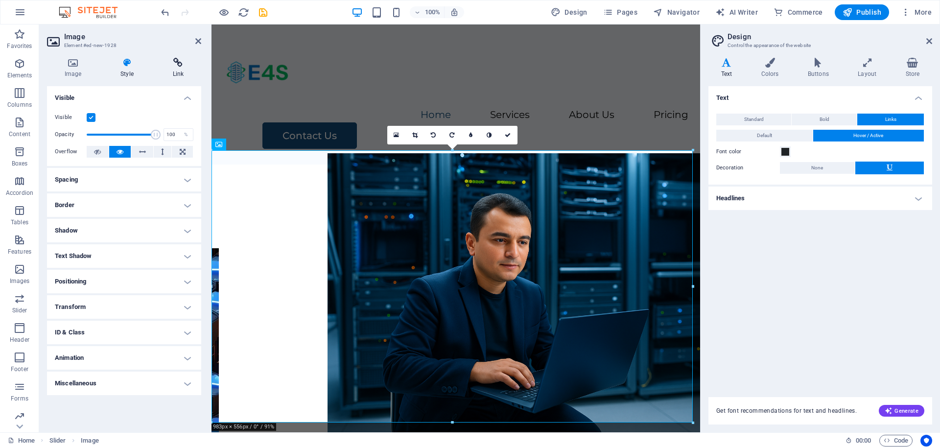
click at [187, 58] on icon at bounding box center [178, 63] width 46 height 10
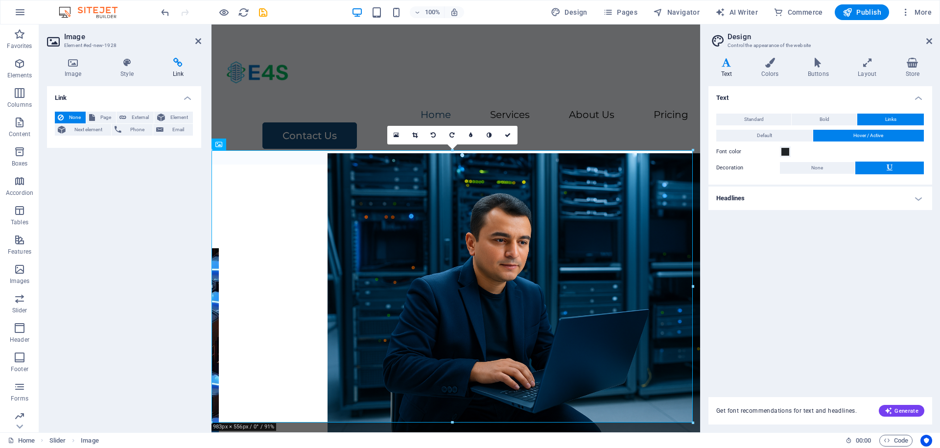
click at [62, 51] on div "Image Style Link Image Drag files here, click to choose files or select files f…" at bounding box center [124, 241] width 170 height 382
drag, startPoint x: 65, startPoint y: 43, endPoint x: 99, endPoint y: 42, distance: 33.8
click at [83, 41] on header "Image Element #ed-new-1928" at bounding box center [124, 36] width 154 height 25
click at [194, 40] on h2 "Image" at bounding box center [132, 36] width 137 height 9
click at [200, 34] on h2 "Image" at bounding box center [132, 36] width 137 height 9
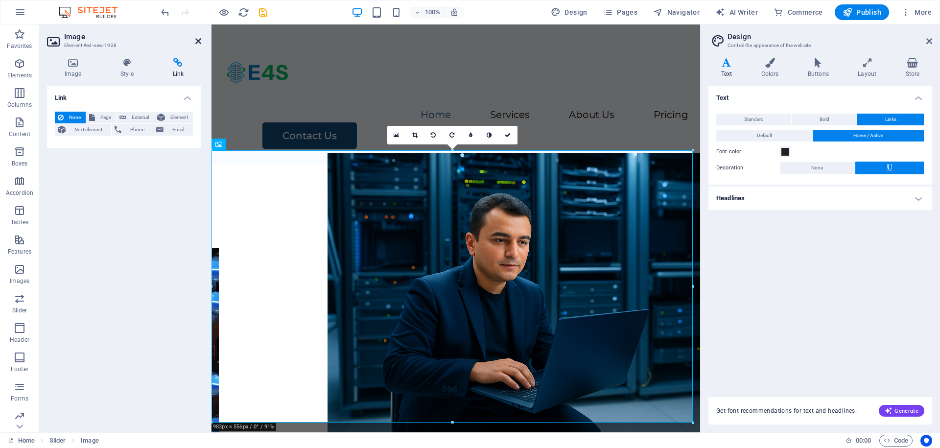
click at [198, 43] on icon at bounding box center [198, 41] width 6 height 8
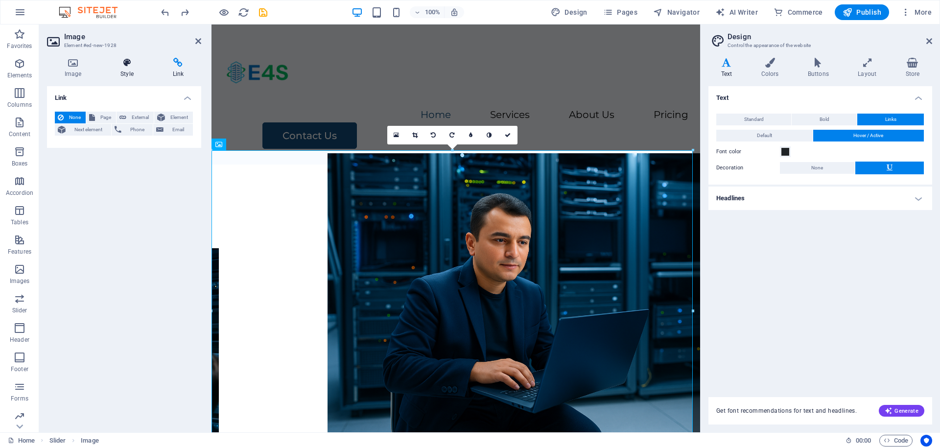
click at [140, 76] on h4 "Style" at bounding box center [129, 68] width 52 height 21
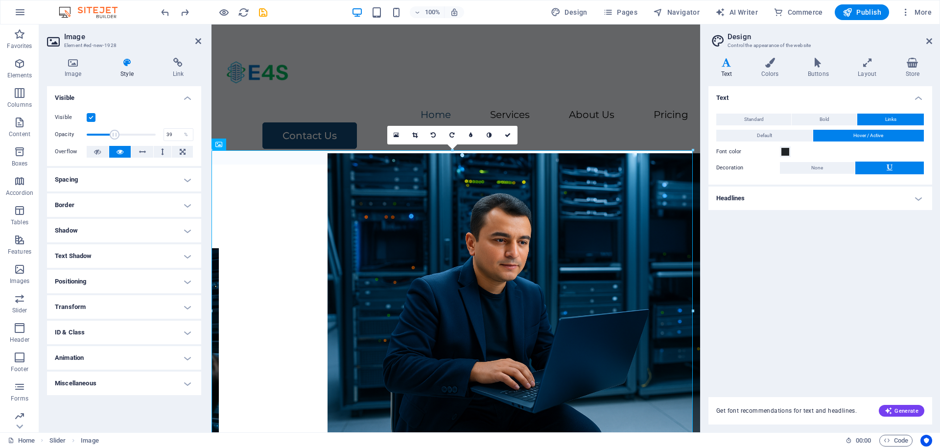
drag, startPoint x: 125, startPoint y: 128, endPoint x: 112, endPoint y: 130, distance: 13.4
click at [113, 130] on span at bounding box center [121, 134] width 69 height 15
drag, startPoint x: 128, startPoint y: 134, endPoint x: 177, endPoint y: 141, distance: 49.0
click at [172, 140] on div "Opacity 100 %" at bounding box center [124, 134] width 139 height 15
click at [141, 131] on span at bounding box center [121, 134] width 69 height 15
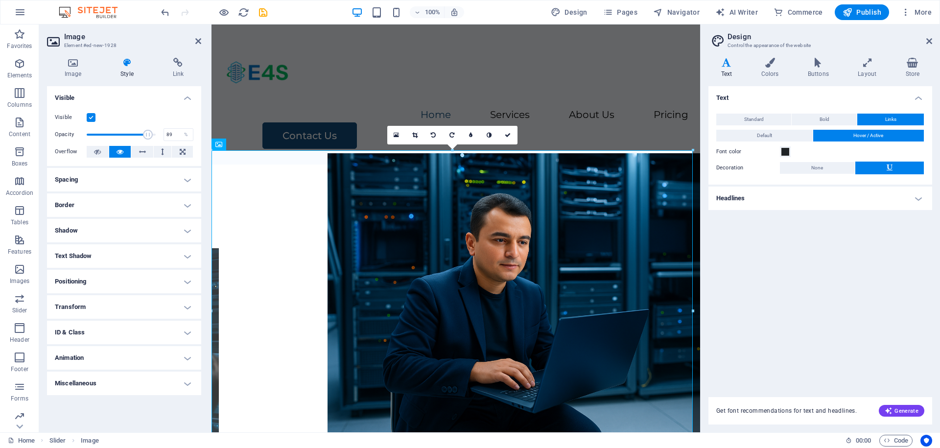
click at [148, 132] on span at bounding box center [148, 135] width 10 height 10
click at [149, 138] on span at bounding box center [148, 135] width 10 height 10
type input "82"
click at [143, 136] on span at bounding box center [143, 135] width 10 height 10
click at [435, 113] on div "Menu Home Services About Us Pricing Contact Us" at bounding box center [455, 94] width 489 height 140
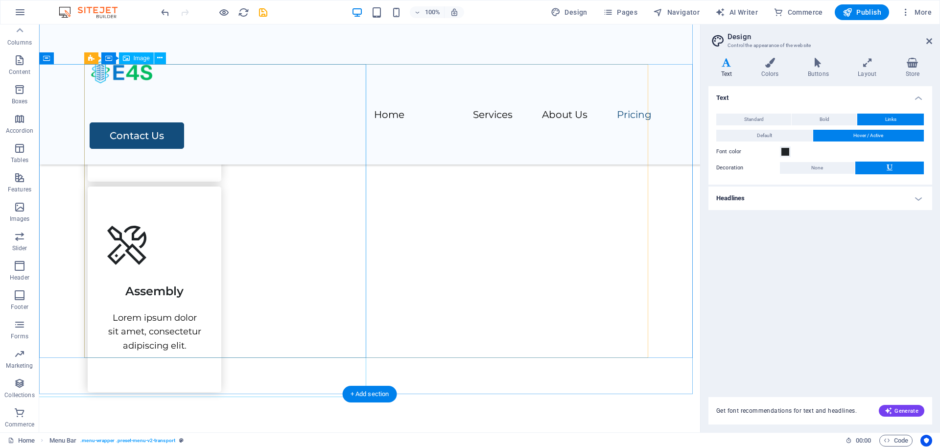
scroll to position [1880, 0]
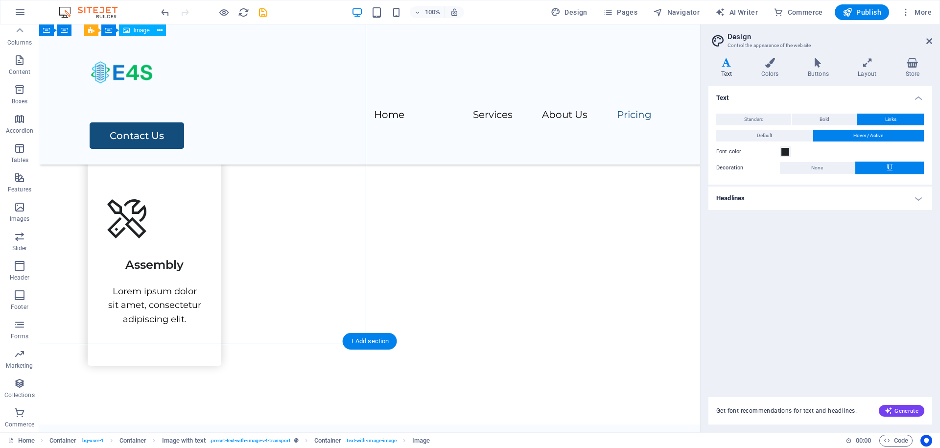
select select "vw"
select select "px"
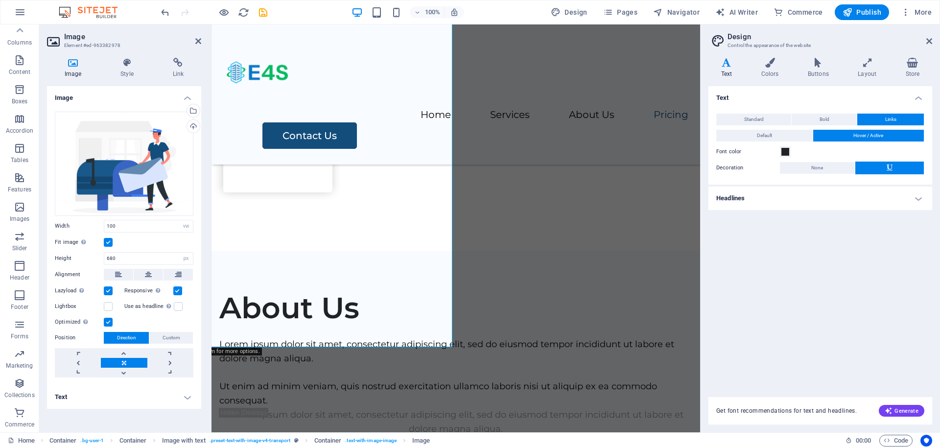
scroll to position [1802, 0]
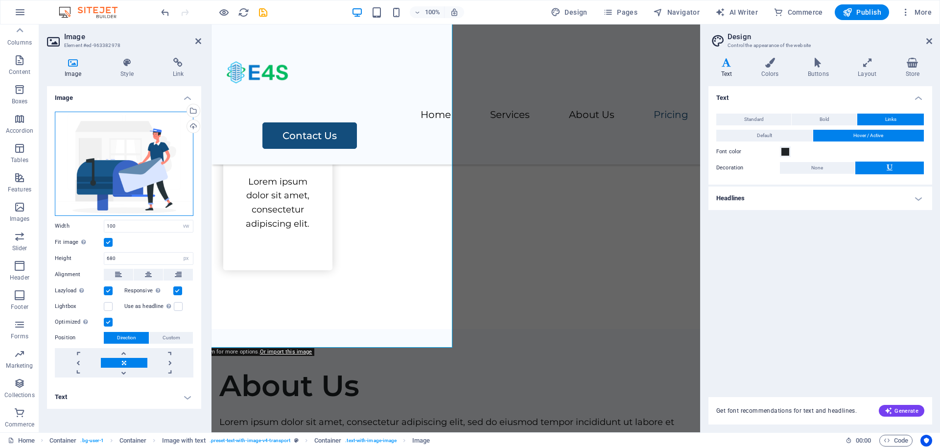
drag, startPoint x: 128, startPoint y: 168, endPoint x: 139, endPoint y: 168, distance: 10.8
click at [130, 166] on div "Drag files here, click to choose files or select files from Files or our free s…" at bounding box center [124, 164] width 139 height 104
click at [139, 168] on body "[DOMAIN_NAME] Home Favorites Elements Columns Content Boxes Accordion Tables Fe…" at bounding box center [470, 224] width 940 height 448
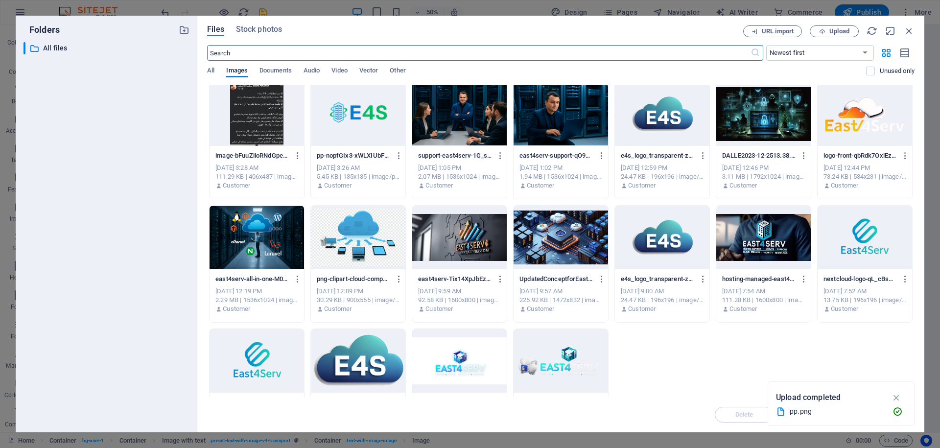
scroll to position [0, 0]
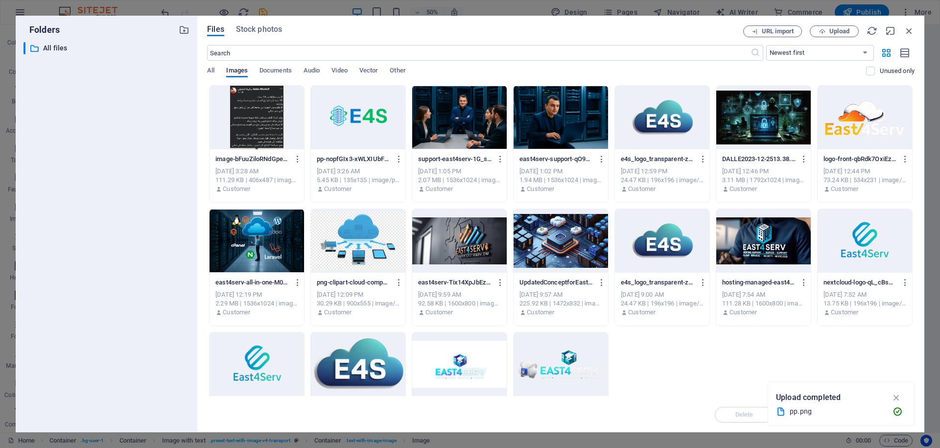
click at [378, 232] on div at bounding box center [358, 241] width 94 height 64
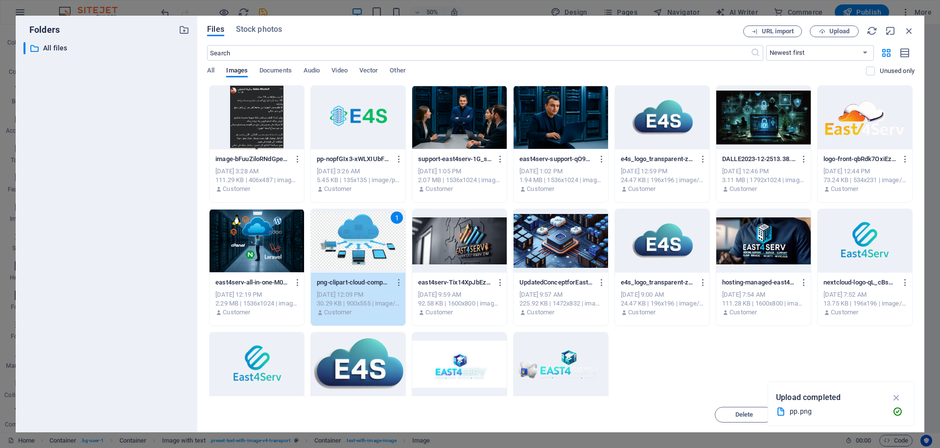
click at [378, 232] on div "1" at bounding box center [358, 241] width 94 height 64
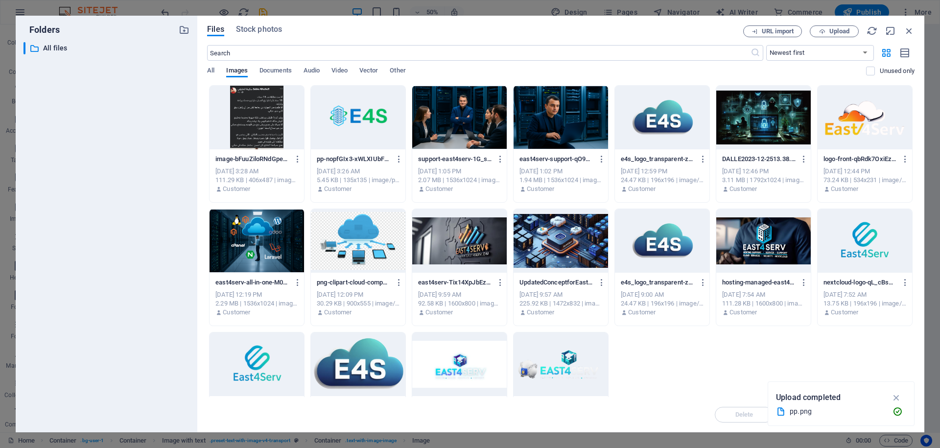
click at [379, 232] on div at bounding box center [358, 241] width 94 height 64
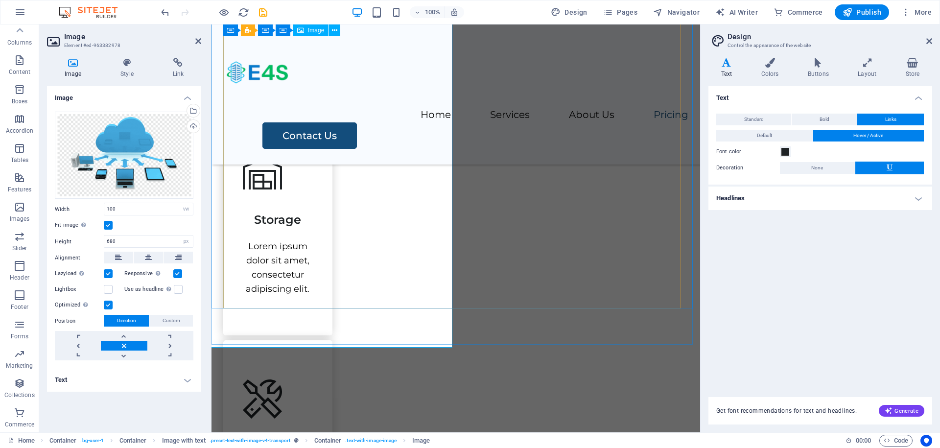
scroll to position [1802, 0]
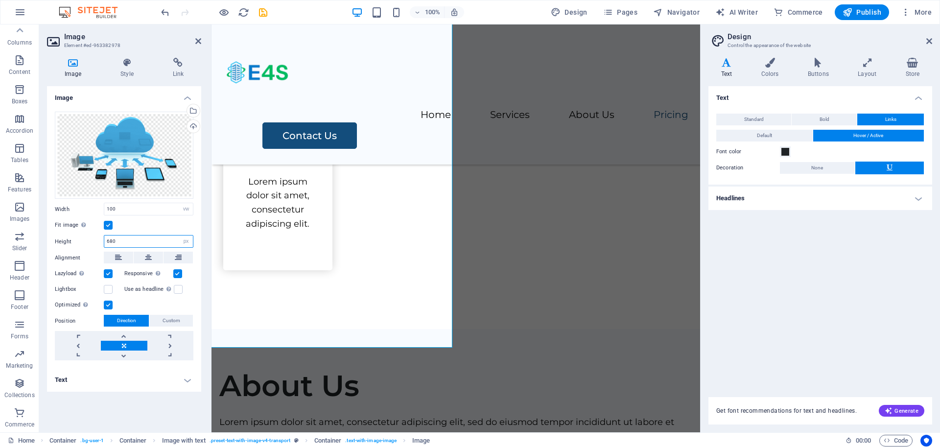
click at [160, 239] on input "680" at bounding box center [148, 241] width 89 height 12
click at [112, 222] on label at bounding box center [108, 225] width 9 height 9
click at [0, 0] on input "Fit image Automatically fit image to a fixed width and height" at bounding box center [0, 0] width 0 height 0
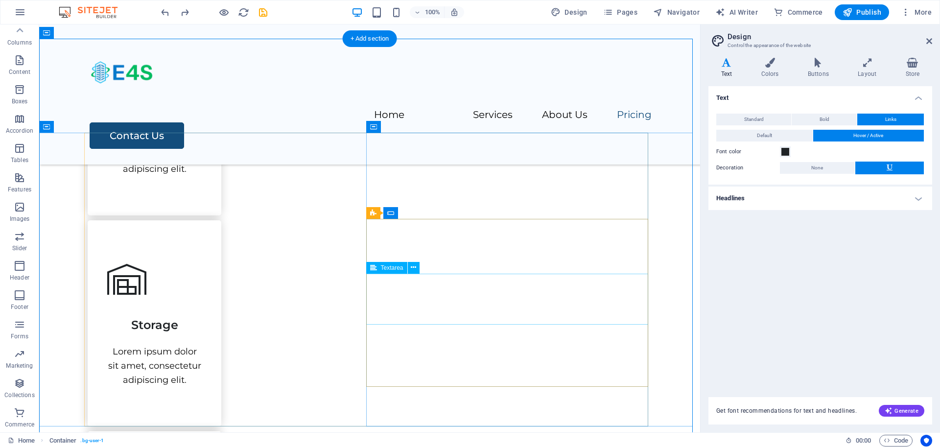
scroll to position [1758, 0]
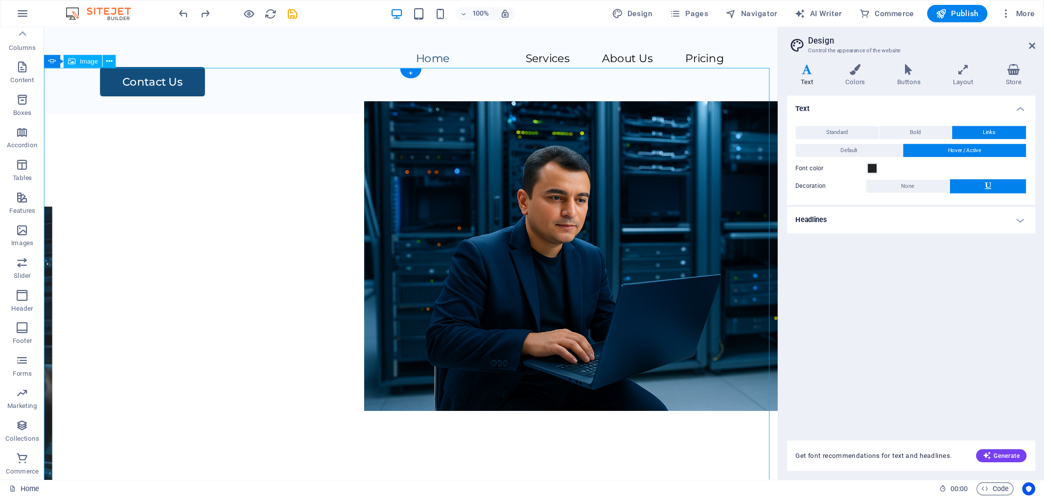
scroll to position [12, 0]
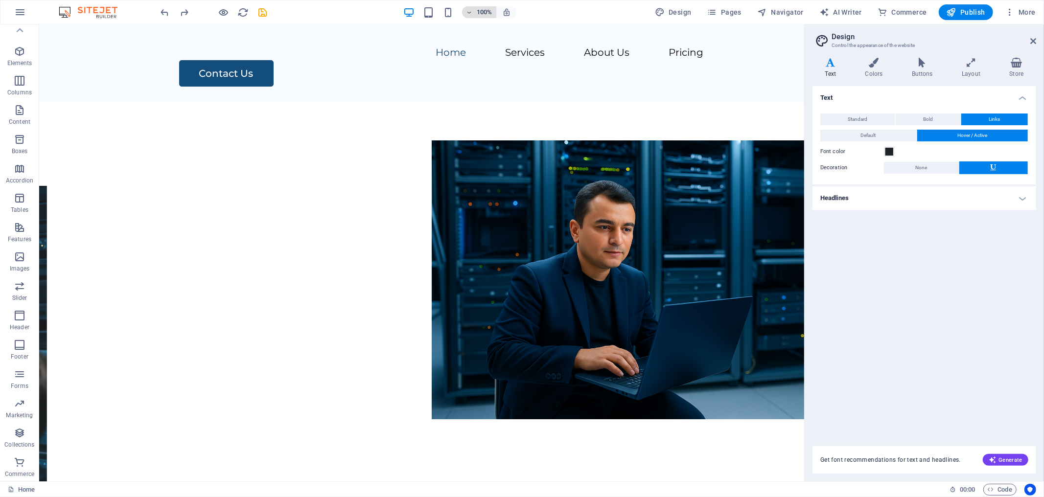
click at [481, 10] on h6 "100%" at bounding box center [485, 12] width 16 height 12
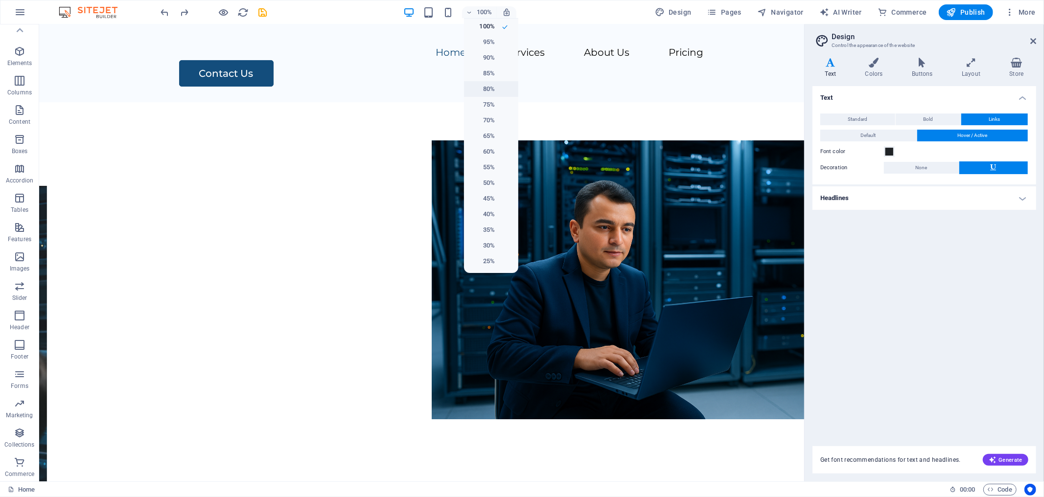
click at [493, 93] on h6 "80%" at bounding box center [482, 89] width 25 height 12
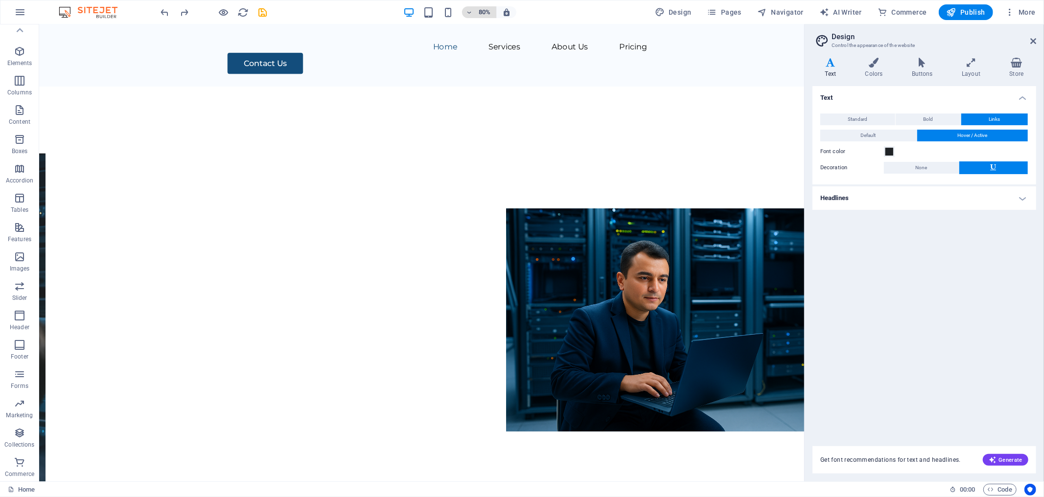
click at [487, 16] on h6 "80%" at bounding box center [485, 12] width 16 height 12
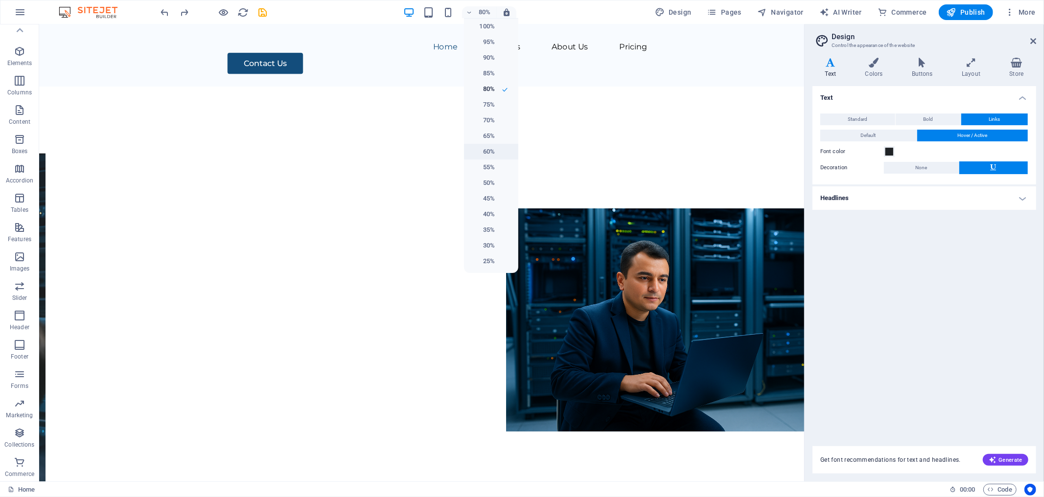
click at [501, 151] on li "60%" at bounding box center [491, 152] width 54 height 16
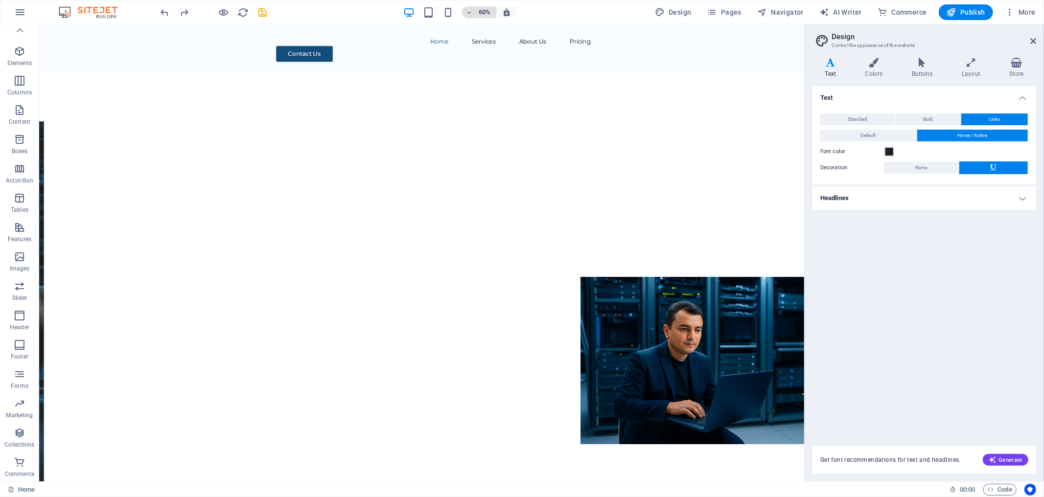
click at [481, 12] on h6 "60%" at bounding box center [485, 12] width 16 height 12
click at [499, 234] on li "35%" at bounding box center [491, 230] width 54 height 16
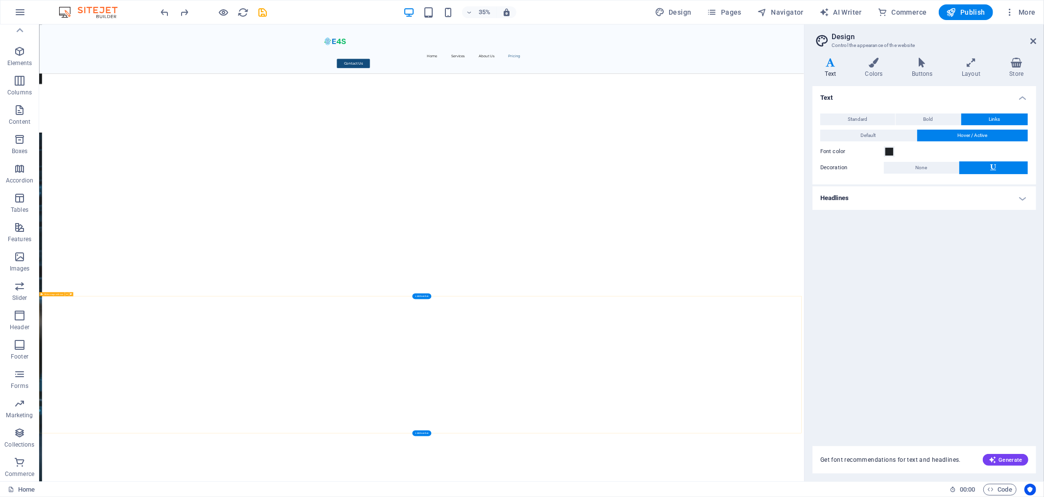
scroll to position [1498, 0]
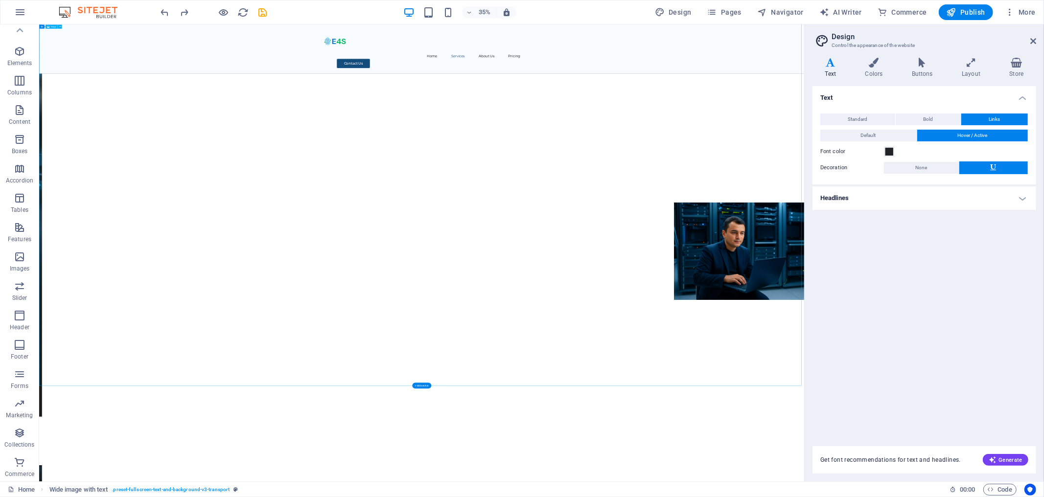
drag, startPoint x: 1381, startPoint y: 631, endPoint x: 1393, endPoint y: 619, distance: 17.0
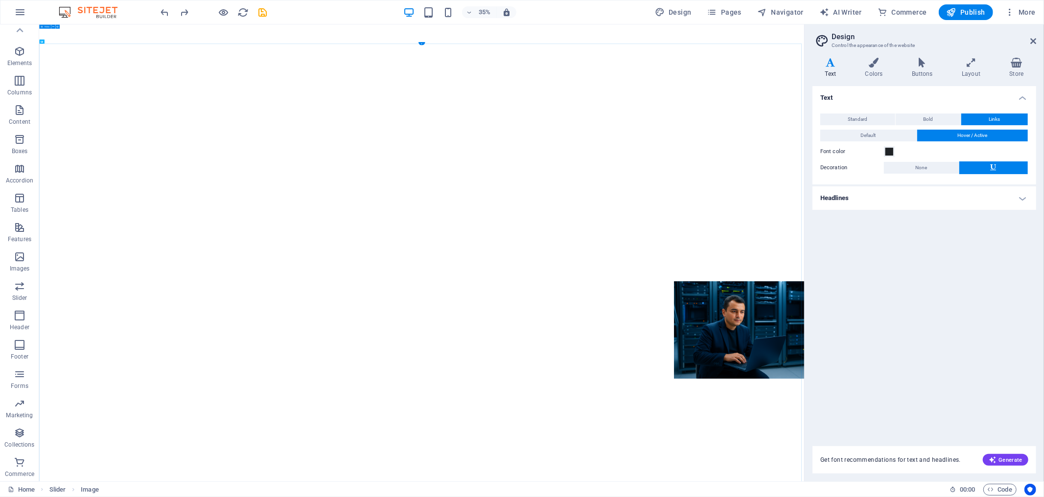
scroll to position [0, 0]
